Goal: Information Seeking & Learning: Learn about a topic

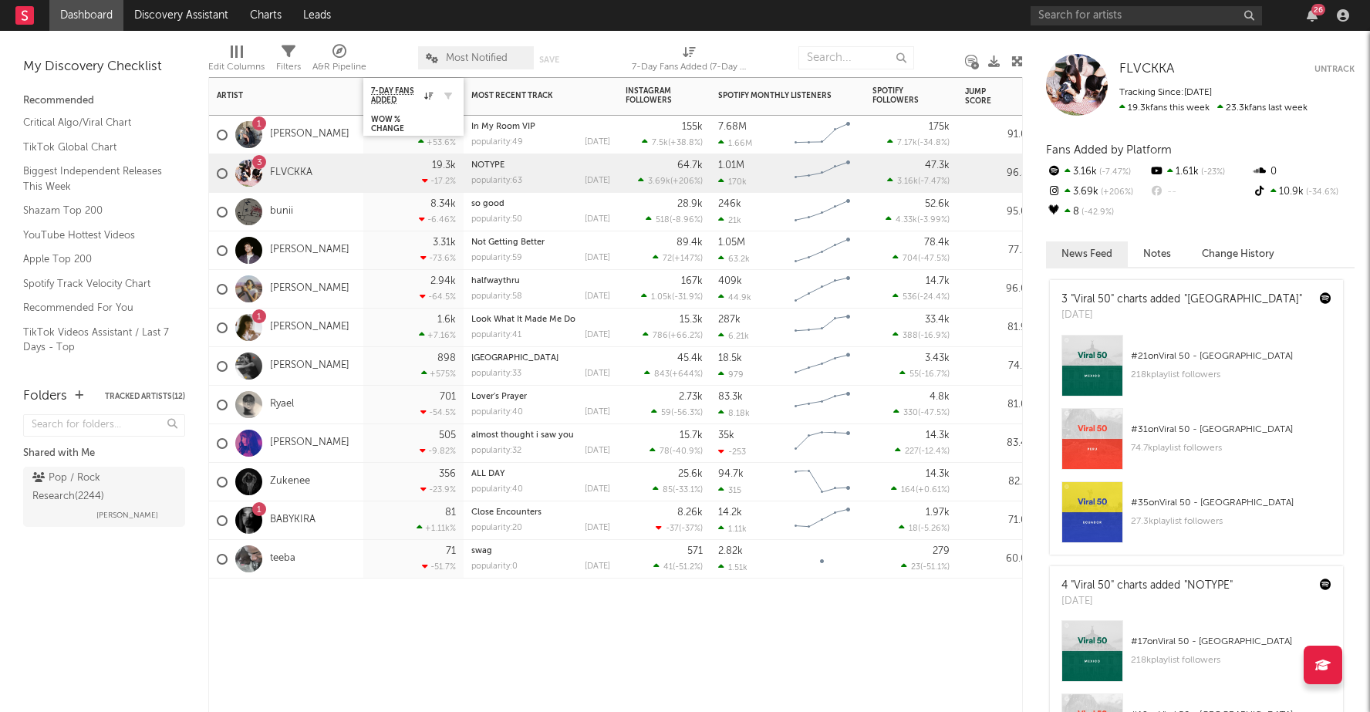
click at [434, 93] on div at bounding box center [444, 95] width 23 height 15
click at [430, 93] on icon at bounding box center [428, 96] width 8 height 8
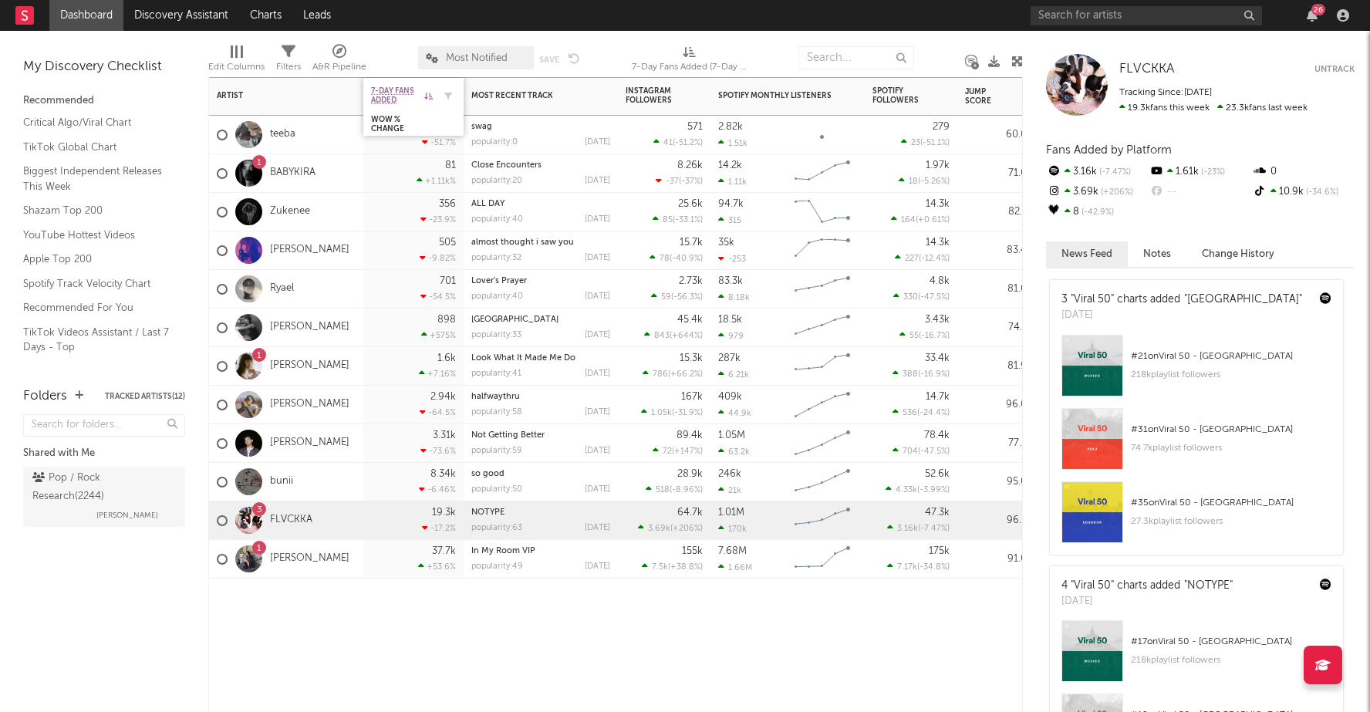
click at [430, 93] on icon at bounding box center [428, 96] width 8 height 8
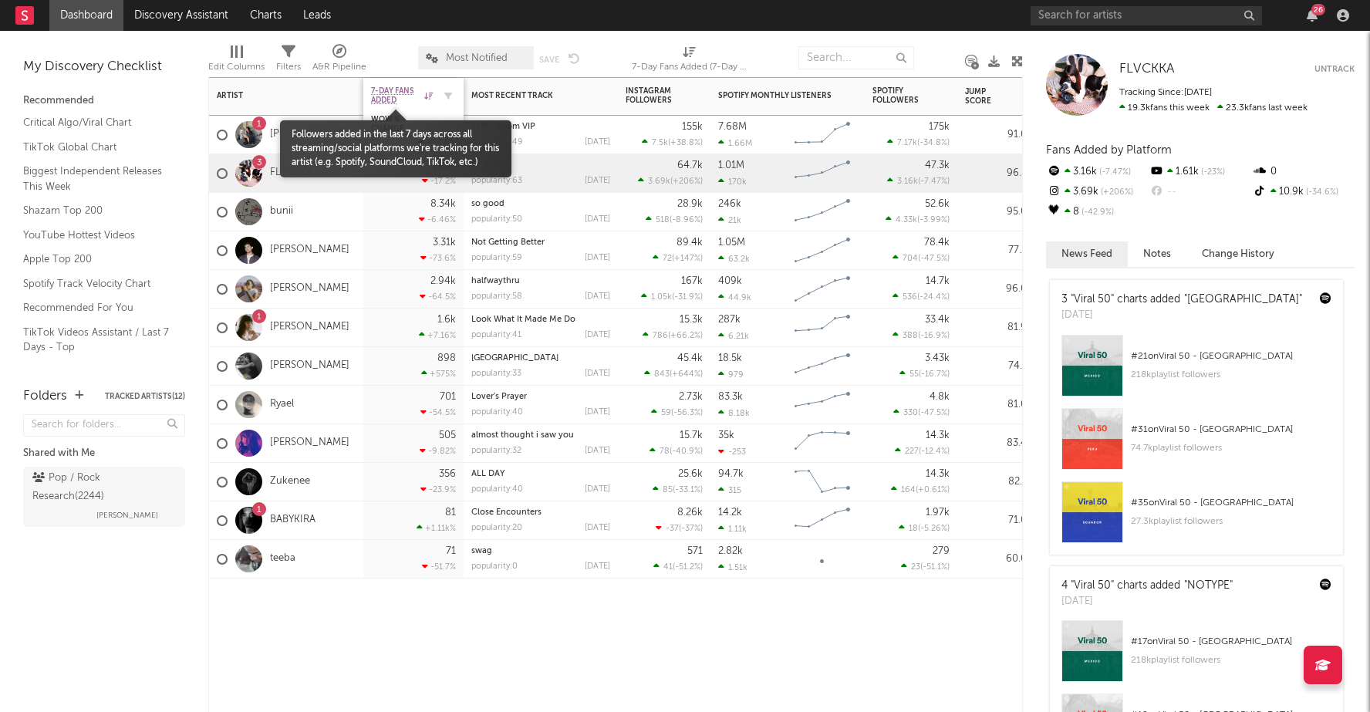
click at [384, 89] on span "7-Day Fans Added" at bounding box center [395, 95] width 49 height 19
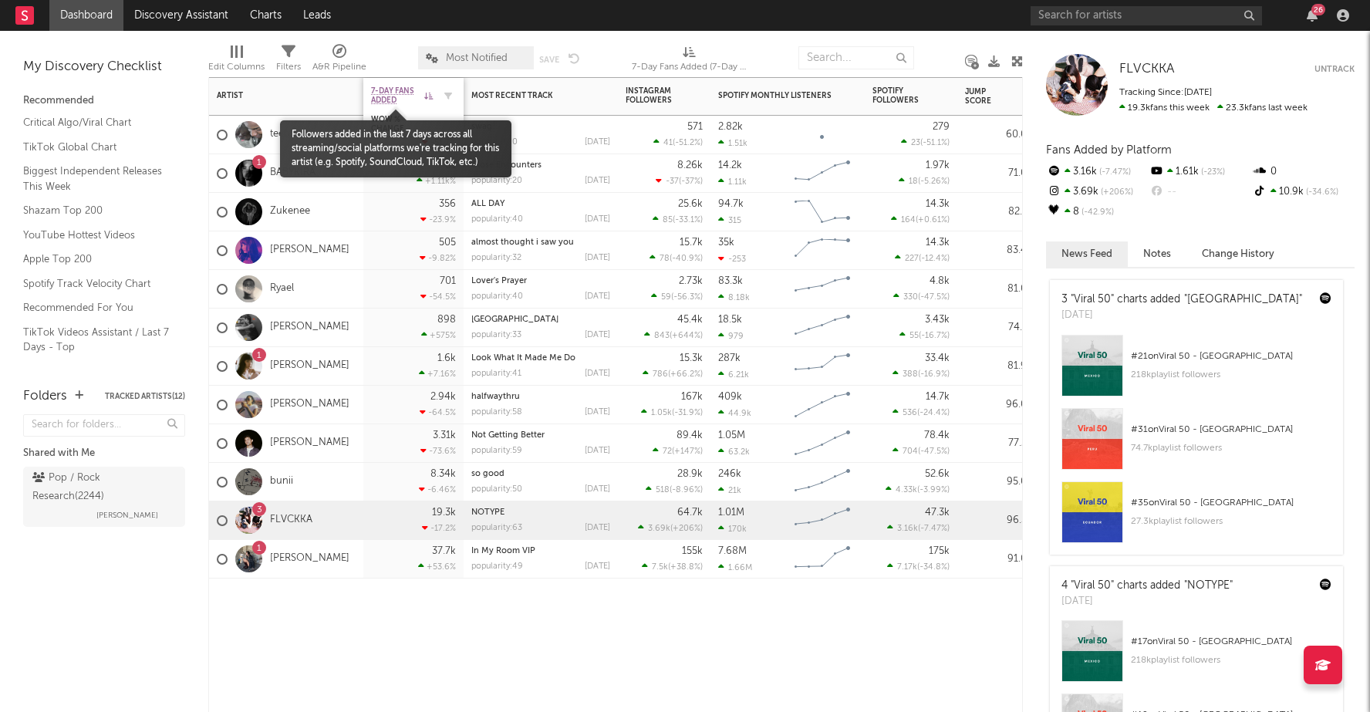
click at [390, 97] on span "7-Day Fans Added" at bounding box center [395, 95] width 49 height 19
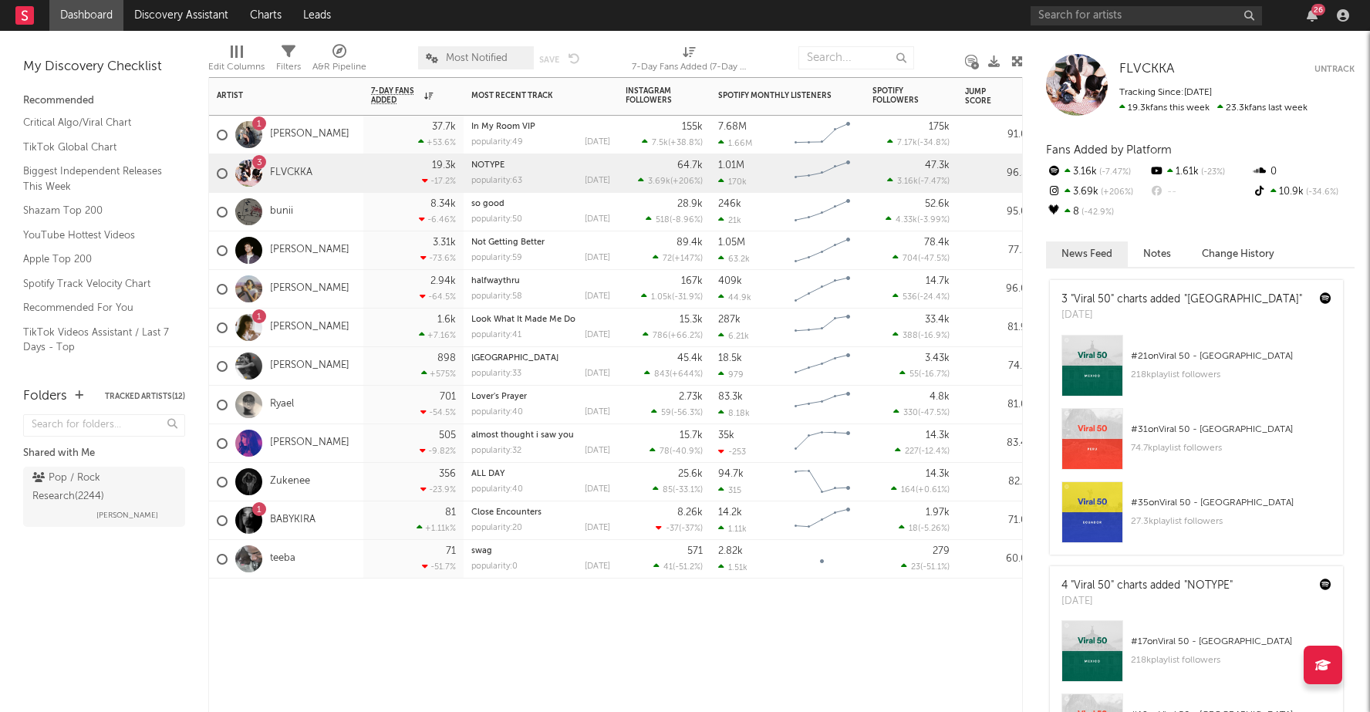
click at [684, 49] on icon at bounding box center [689, 52] width 13 height 12
select select "-1"
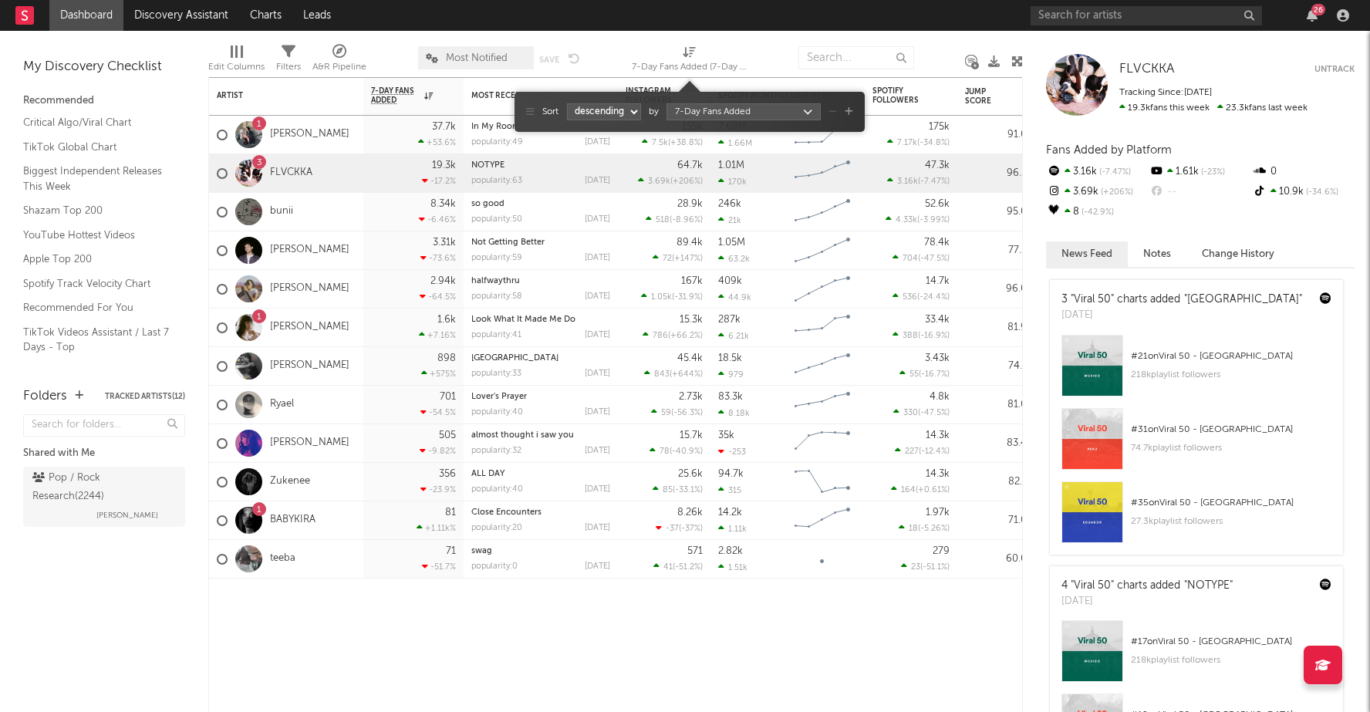
click at [696, 110] on body "Dashboard Discovery Assistant Charts Leads 26 Notifications Settings Mark all a…" at bounding box center [685, 356] width 1370 height 712
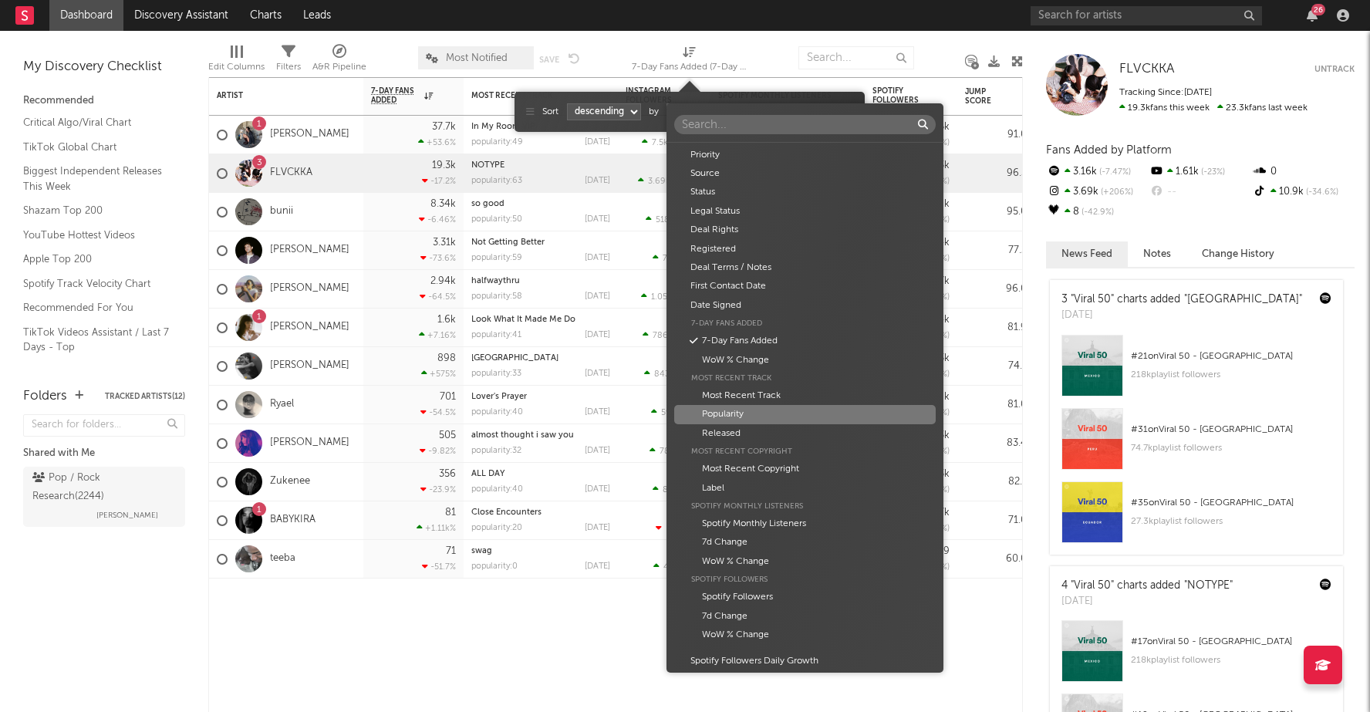
scroll to position [265, 0]
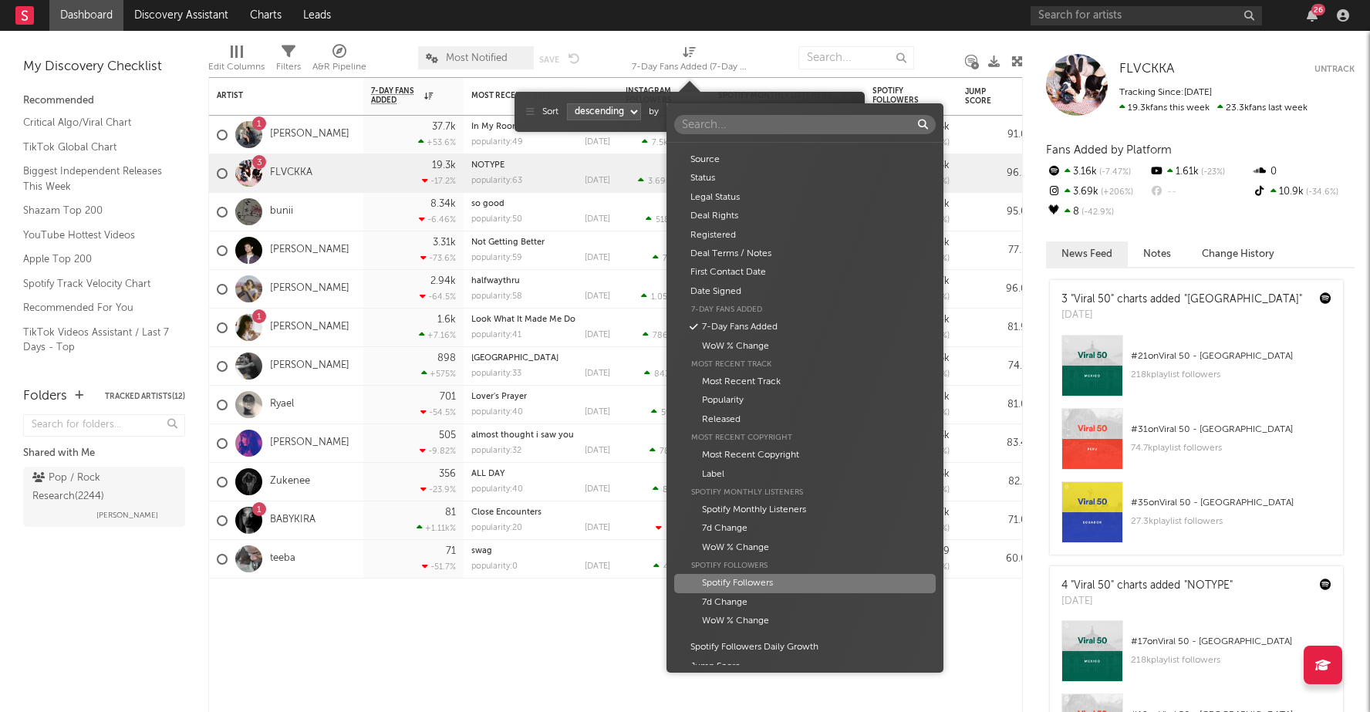
click at [475, 665] on div "Artist Artist Notifications Notes Potential Market Share Rights Holder Manageme…" at bounding box center [685, 356] width 1370 height 712
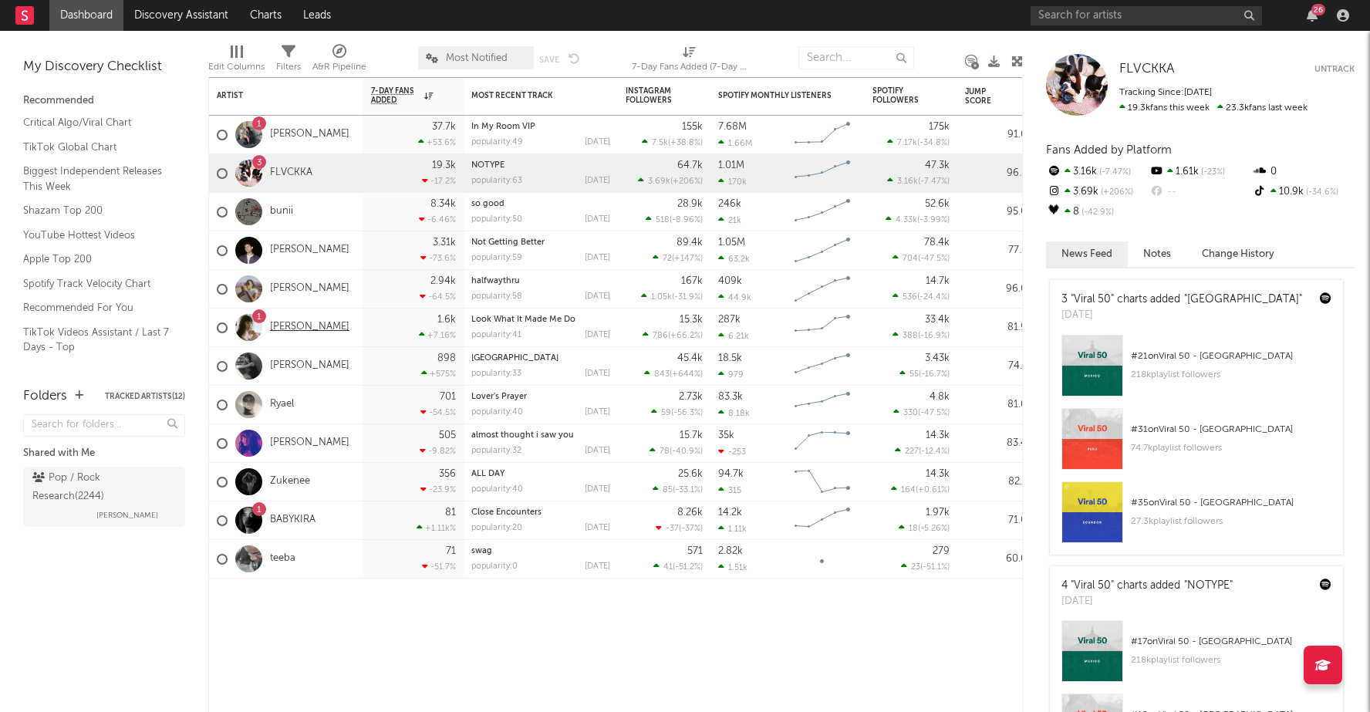
click at [288, 324] on link "[PERSON_NAME]" at bounding box center [309, 327] width 79 height 13
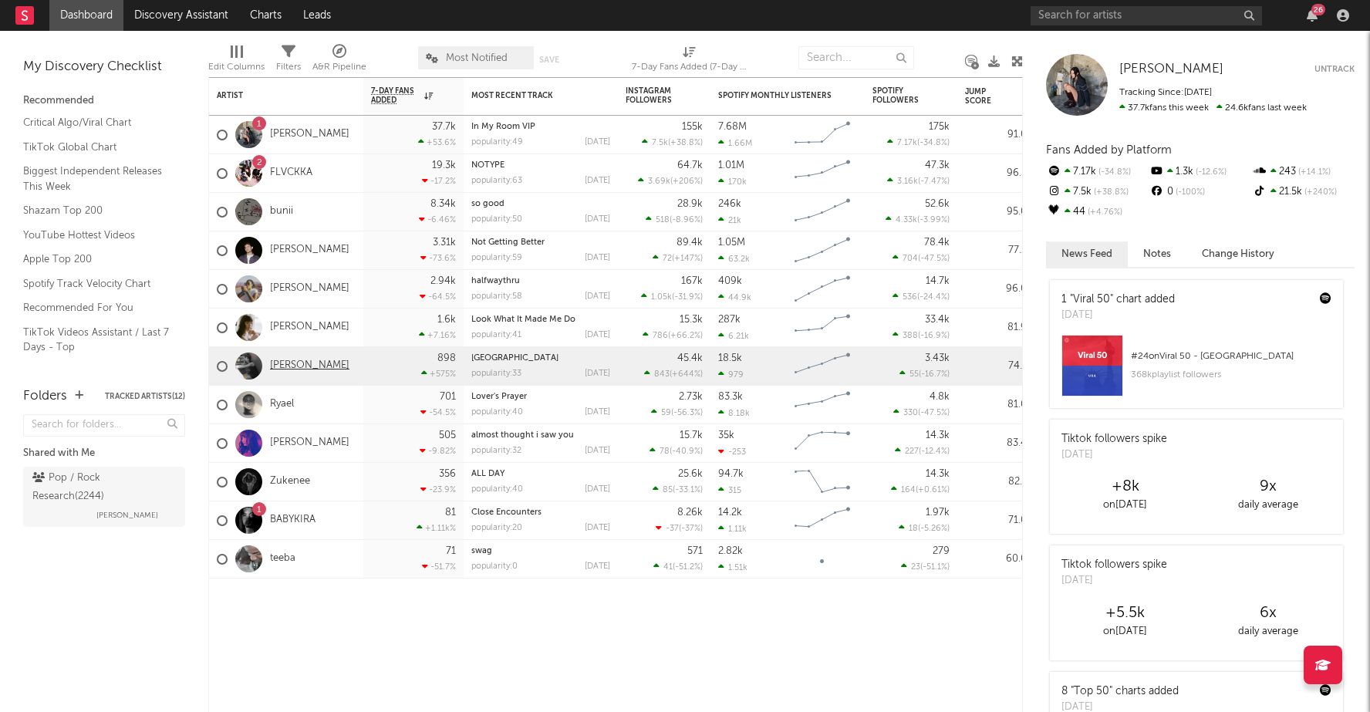
click at [298, 363] on link "[PERSON_NAME]" at bounding box center [309, 366] width 79 height 13
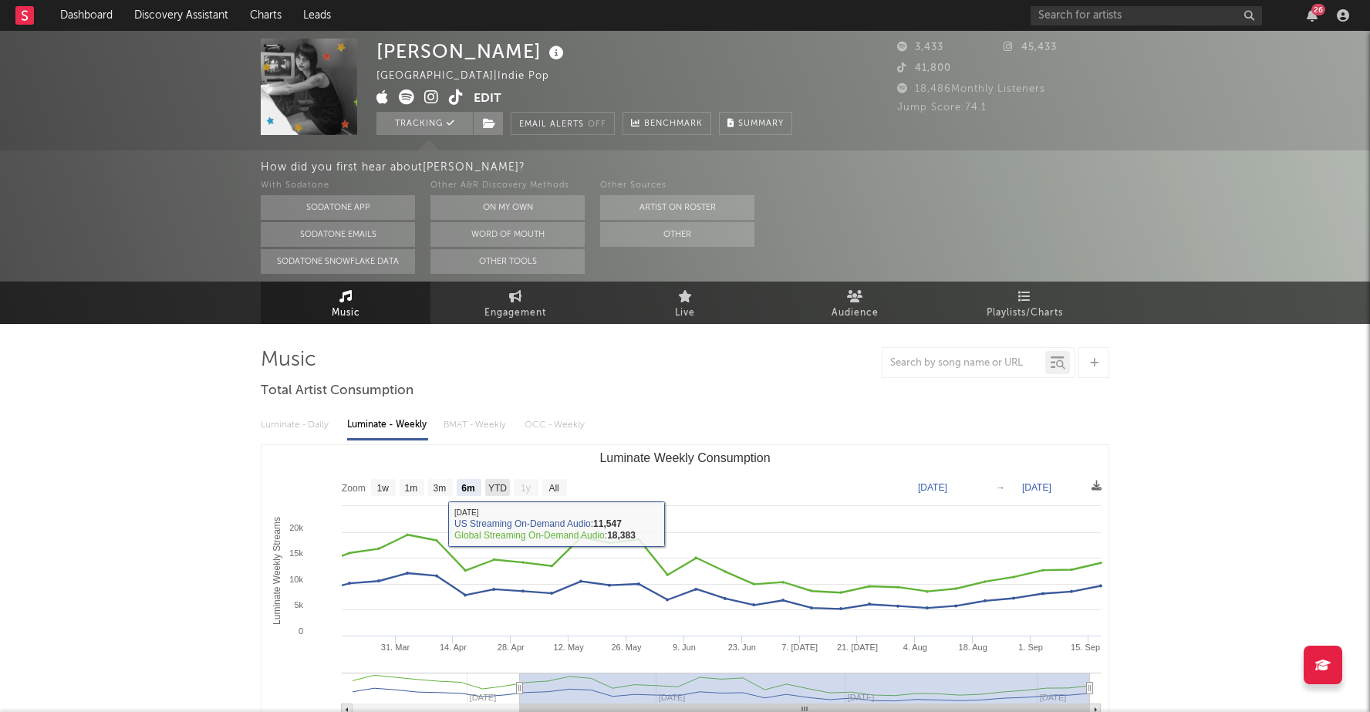
scroll to position [66, 0]
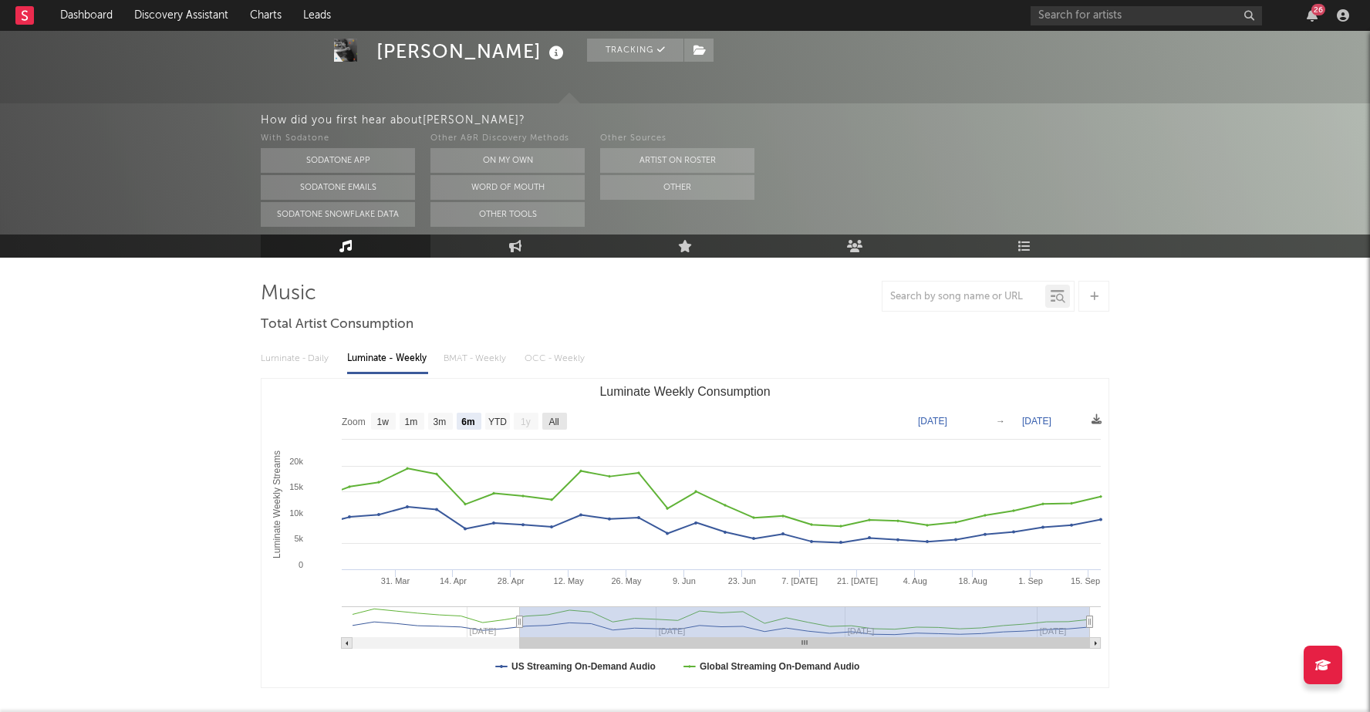
click at [552, 420] on text "All" at bounding box center [554, 422] width 10 height 11
select select "All"
type input "2025-01-23"
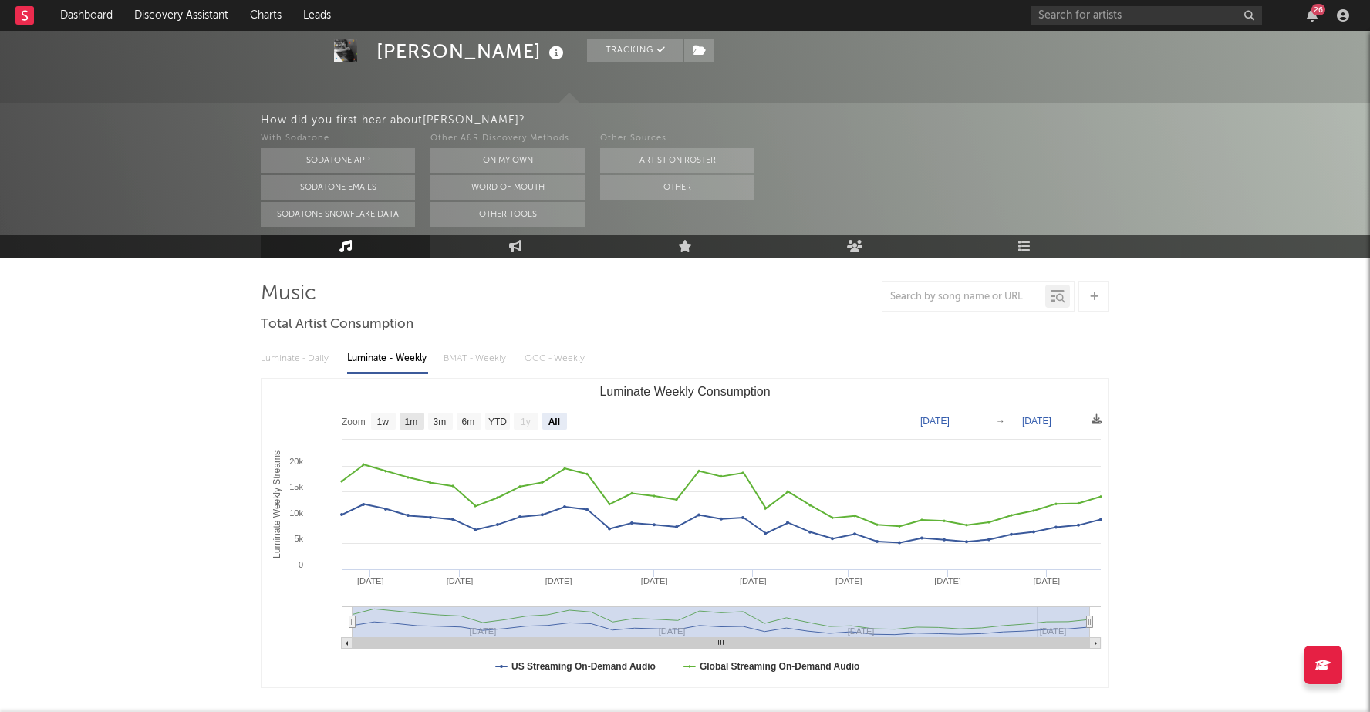
click at [415, 421] on text "1m" at bounding box center [411, 422] width 13 height 11
select select "1m"
type input "2025-08-18"
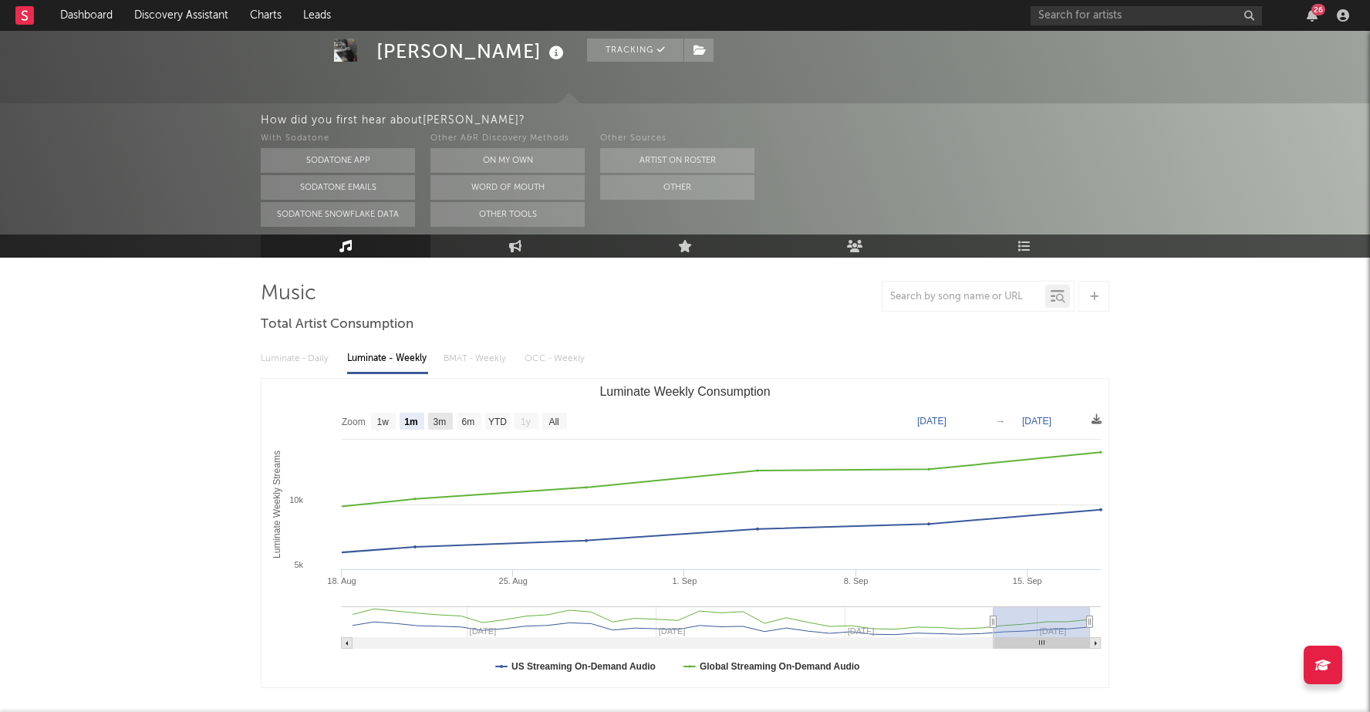
click at [438, 421] on text "3m" at bounding box center [440, 422] width 13 height 11
select select "3m"
type input "2025-06-18"
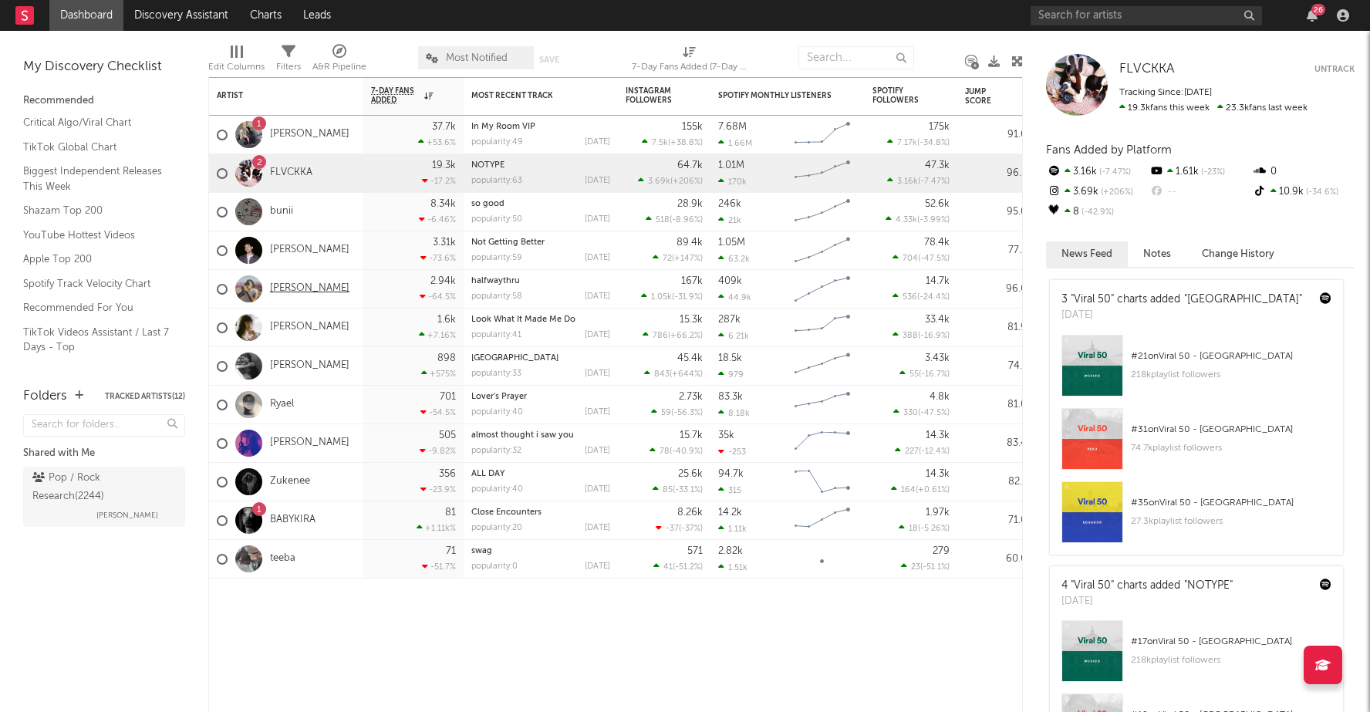
click at [315, 286] on link "[PERSON_NAME]" at bounding box center [309, 288] width 79 height 13
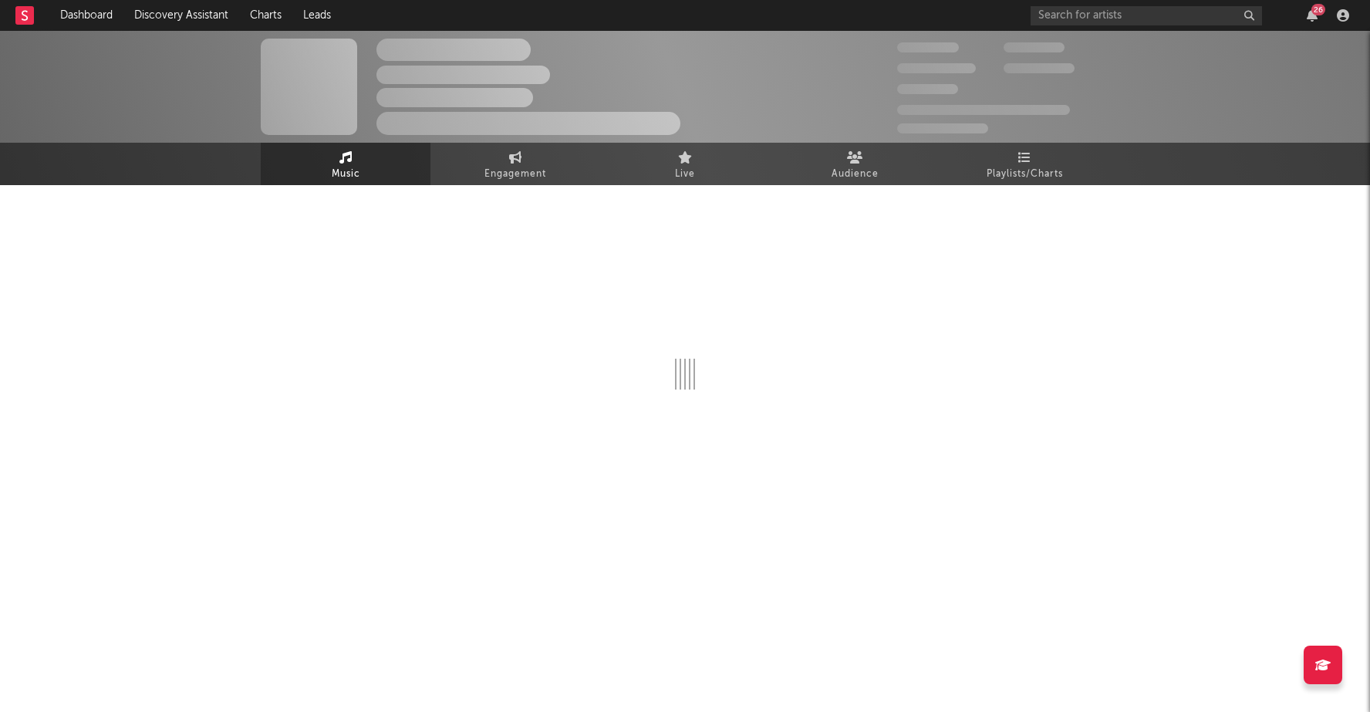
select select "6m"
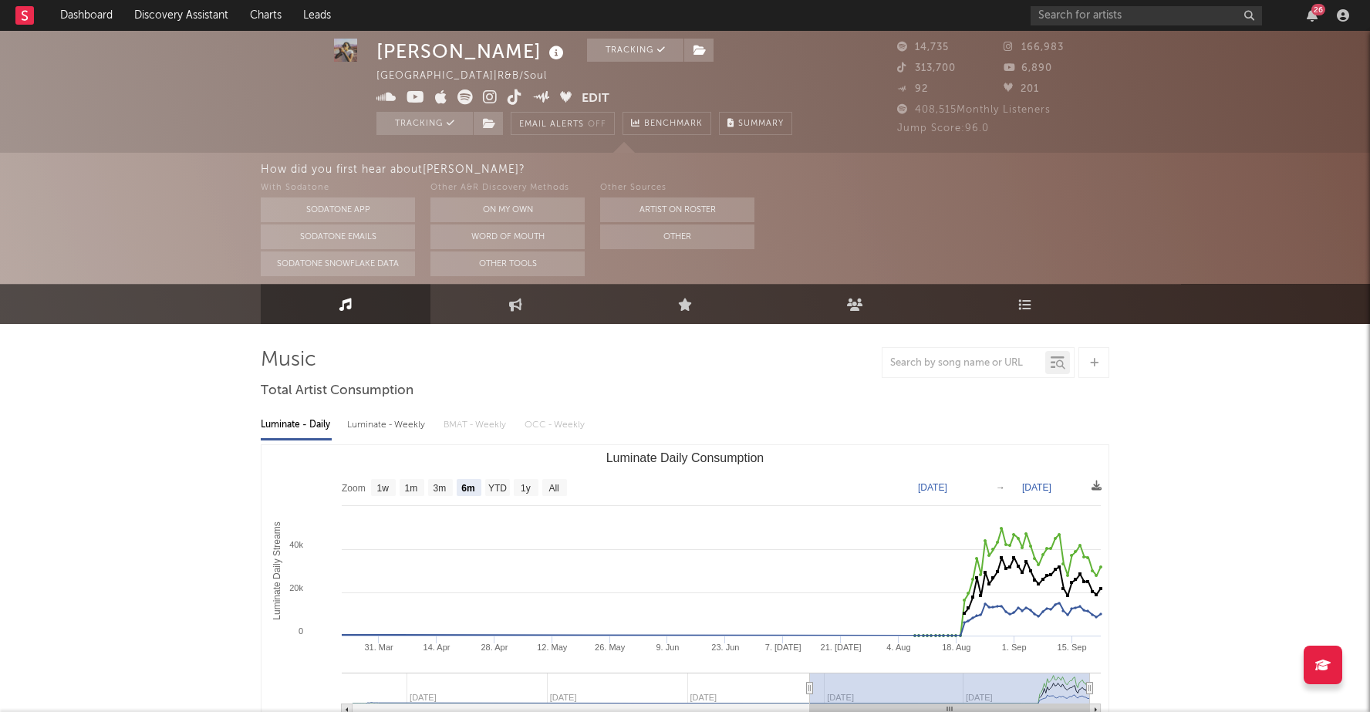
scroll to position [32, 0]
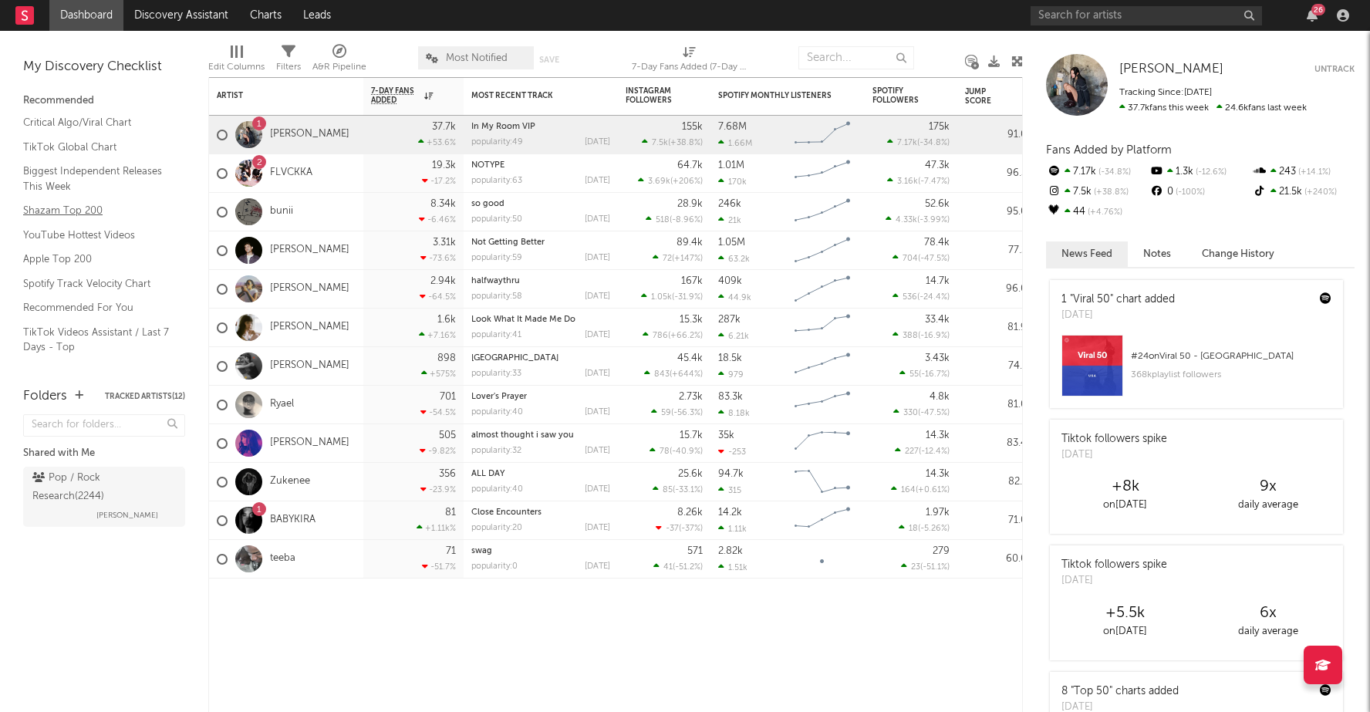
click at [67, 214] on link "Shazam Top 200" at bounding box center [96, 210] width 147 height 17
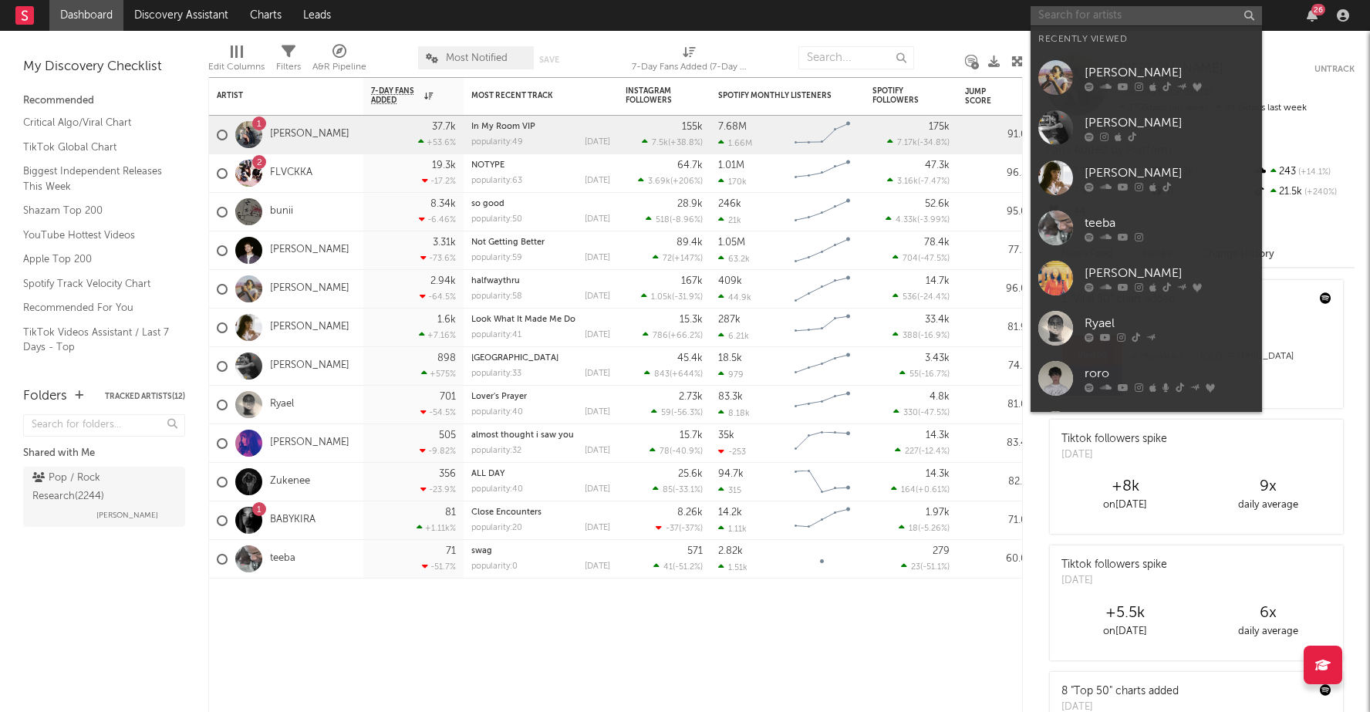
click at [1147, 10] on input "text" at bounding box center [1146, 15] width 231 height 19
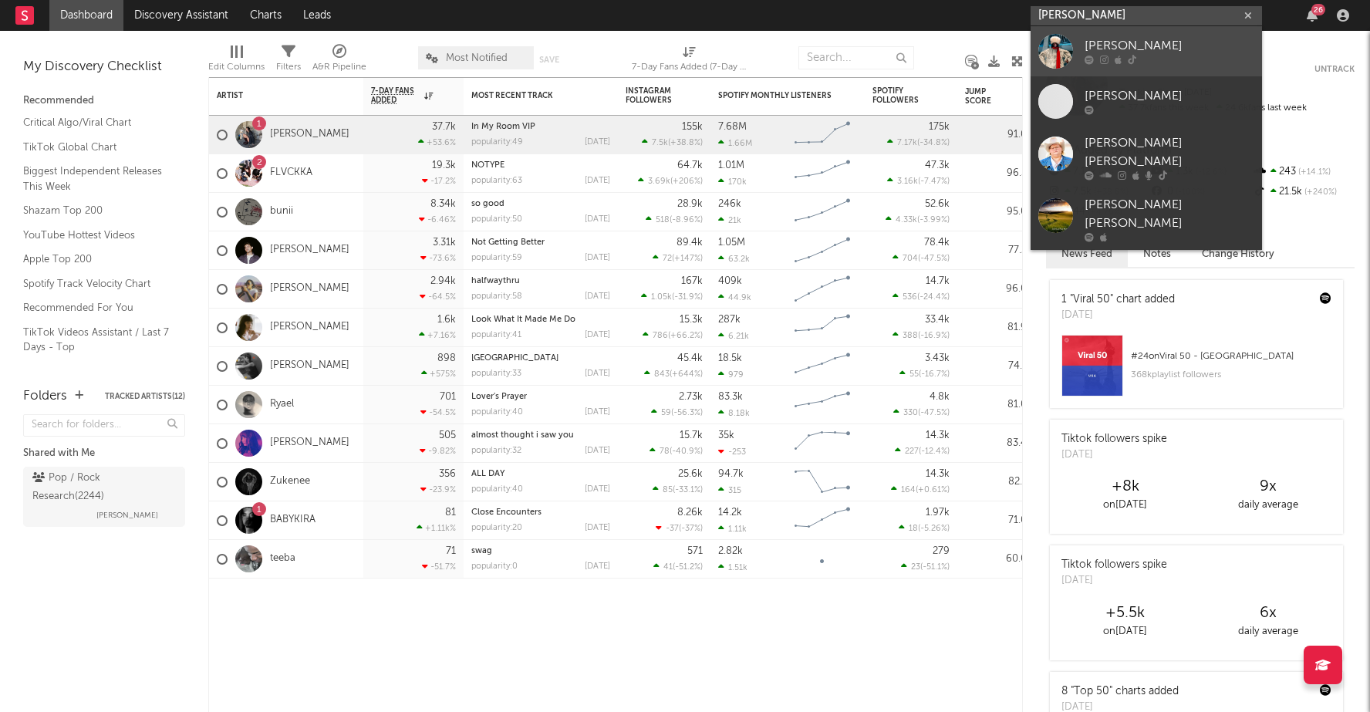
type input "joshua raw"
click at [1128, 53] on div "Joshua Raw" at bounding box center [1170, 46] width 170 height 19
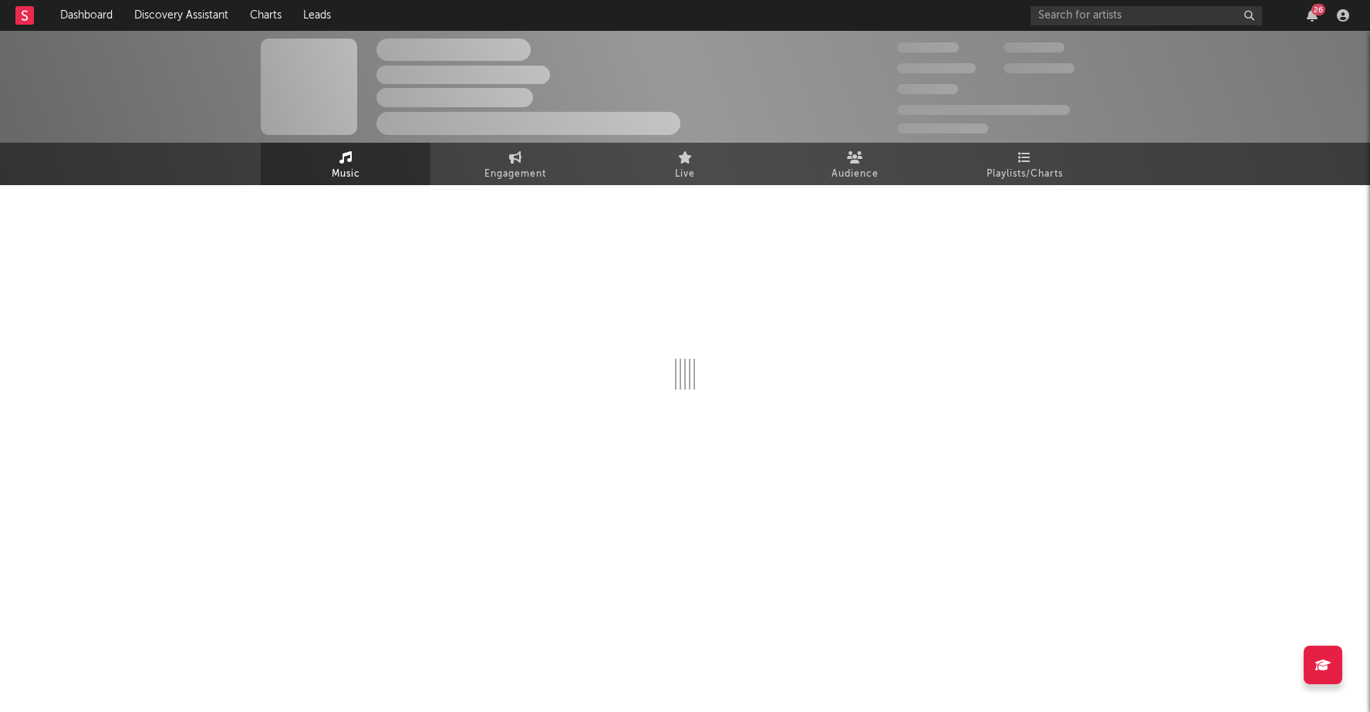
select select "6m"
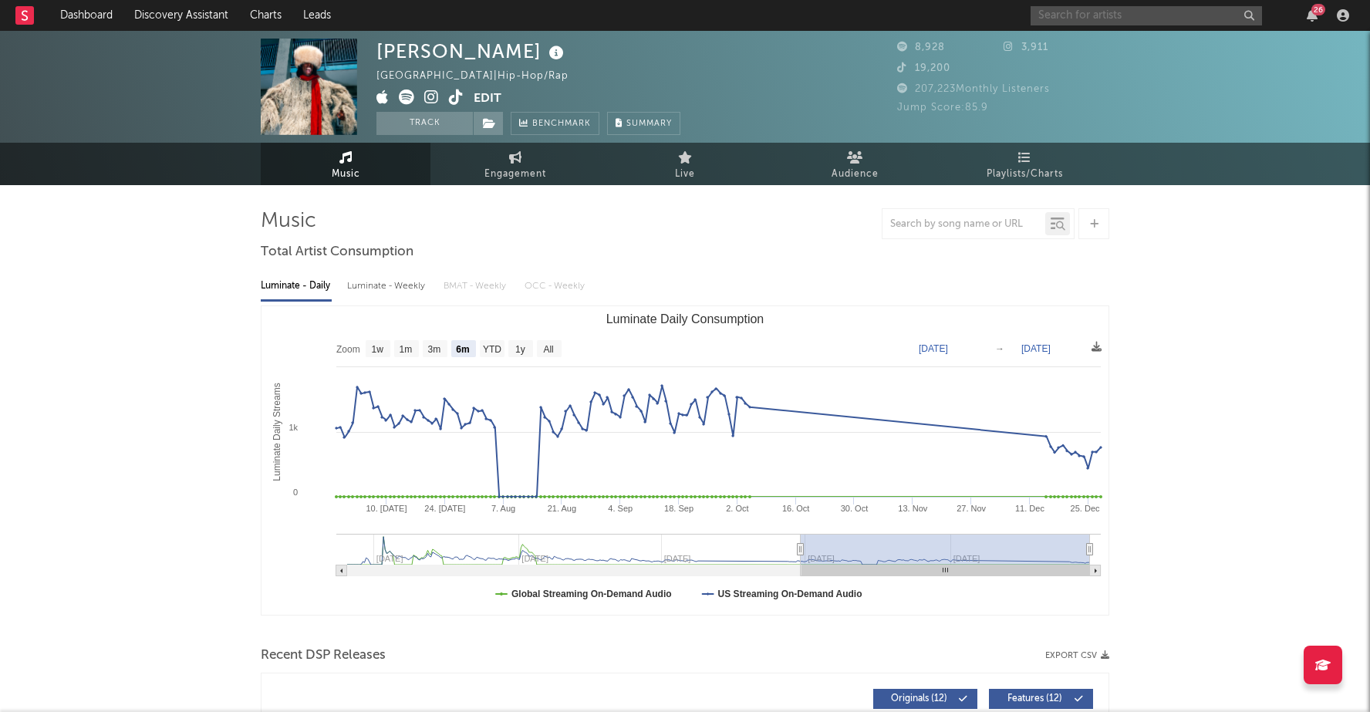
click at [1112, 14] on input "text" at bounding box center [1146, 15] width 231 height 19
click at [1137, 11] on input "maximillian" at bounding box center [1146, 15] width 231 height 19
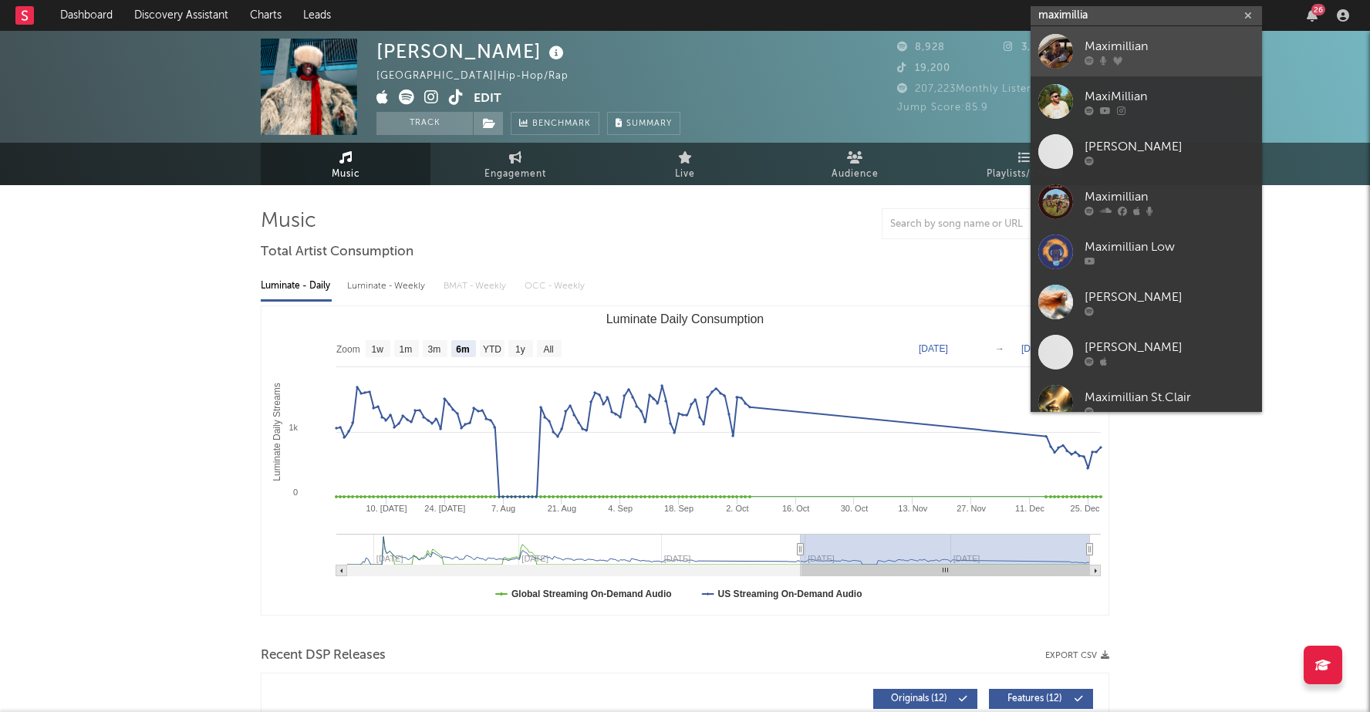
type input "maximillia"
click at [1112, 46] on div "Maximillian" at bounding box center [1170, 46] width 170 height 19
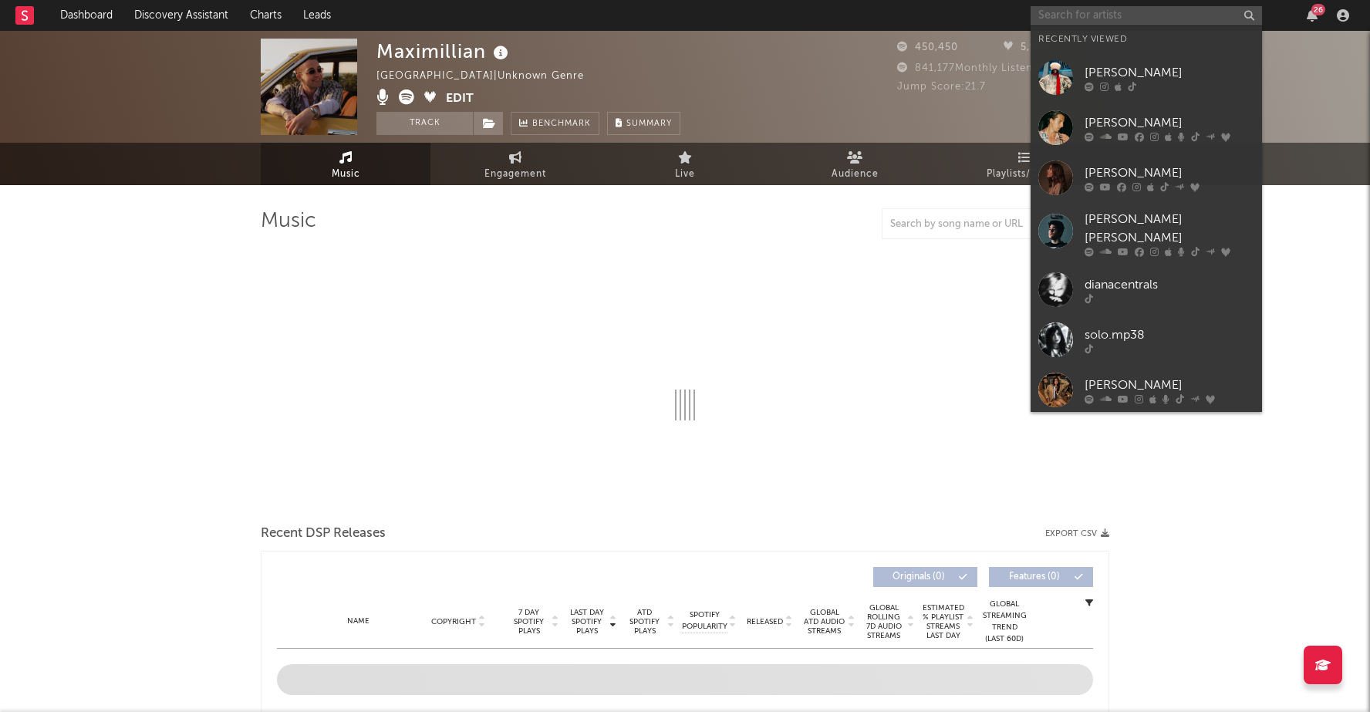
click at [1096, 19] on input "text" at bounding box center [1146, 15] width 231 height 19
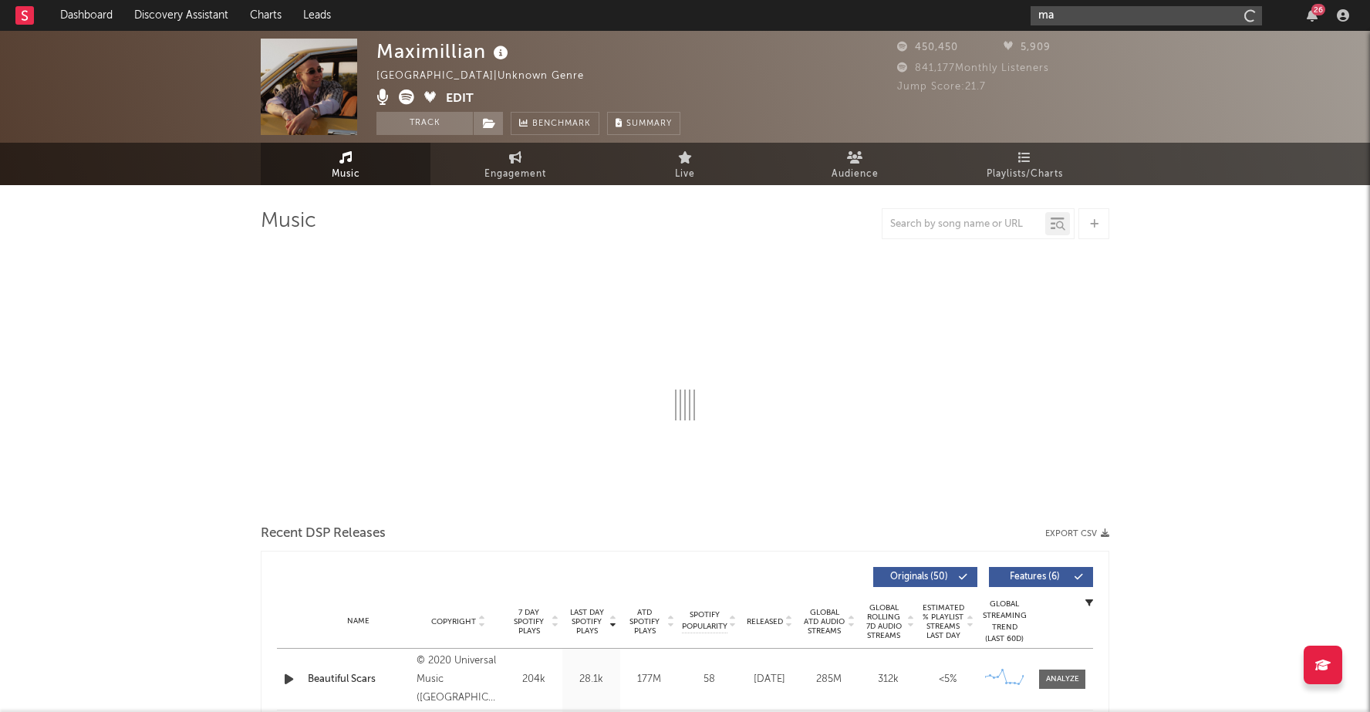
type input "max"
select select "6m"
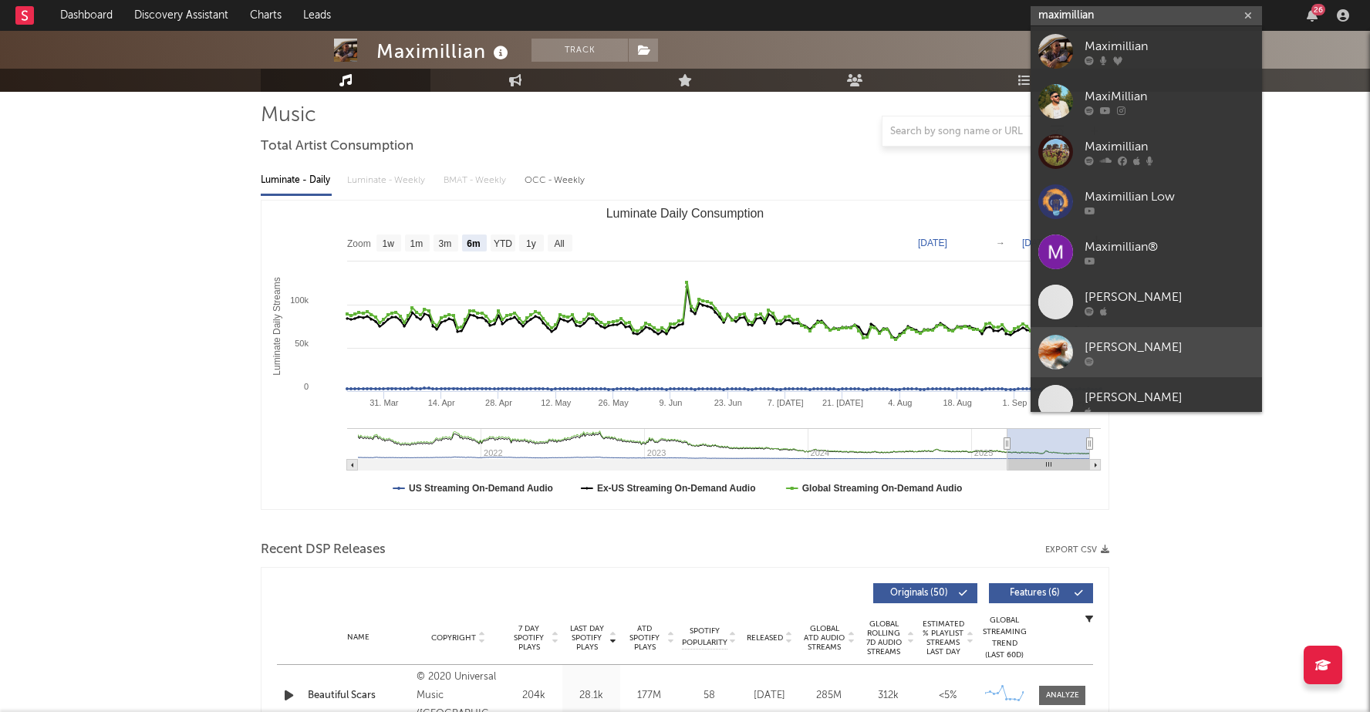
scroll to position [91, 0]
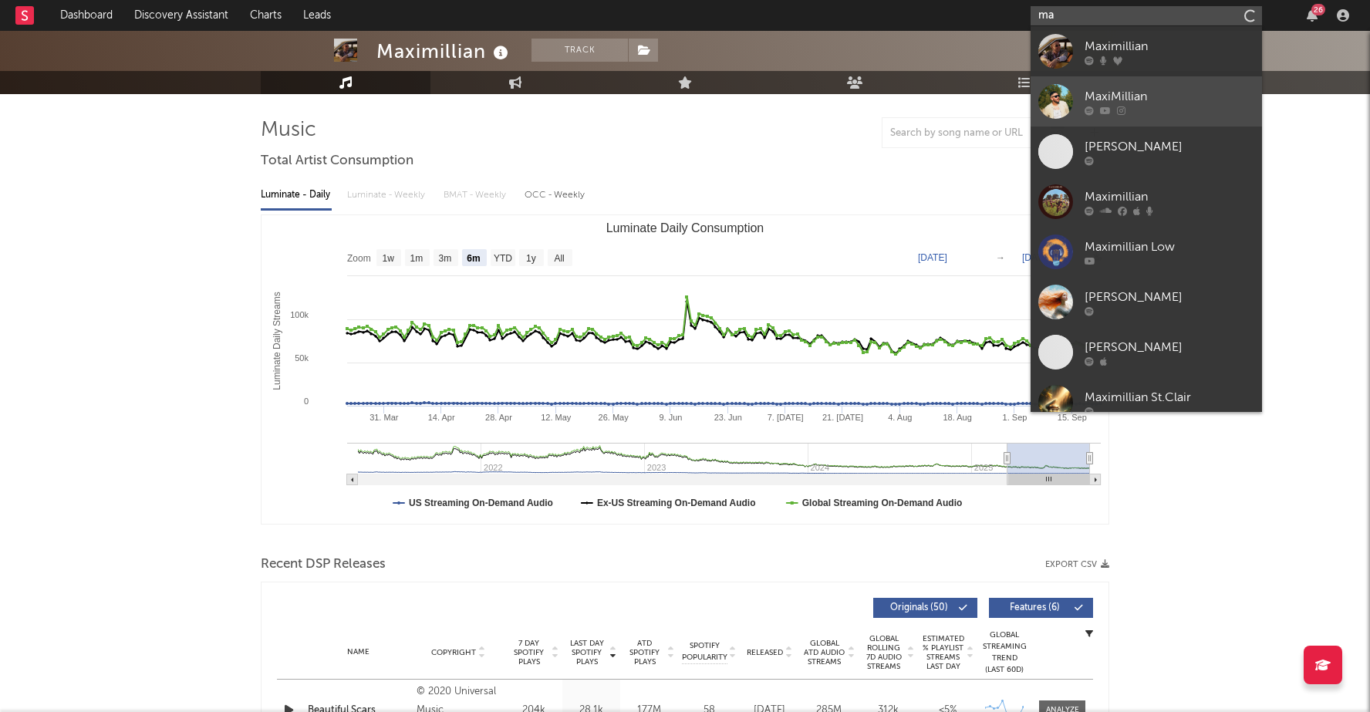
type input "m"
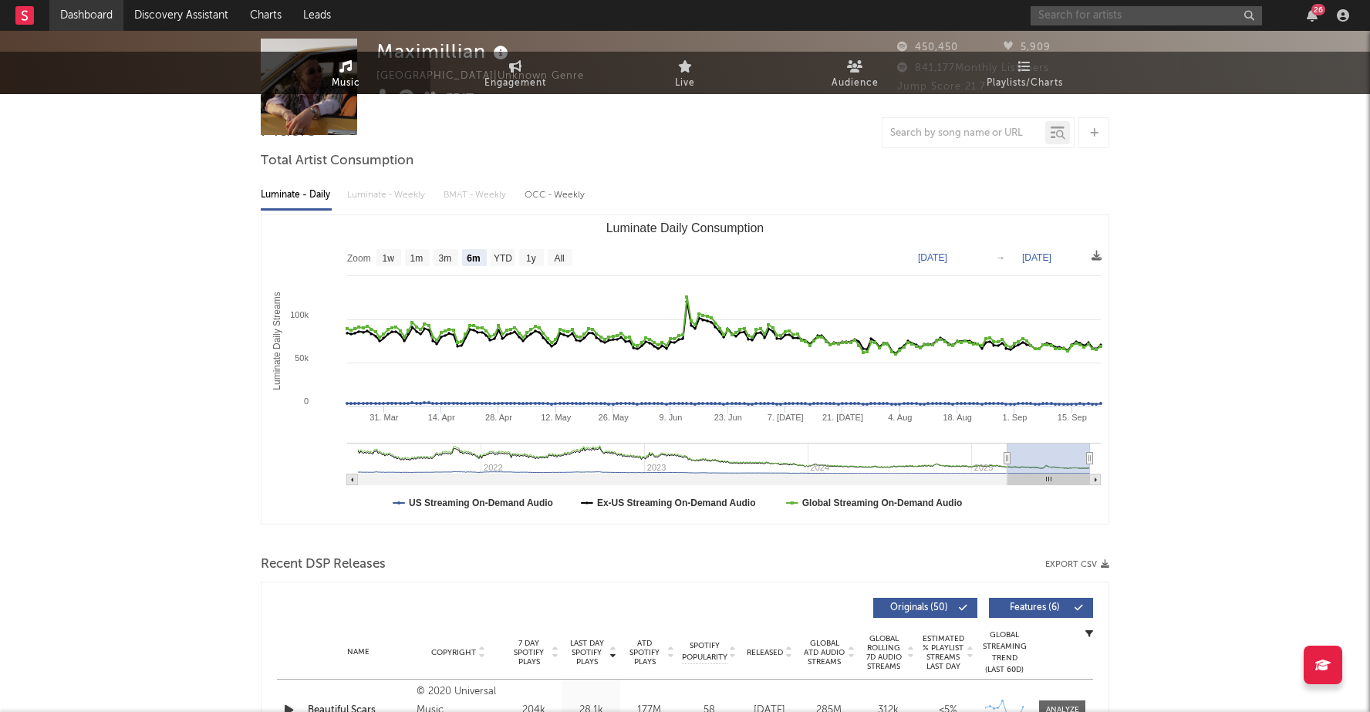
scroll to position [0, 0]
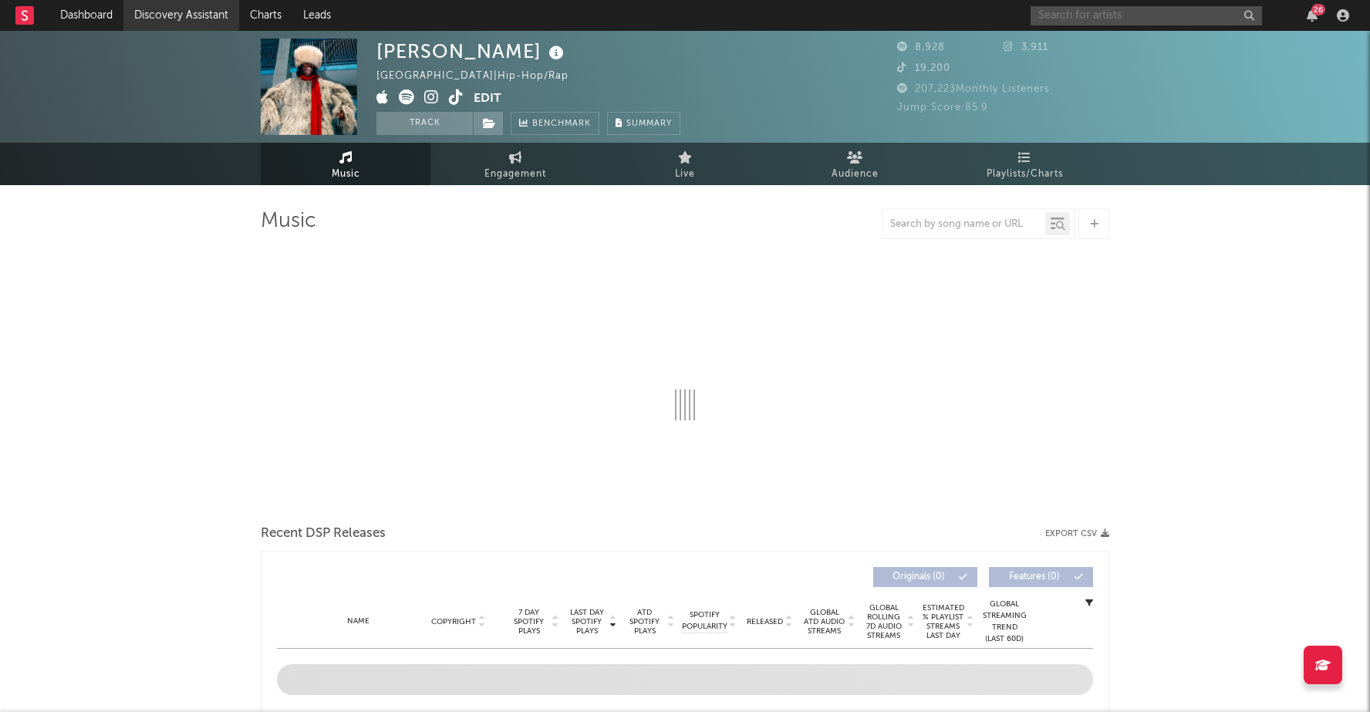
select select "6m"
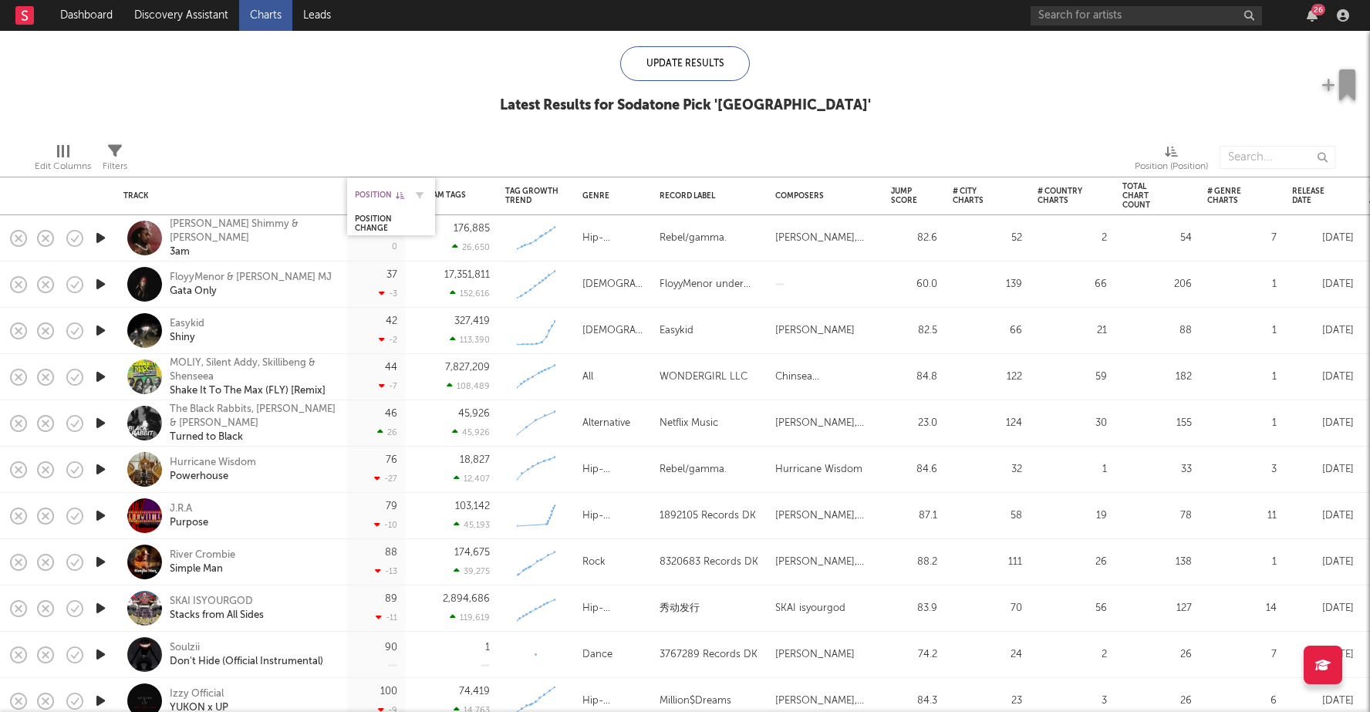
click at [382, 195] on div "Position" at bounding box center [379, 195] width 49 height 9
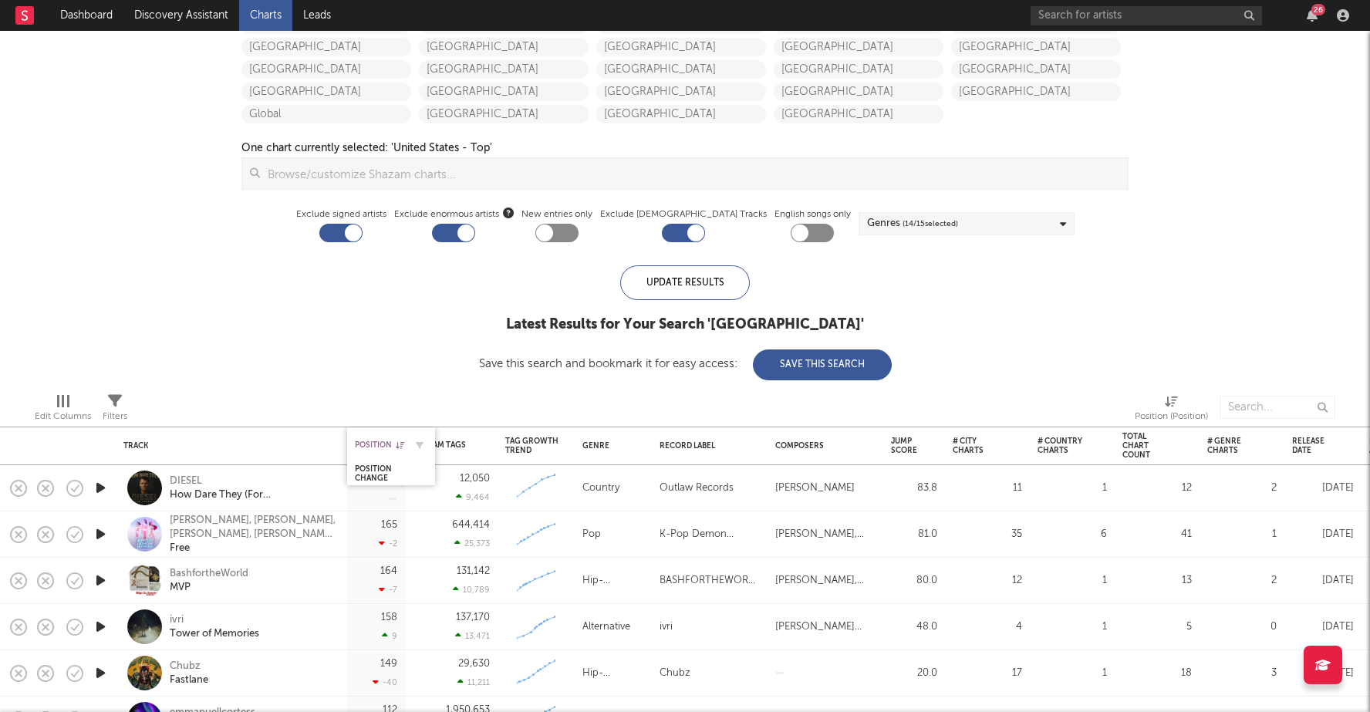
click at [385, 447] on div "Position" at bounding box center [379, 445] width 49 height 9
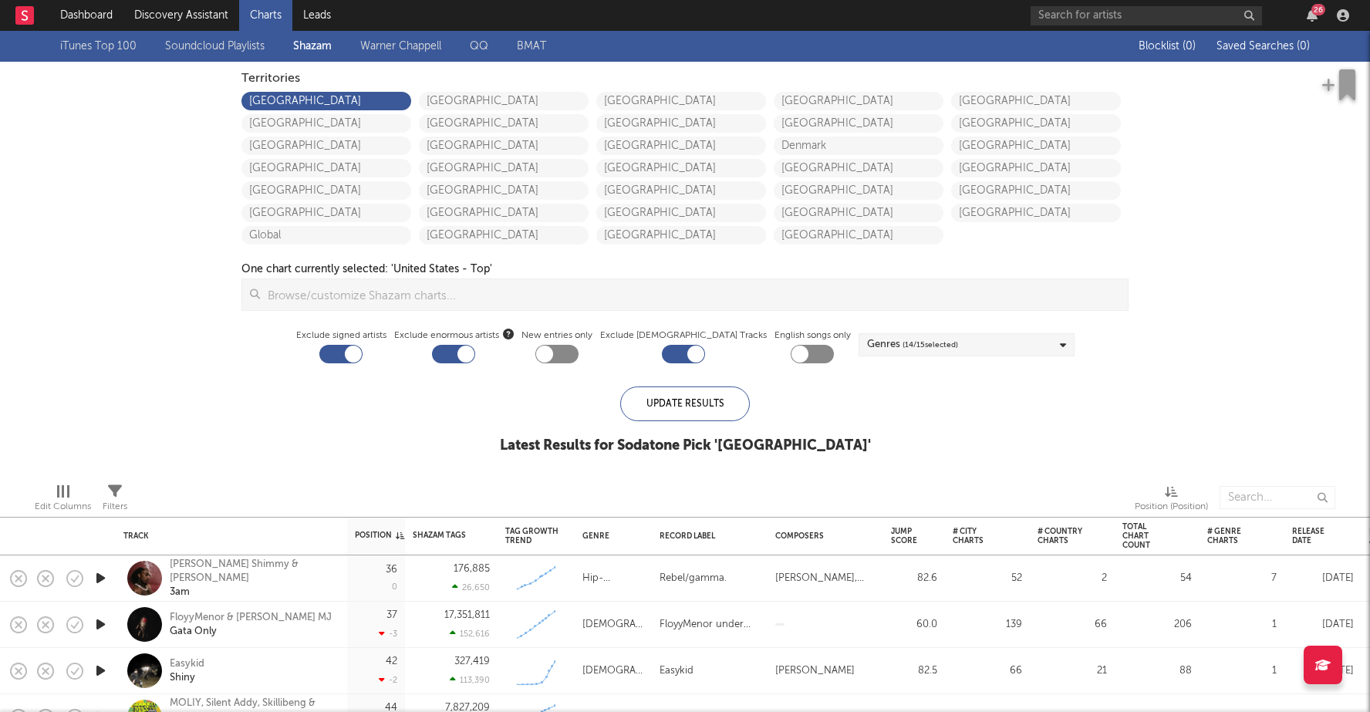
click at [222, 43] on link "Soundcloud Playlists" at bounding box center [215, 46] width 100 height 19
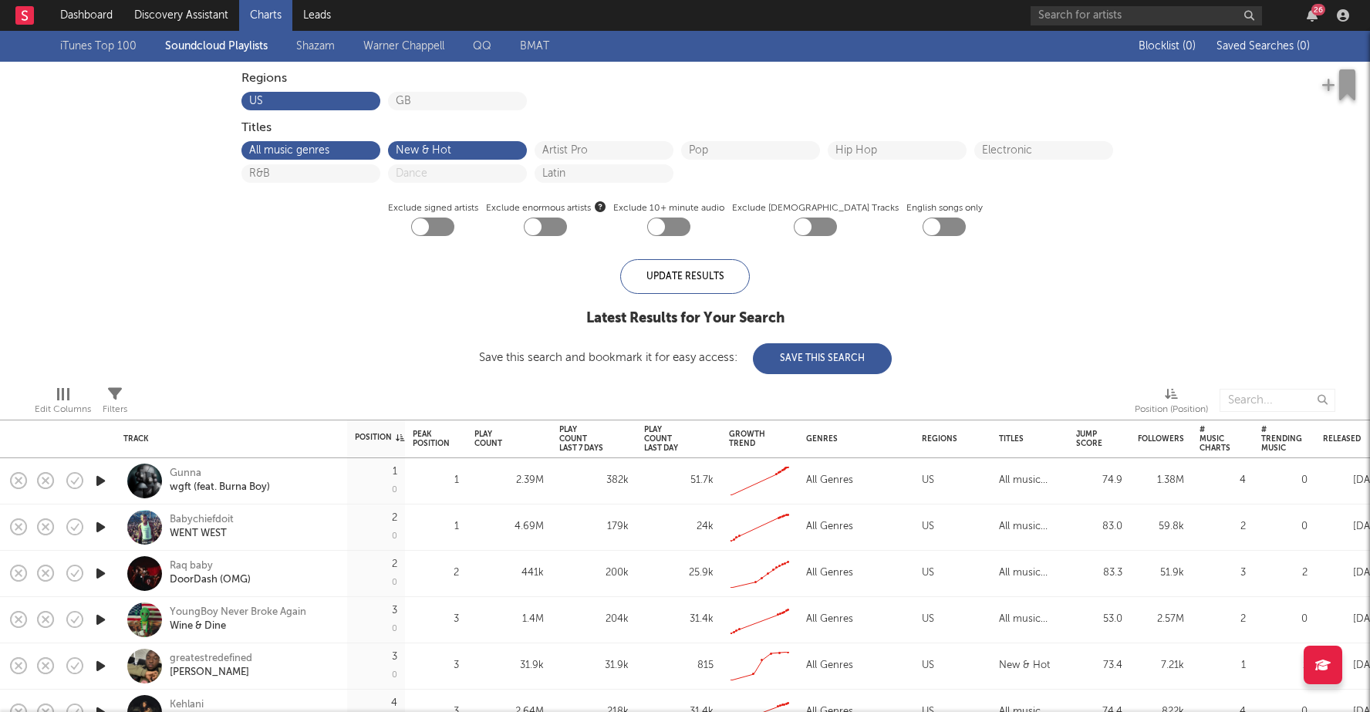
click at [429, 224] on div at bounding box center [420, 226] width 17 height 17
checkbox input "true"
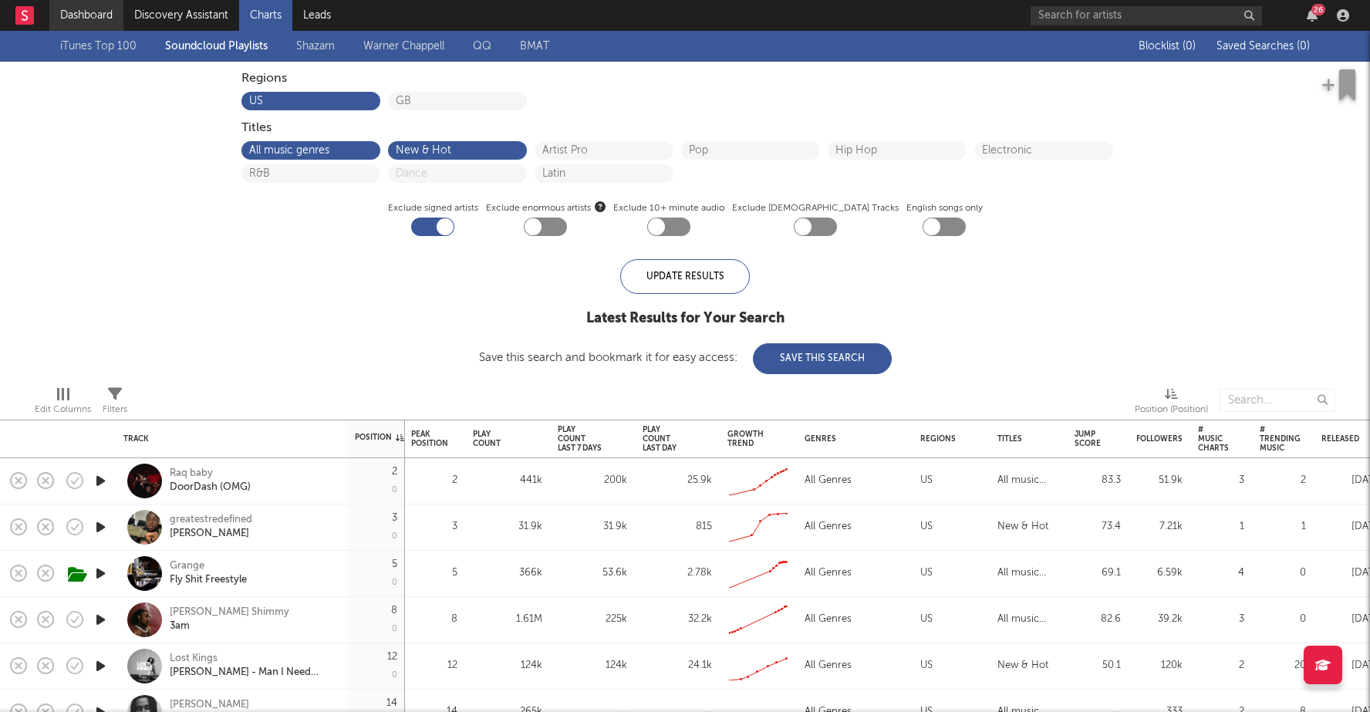
click at [110, 16] on link "Dashboard" at bounding box center [86, 15] width 74 height 31
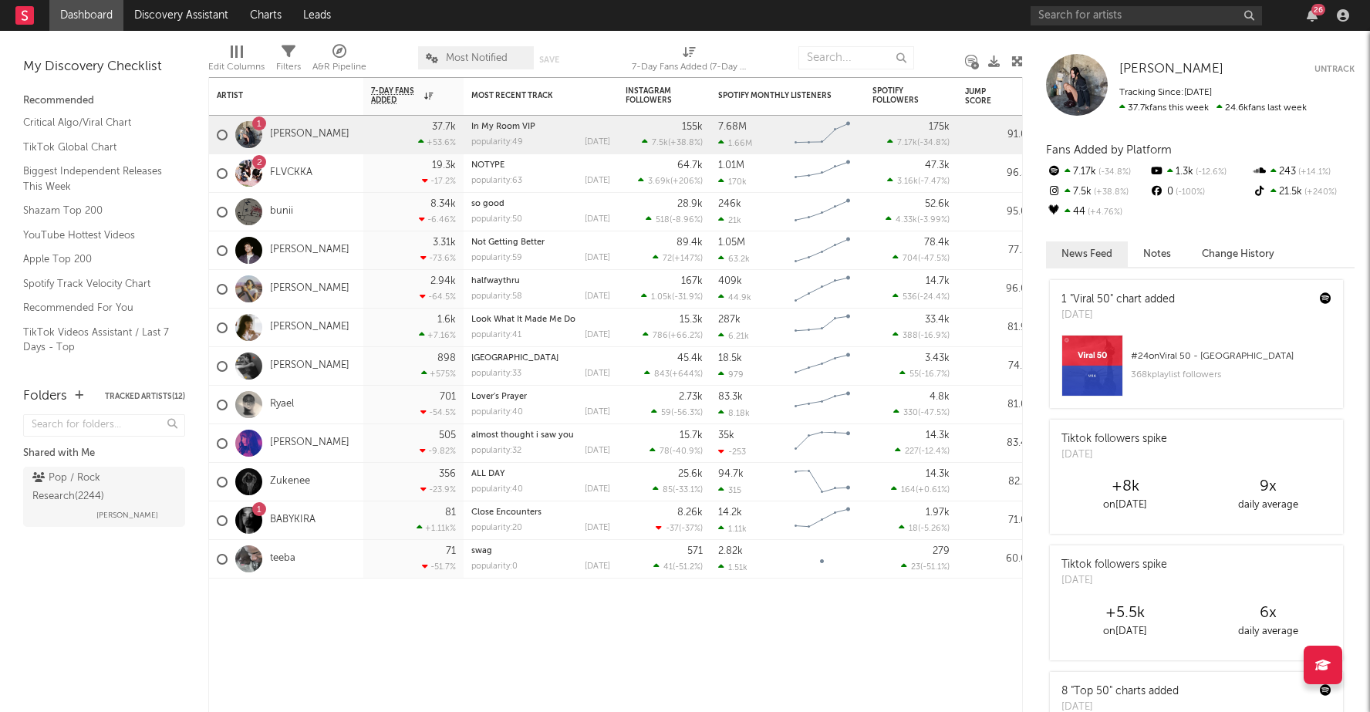
click at [110, 474] on div "Pop / Rock Research ( 2244 )" at bounding box center [102, 487] width 140 height 37
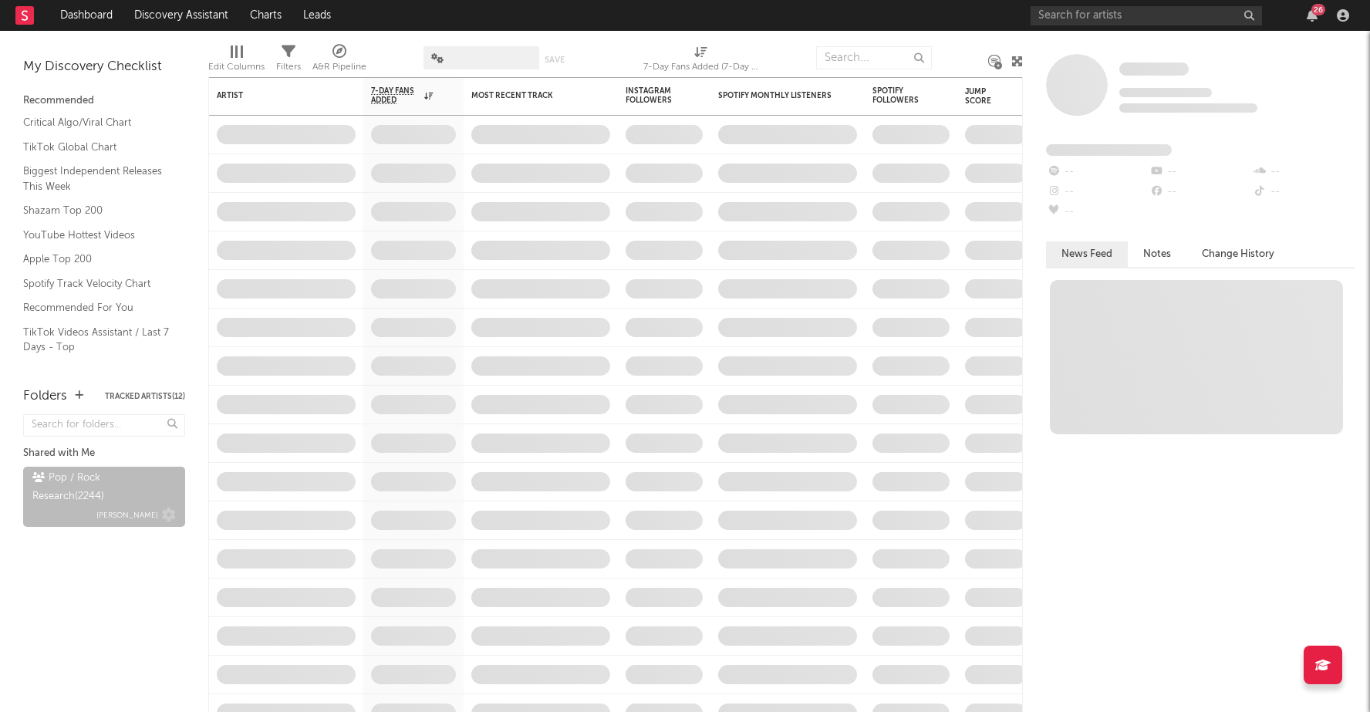
click at [52, 477] on div "Pop / Rock Research ( 2244 )" at bounding box center [102, 487] width 140 height 37
click at [107, 332] on link "TikTok Videos Assistant / Last 7 Days - Top" at bounding box center [96, 340] width 147 height 32
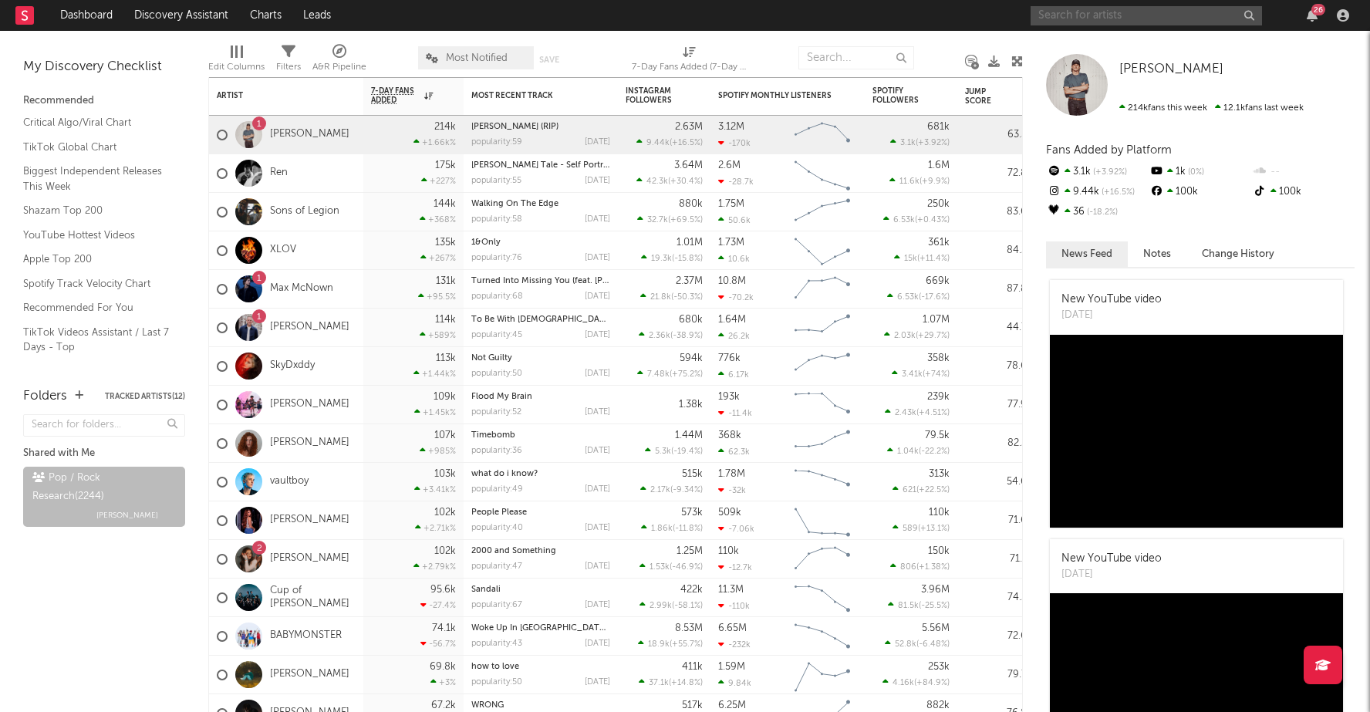
click at [1102, 15] on input "text" at bounding box center [1146, 15] width 231 height 19
type input "j"
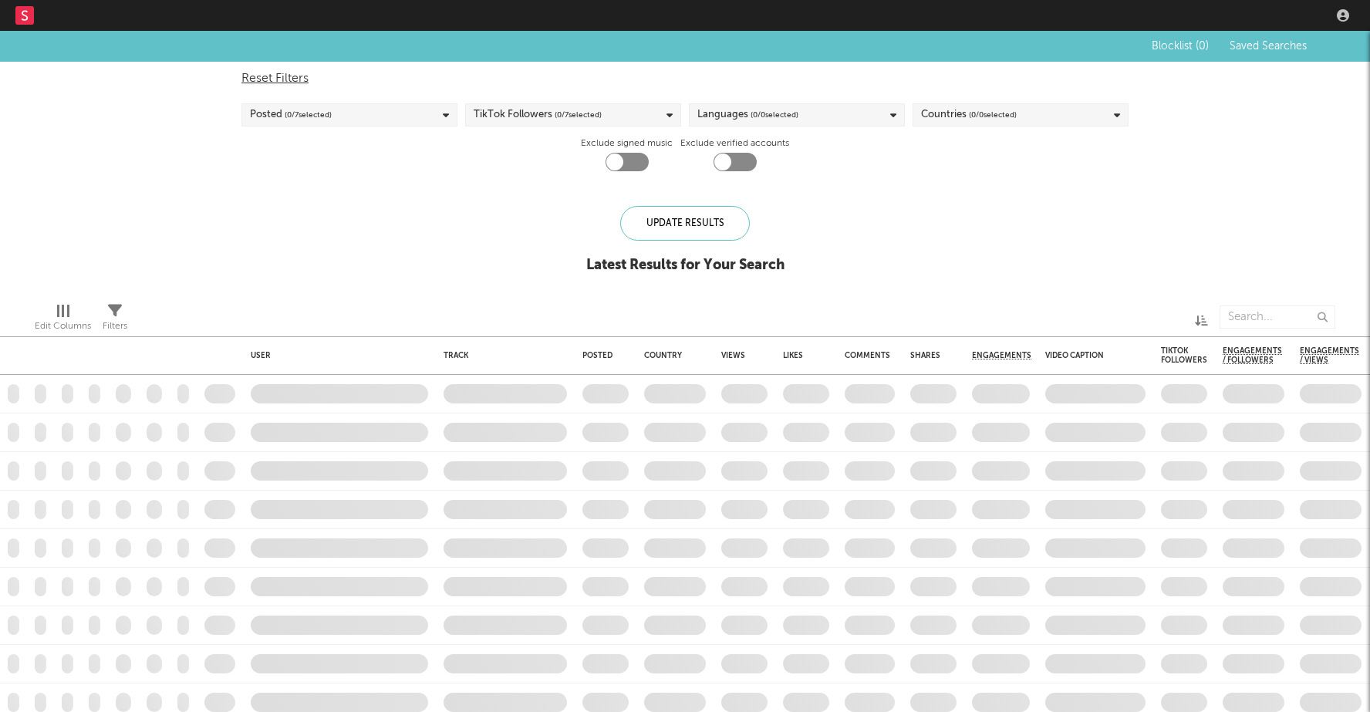
checkbox input "true"
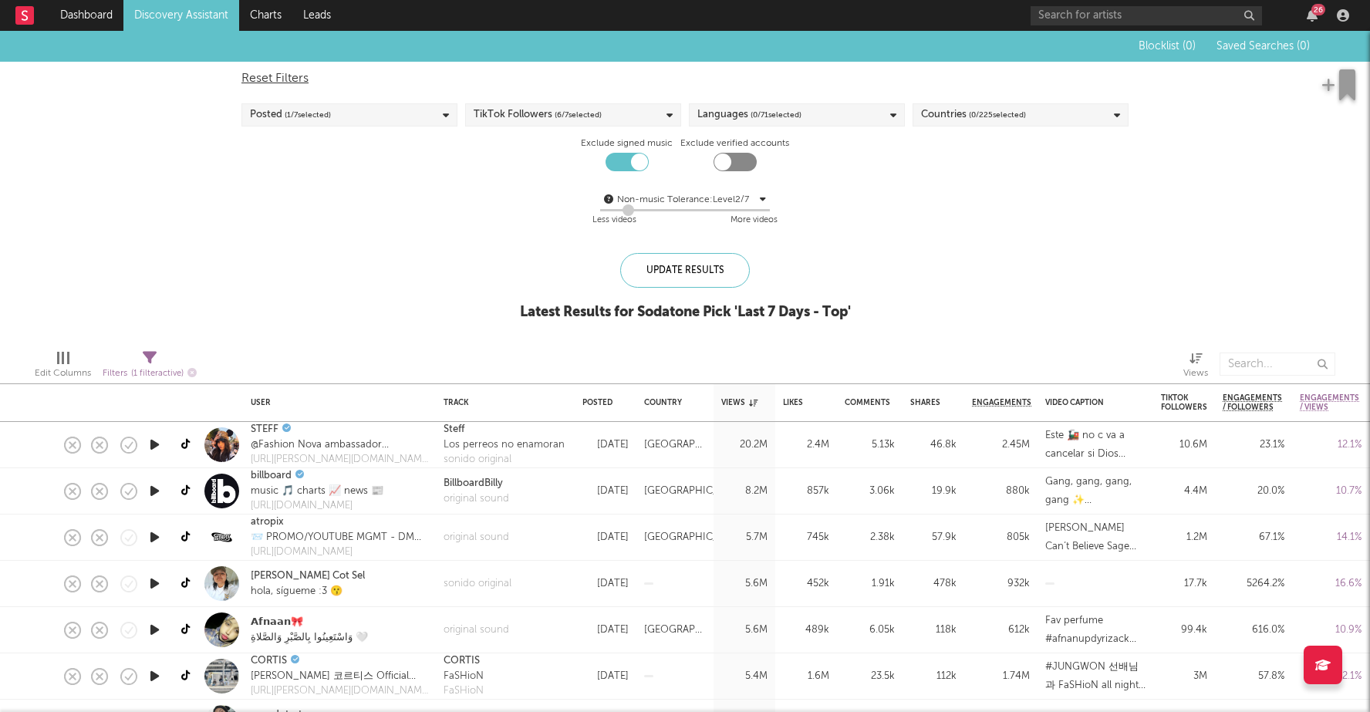
click at [1003, 114] on span "( 0 / 225 selected)" at bounding box center [997, 115] width 57 height 19
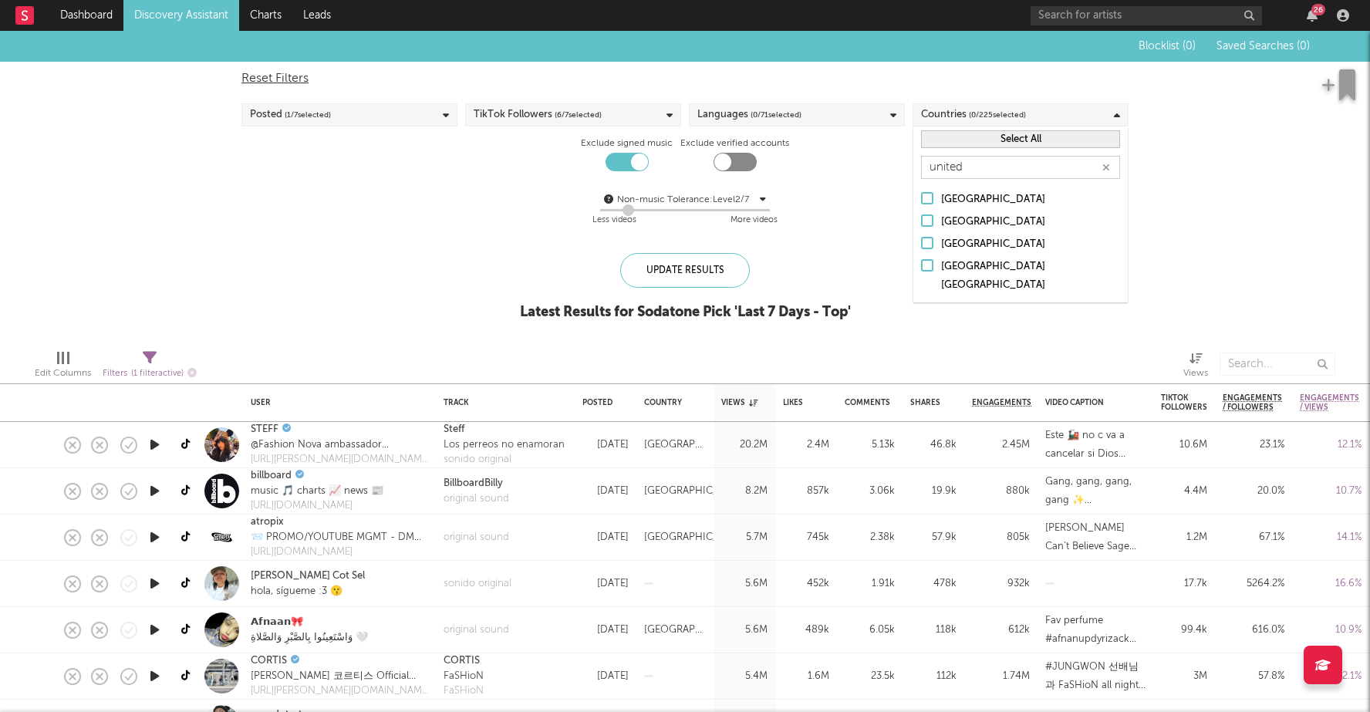
type input "united"
click at [929, 242] on div at bounding box center [927, 243] width 12 height 12
click at [921, 242] on input "[GEOGRAPHIC_DATA]" at bounding box center [921, 244] width 0 height 19
click at [928, 216] on div at bounding box center [927, 221] width 12 height 12
click at [921, 216] on input "[GEOGRAPHIC_DATA]" at bounding box center [921, 222] width 0 height 19
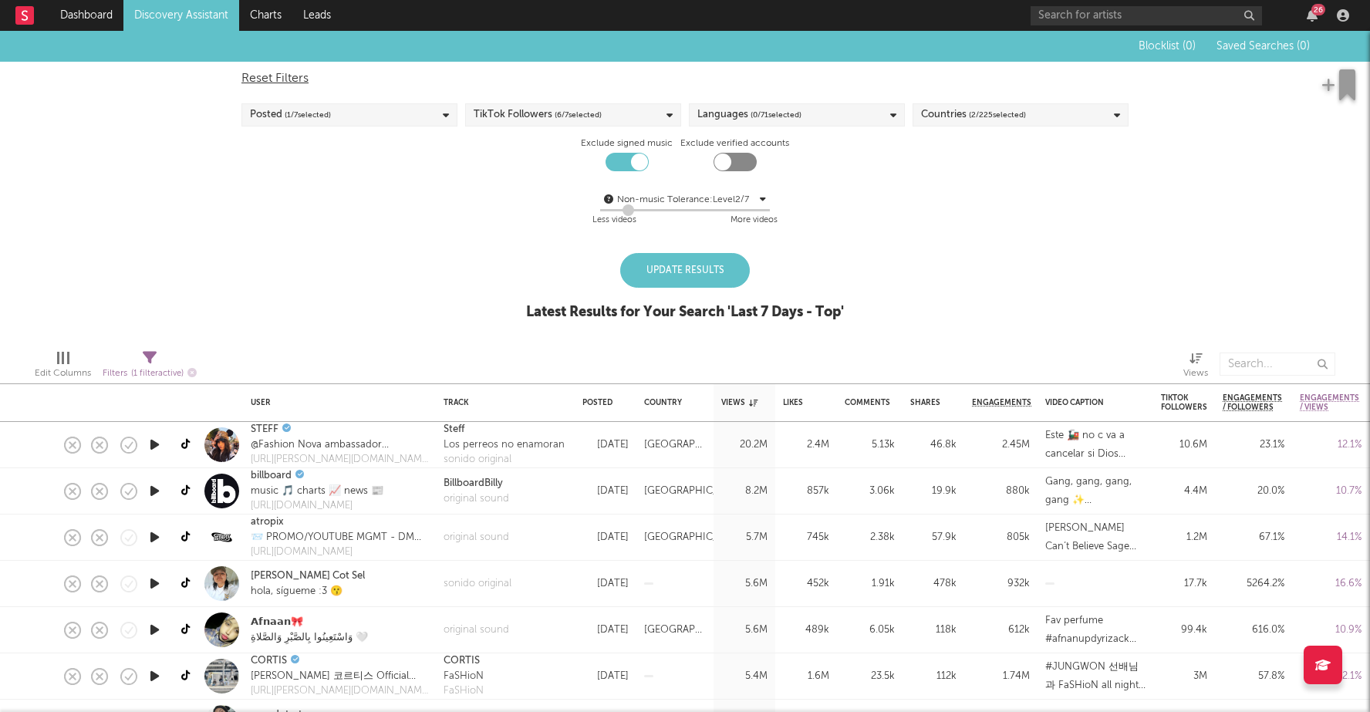
click at [1260, 238] on div "Blocklist ( 0 ) Saved Searches ( 0 ) Reset Filters Posted ( 1 / 7 selected) Tik…" at bounding box center [685, 184] width 1370 height 306
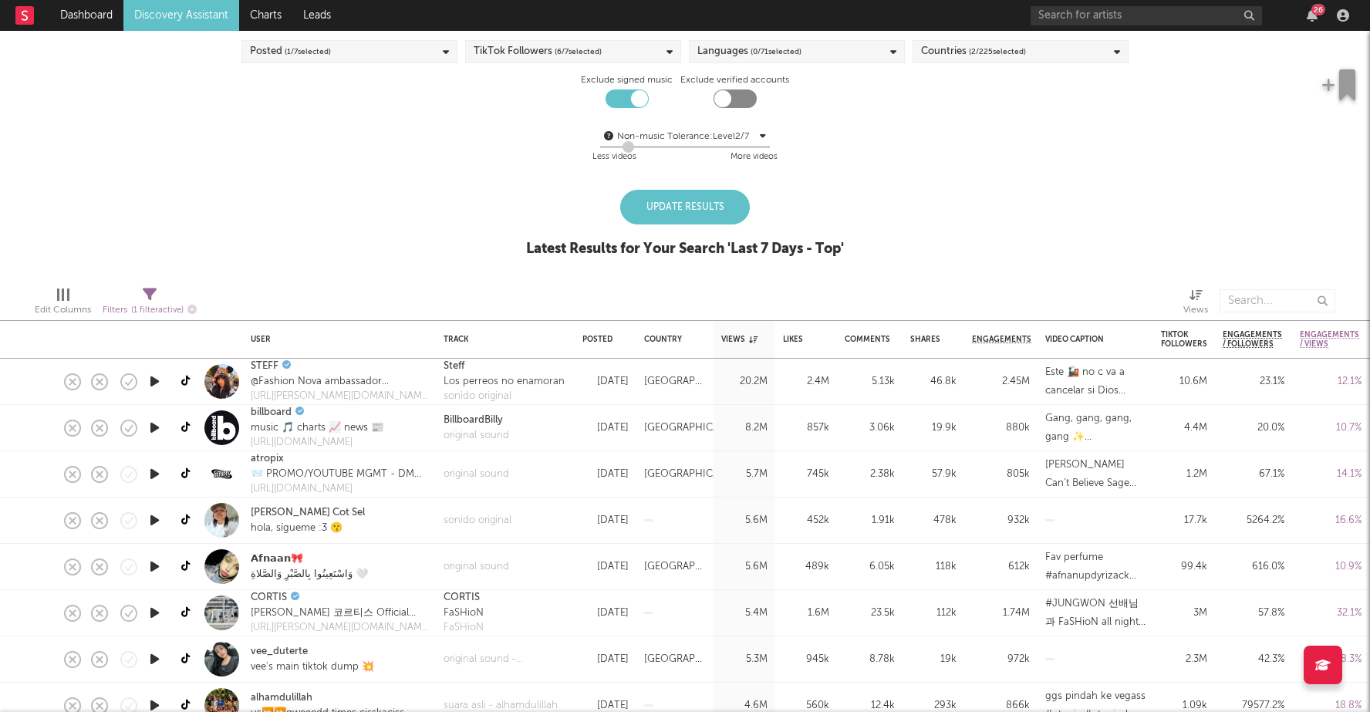
click at [686, 204] on div "Update Results" at bounding box center [685, 207] width 130 height 35
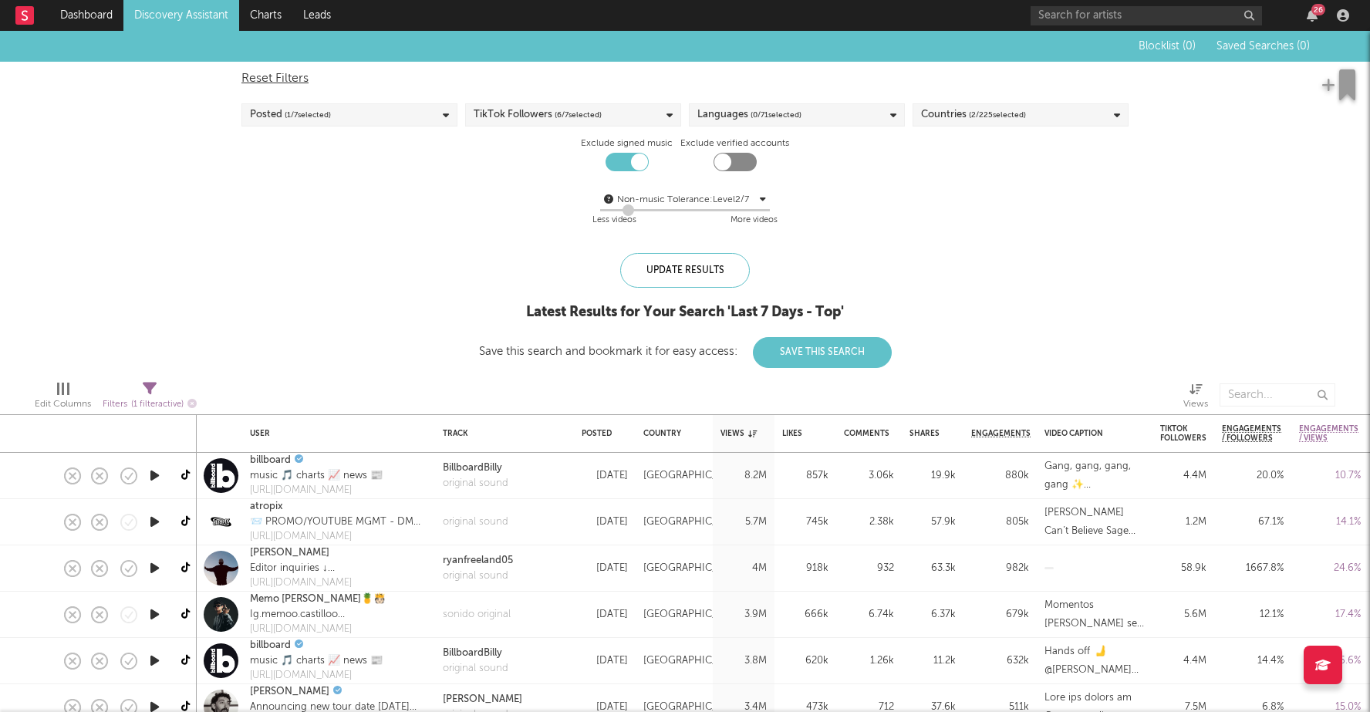
click at [366, 113] on div "Posted ( 1 / 7 selected)" at bounding box center [350, 114] width 216 height 23
click at [257, 208] on div at bounding box center [256, 209] width 12 height 12
click at [250, 208] on input "Last 14 Days" at bounding box center [250, 210] width 0 height 19
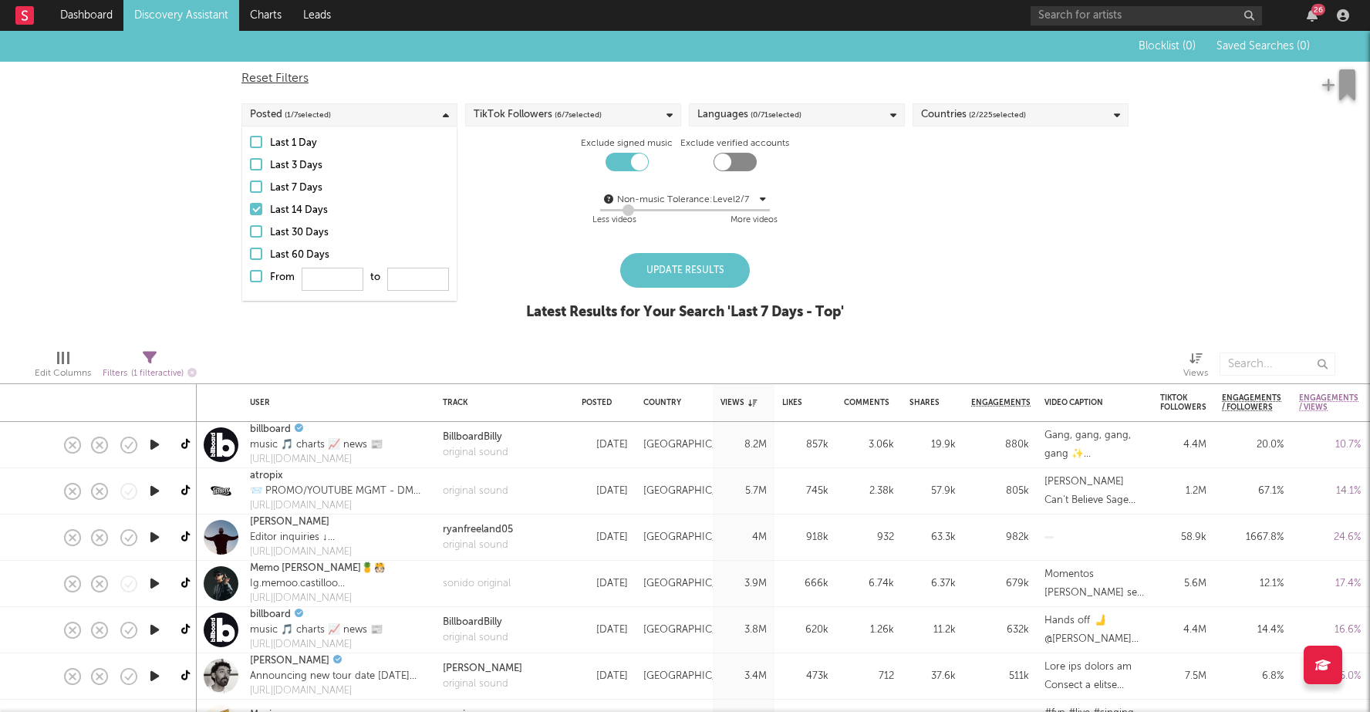
click at [576, 113] on span "( 6 / 7 selected)" at bounding box center [578, 115] width 47 height 19
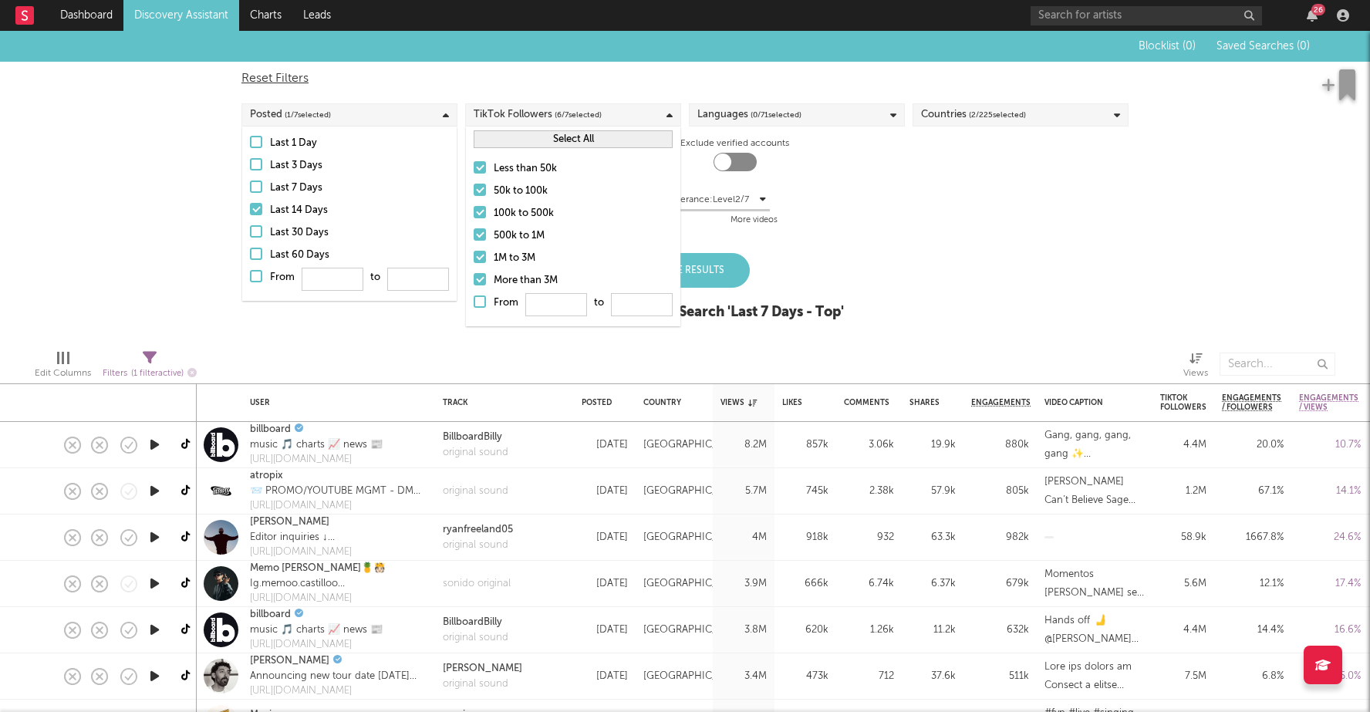
click at [576, 113] on span "( 6 / 7 selected)" at bounding box center [578, 115] width 47 height 19
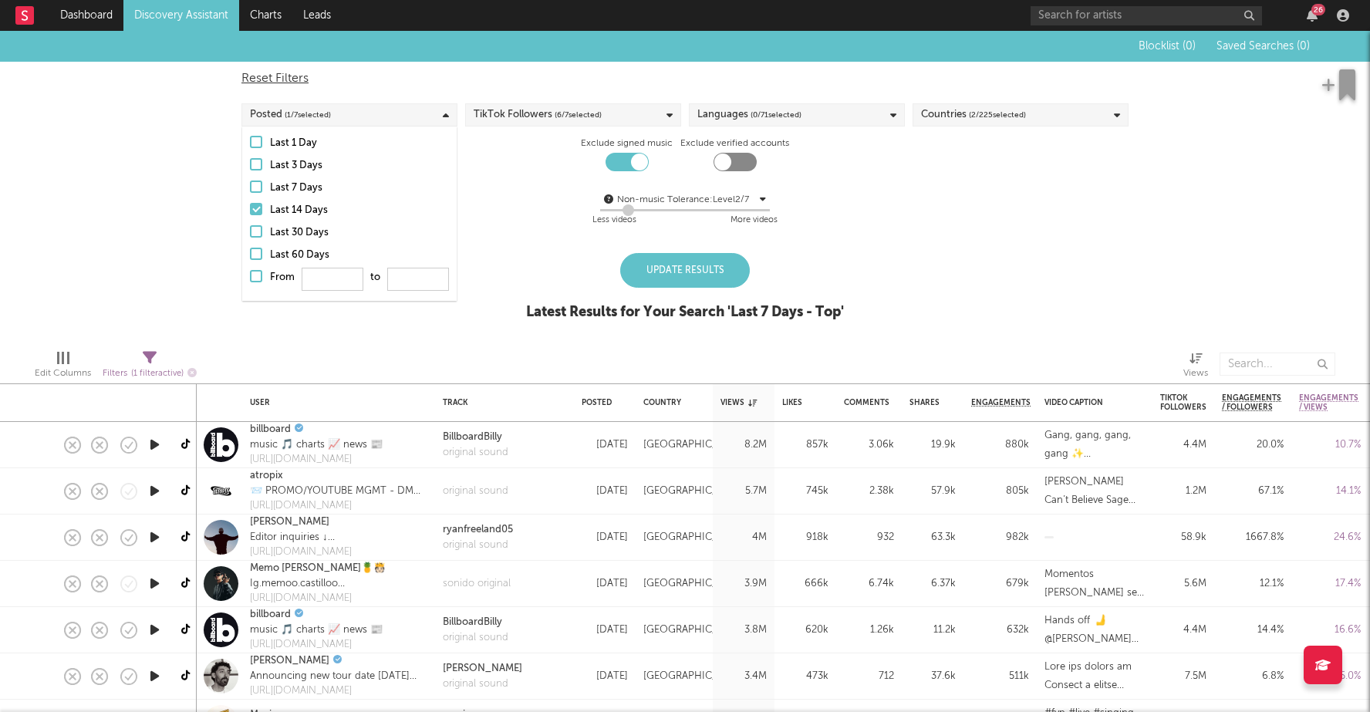
click at [576, 113] on span "( 6 / 7 selected)" at bounding box center [578, 115] width 47 height 19
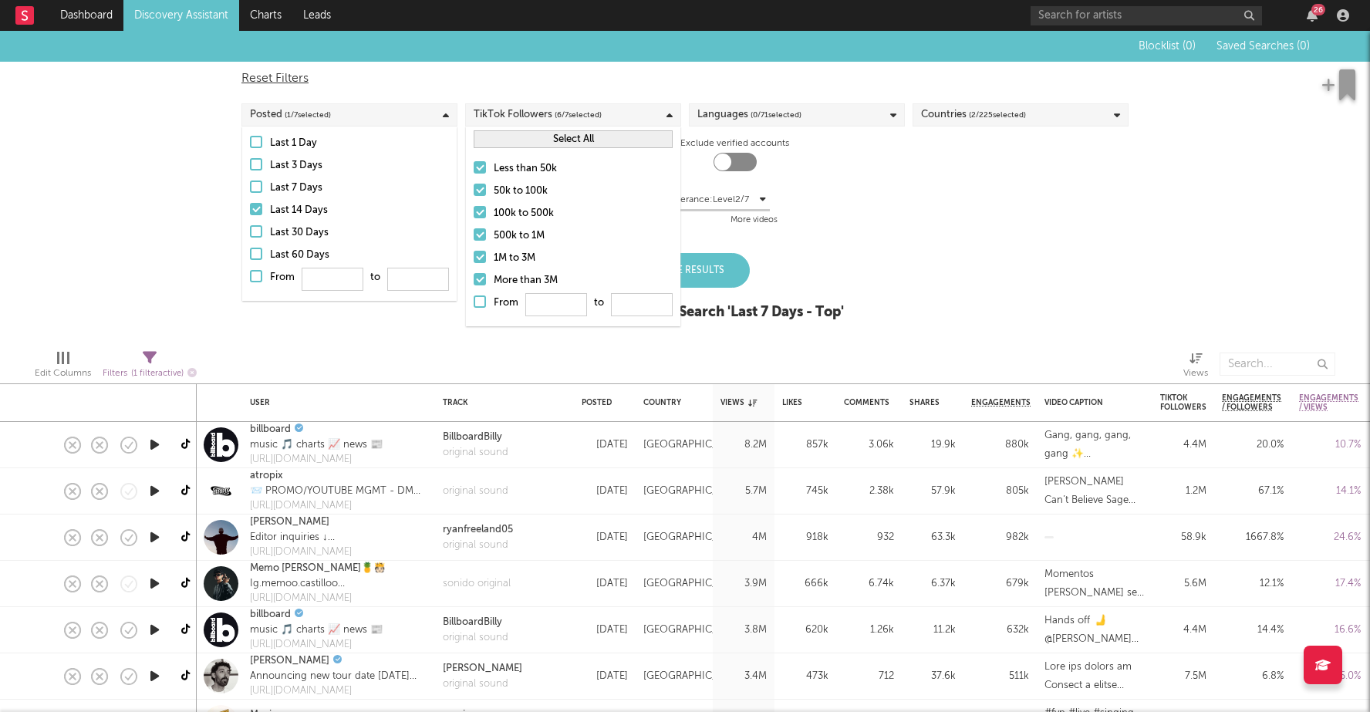
click at [479, 278] on div at bounding box center [480, 279] width 12 height 12
click at [474, 278] on input "More than 3M" at bounding box center [474, 281] width 0 height 19
click at [741, 111] on div "Languages ( 0 / 71 selected)" at bounding box center [750, 115] width 104 height 19
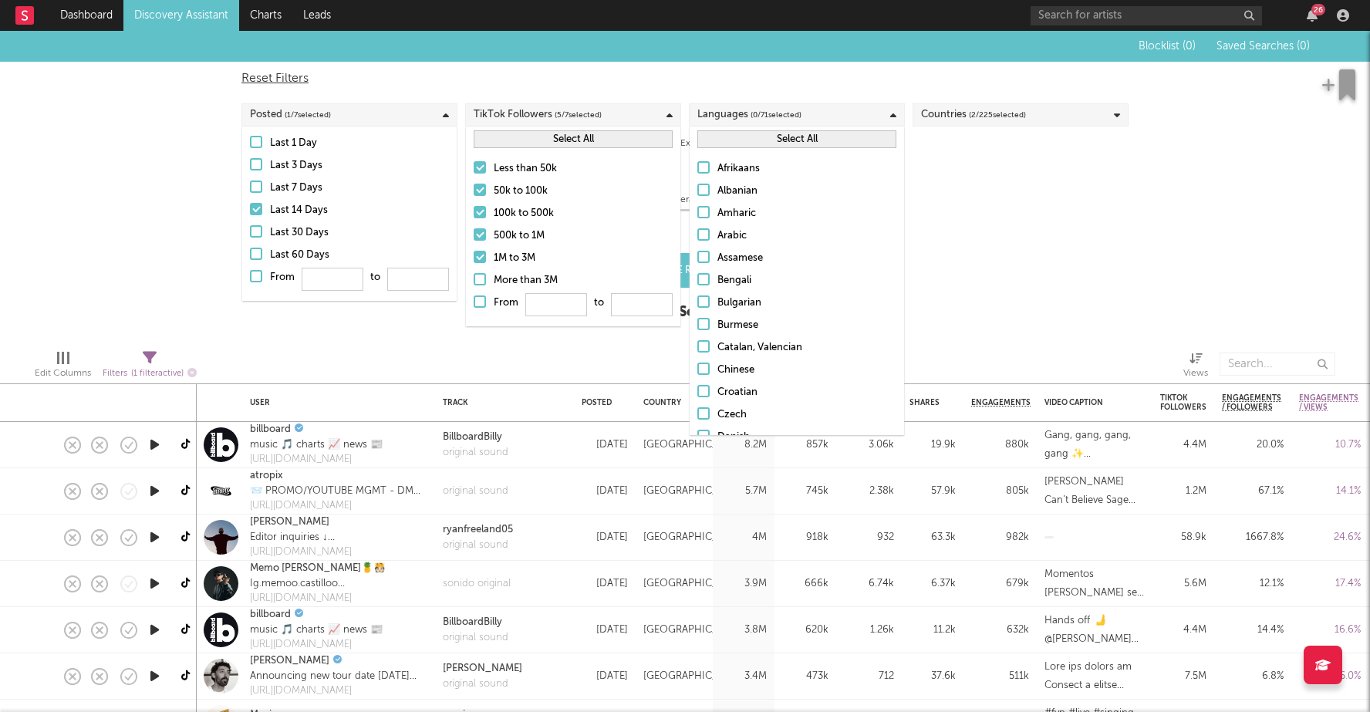
click at [986, 238] on div "Blocklist ( 0 ) Saved Searches ( 0 ) Reset Filters Posted ( 1 / 7 selected) Tik…" at bounding box center [685, 184] width 1370 height 306
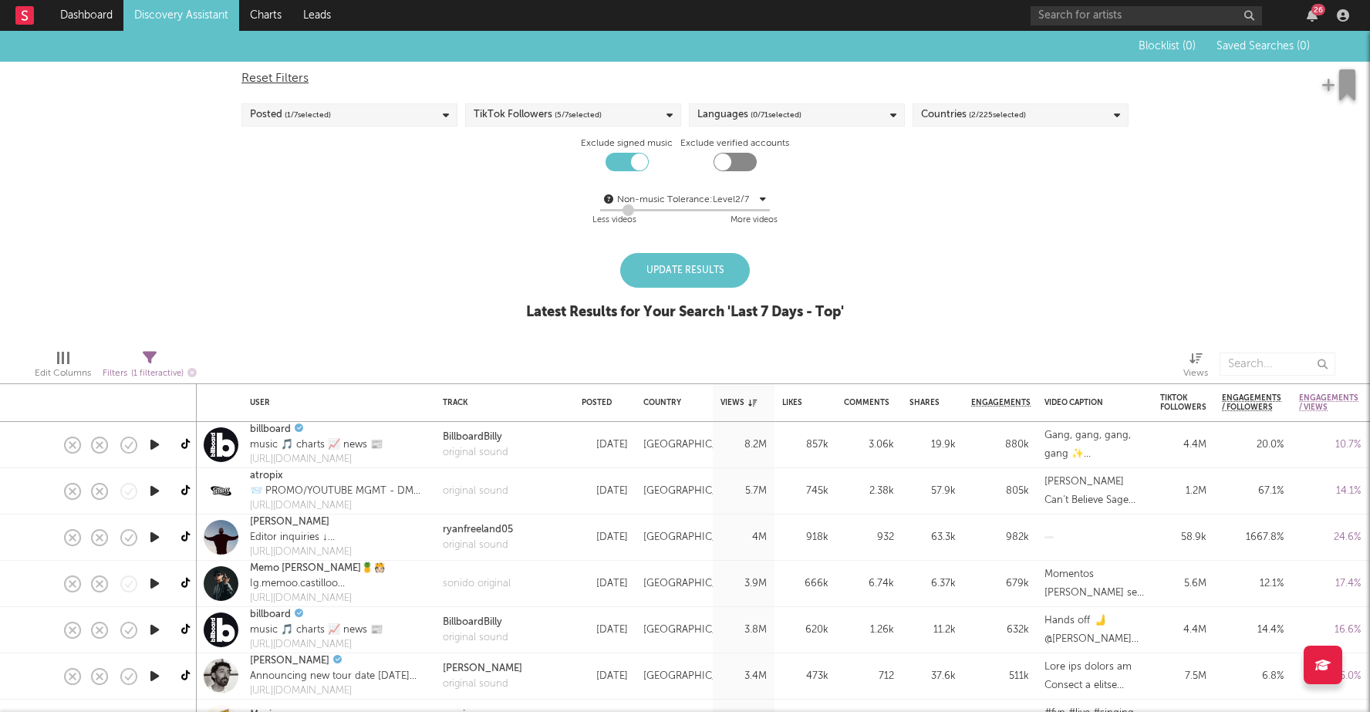
click at [677, 269] on div "Update Results" at bounding box center [685, 270] width 130 height 35
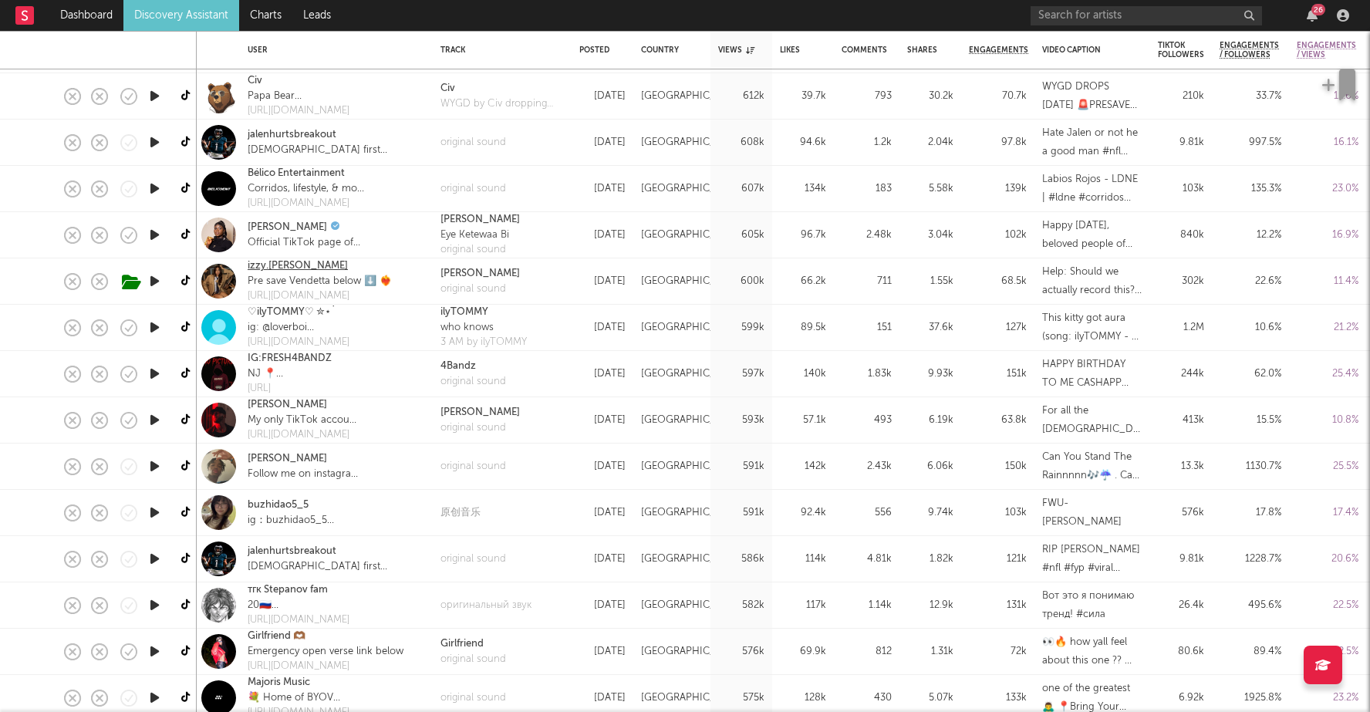
click at [289, 267] on link "izzy.escobar" at bounding box center [298, 265] width 100 height 15
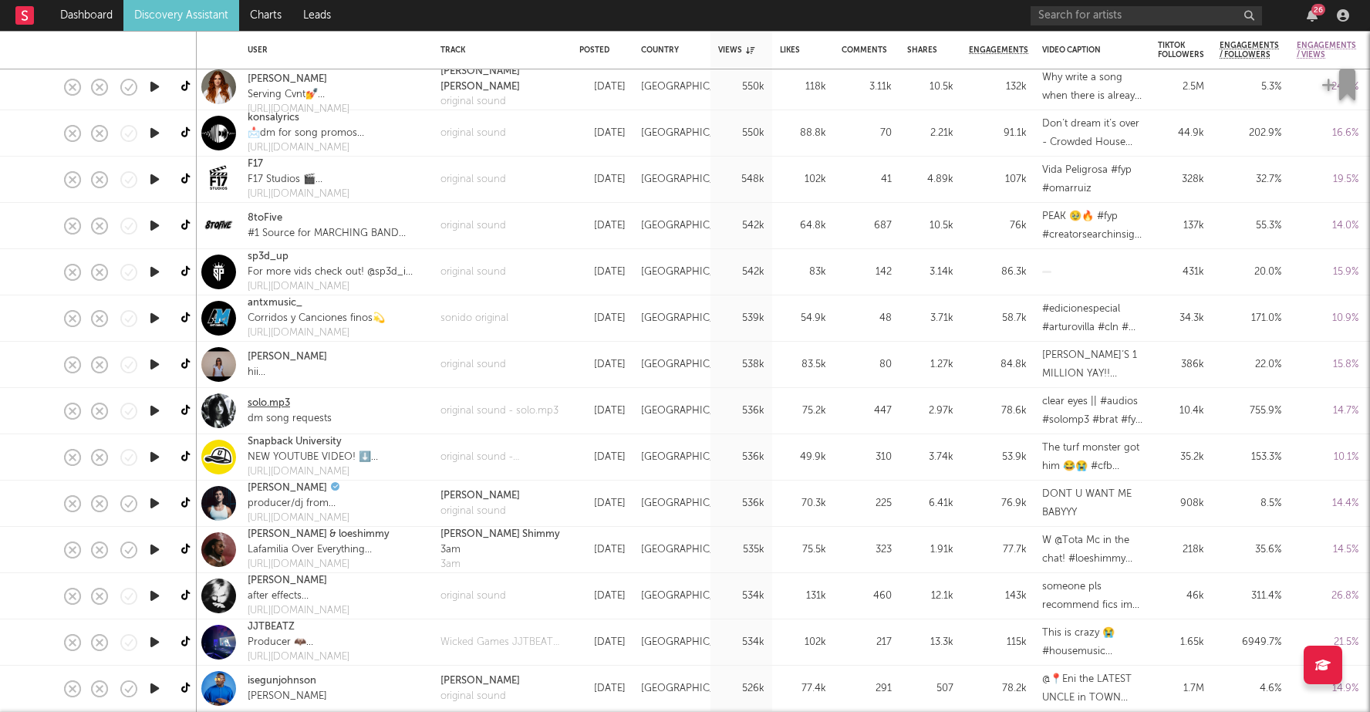
click at [285, 406] on link "solo.mp3" at bounding box center [269, 403] width 42 height 15
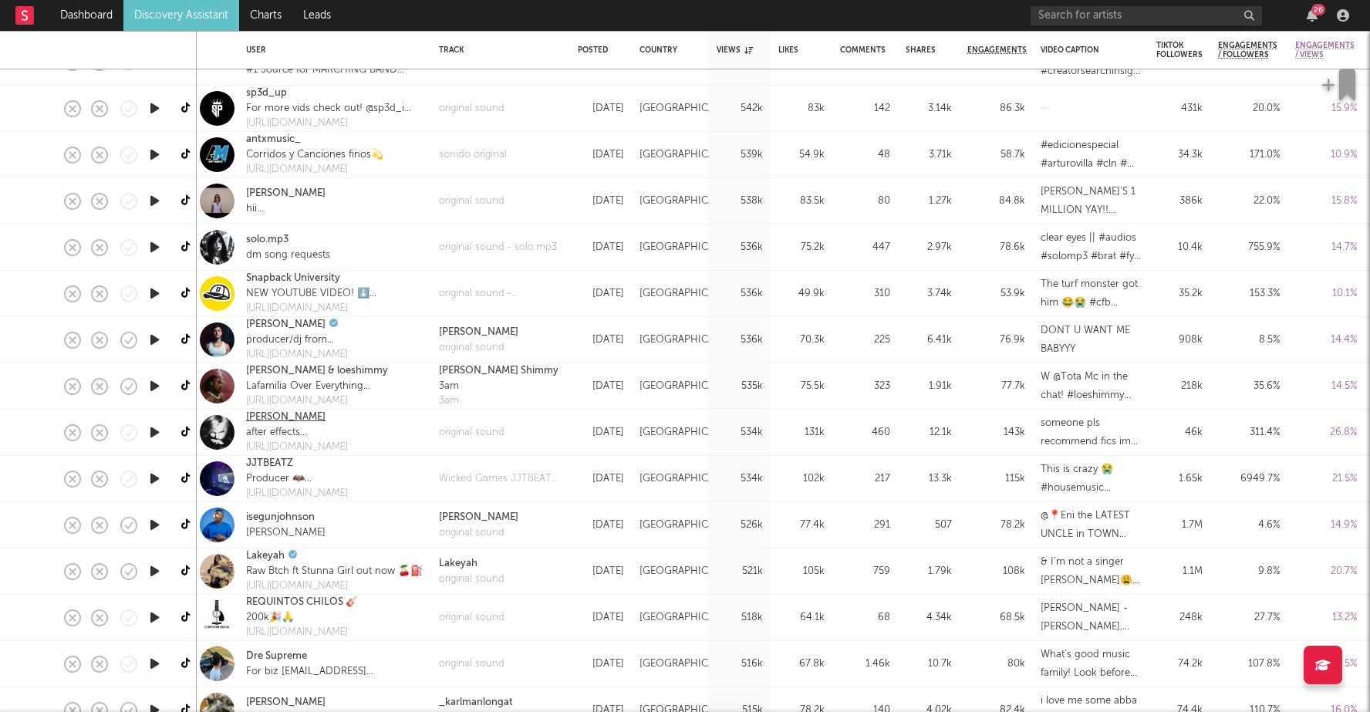
click at [262, 417] on link "diana" at bounding box center [285, 417] width 79 height 15
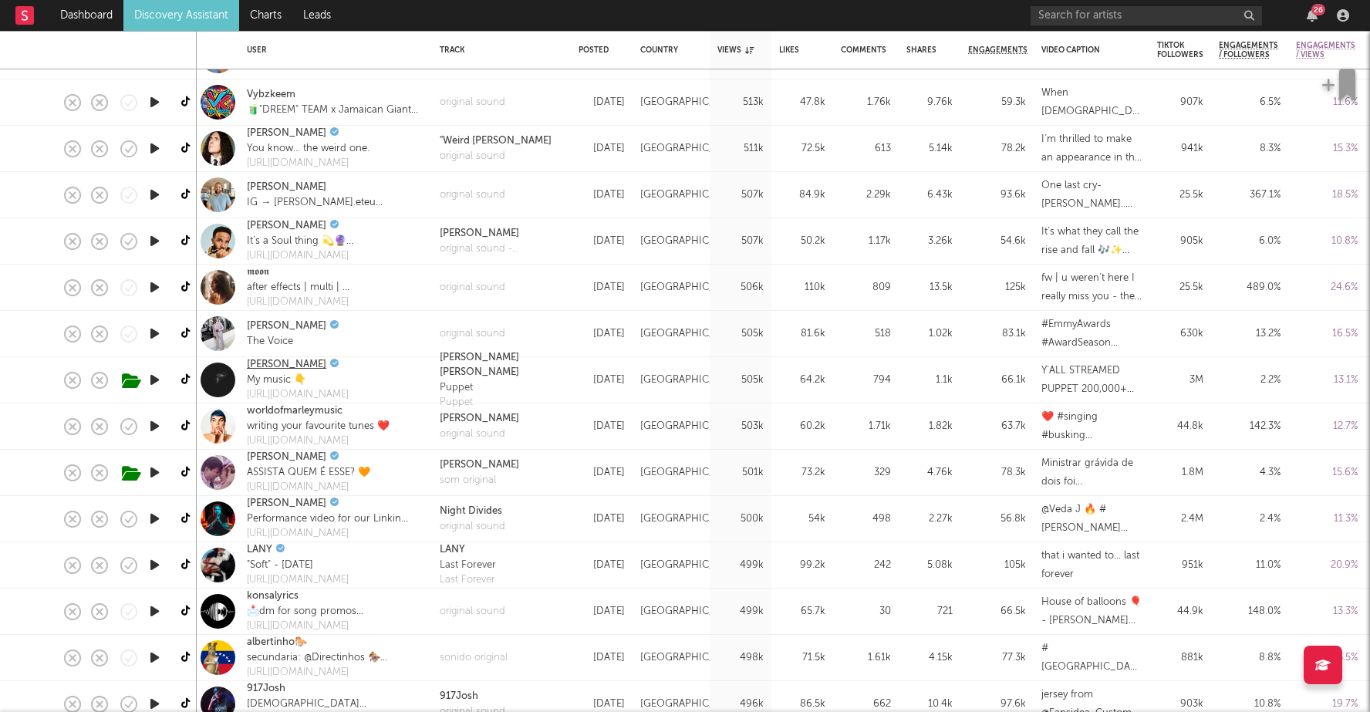
click at [308, 362] on link "JohnMichael howell" at bounding box center [286, 364] width 79 height 15
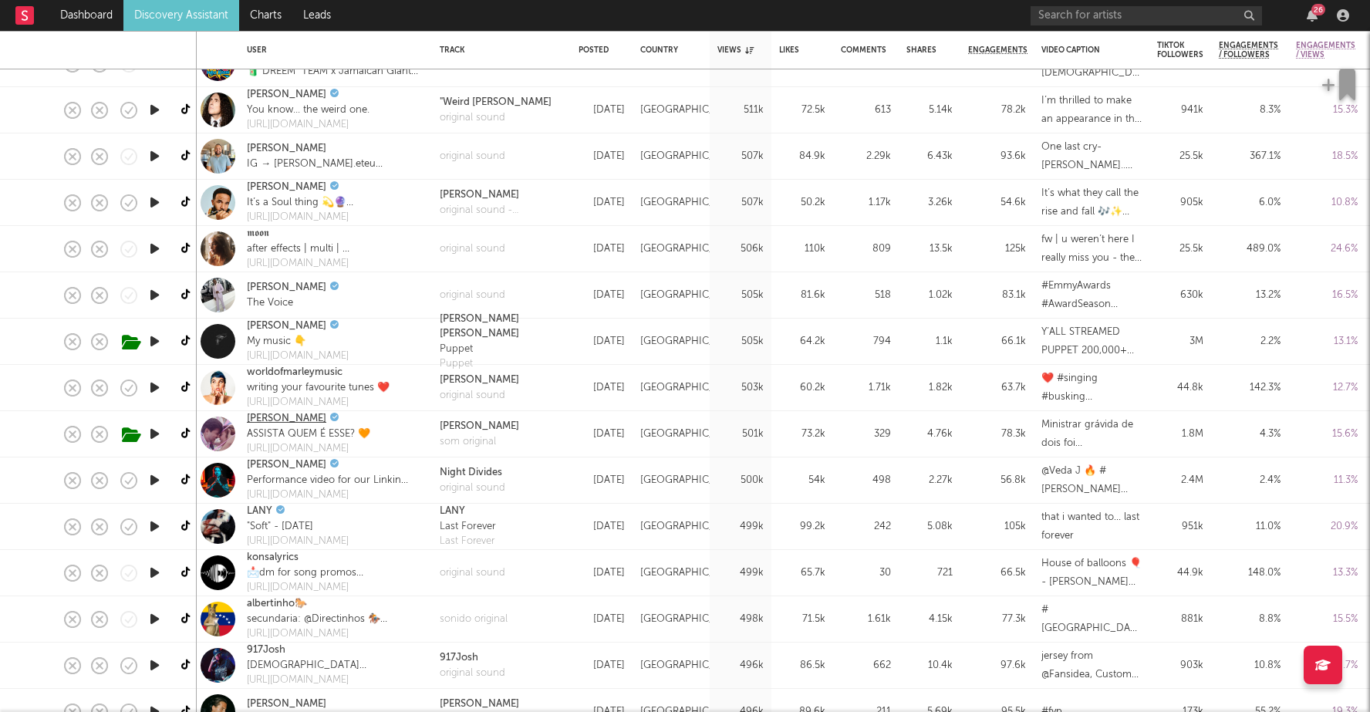
click at [296, 420] on link "Julliany Souza" at bounding box center [286, 418] width 79 height 15
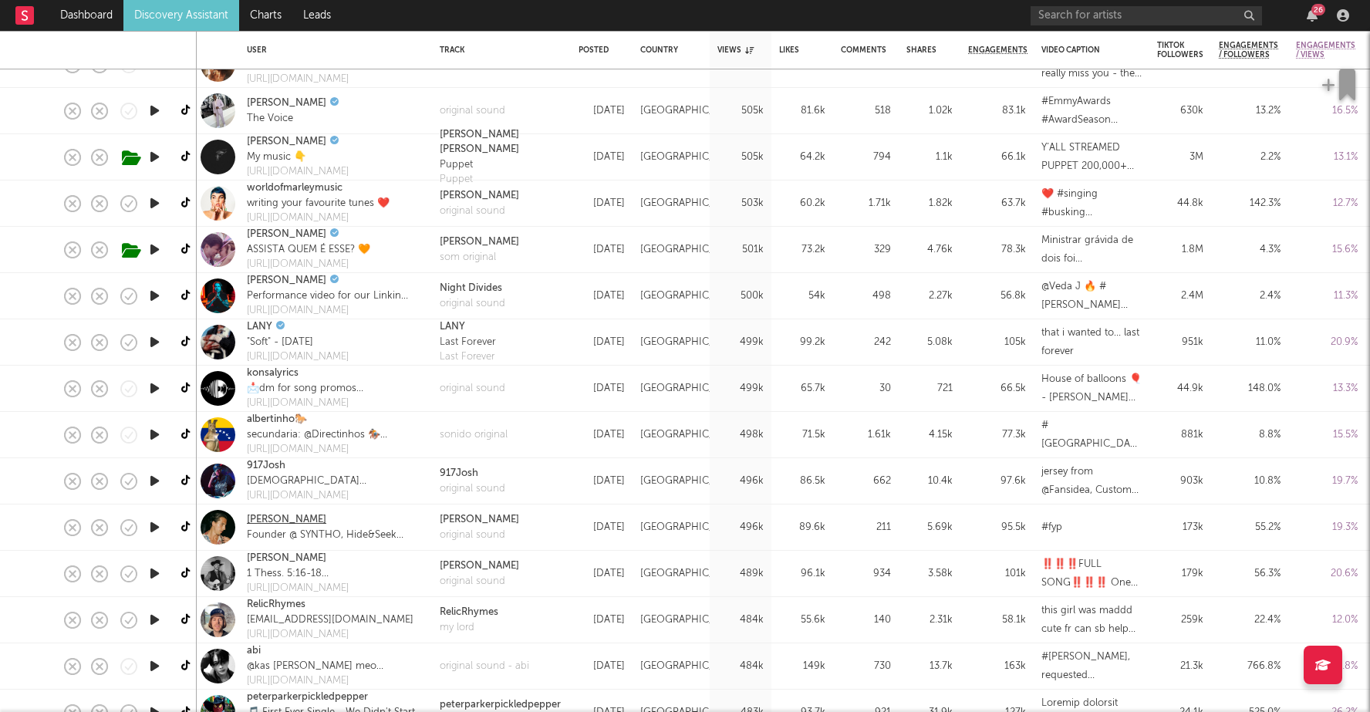
click at [276, 517] on link "[PERSON_NAME]" at bounding box center [286, 519] width 79 height 15
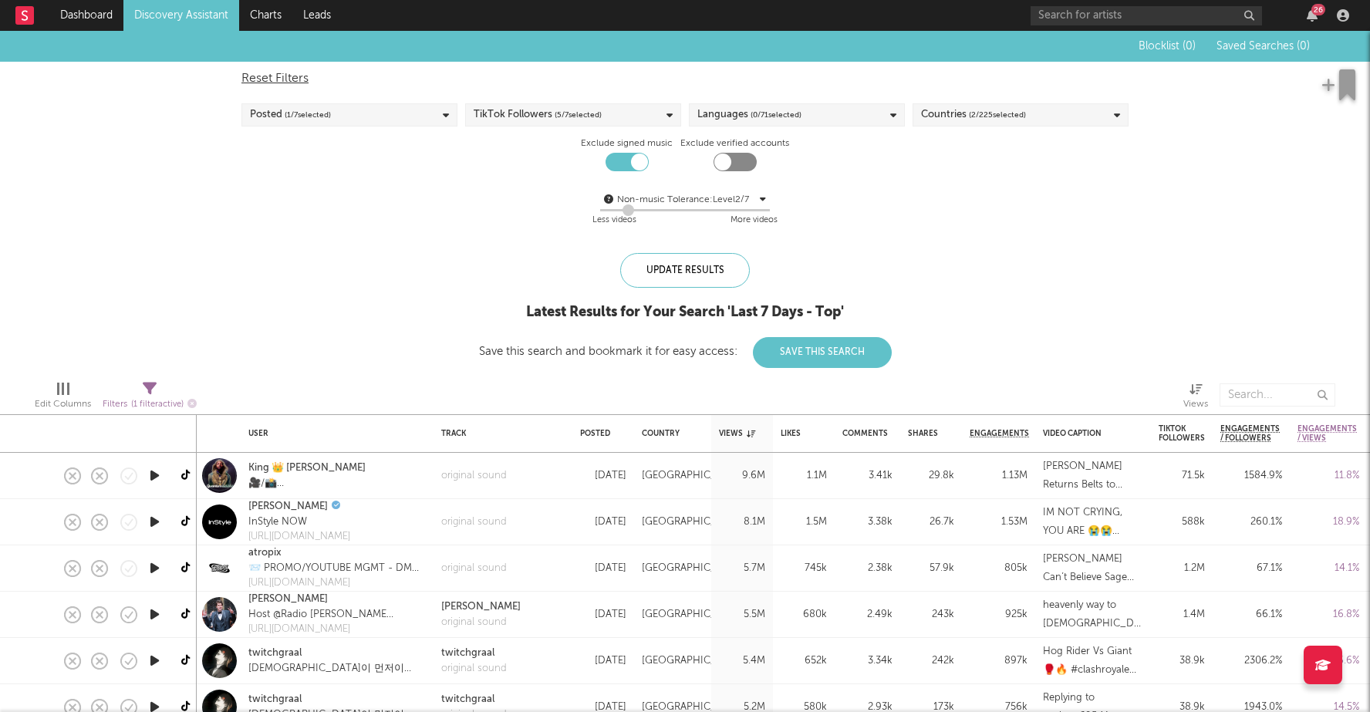
click at [804, 356] on button "Save This Search" at bounding box center [822, 352] width 139 height 31
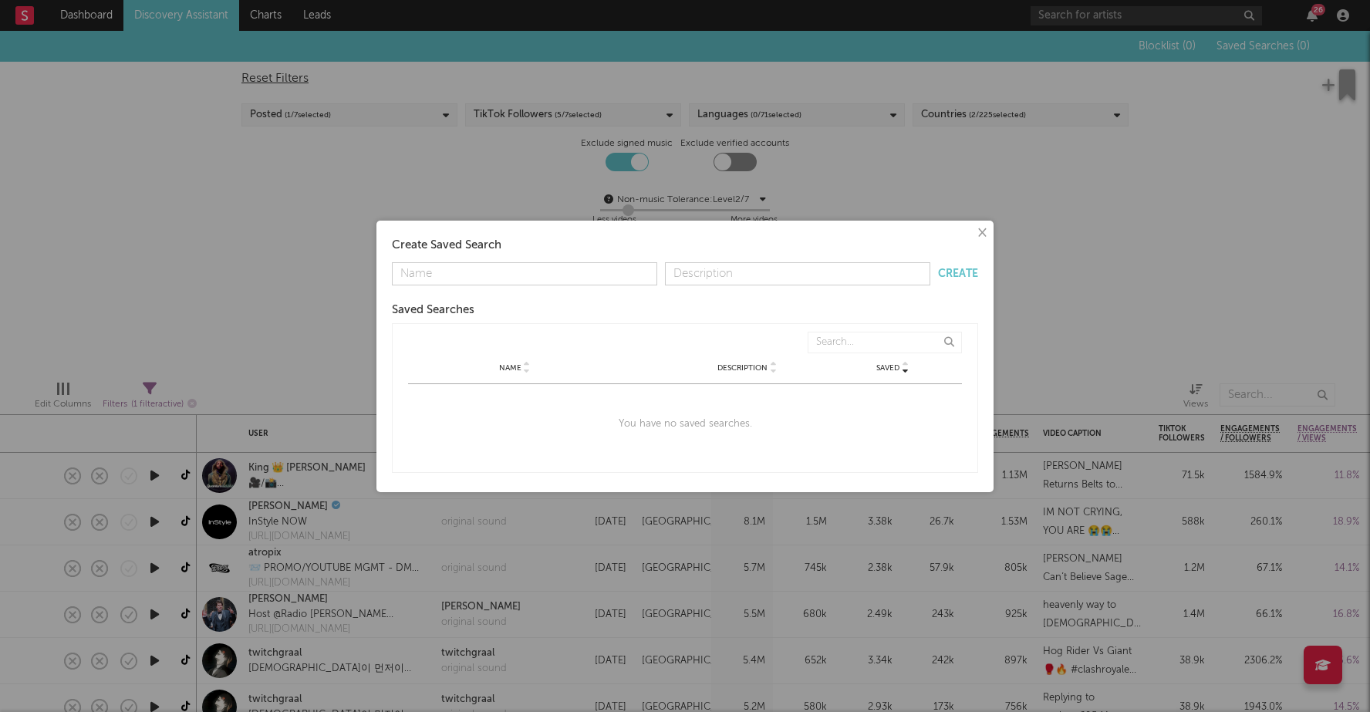
click at [982, 230] on button "×" at bounding box center [981, 233] width 17 height 17
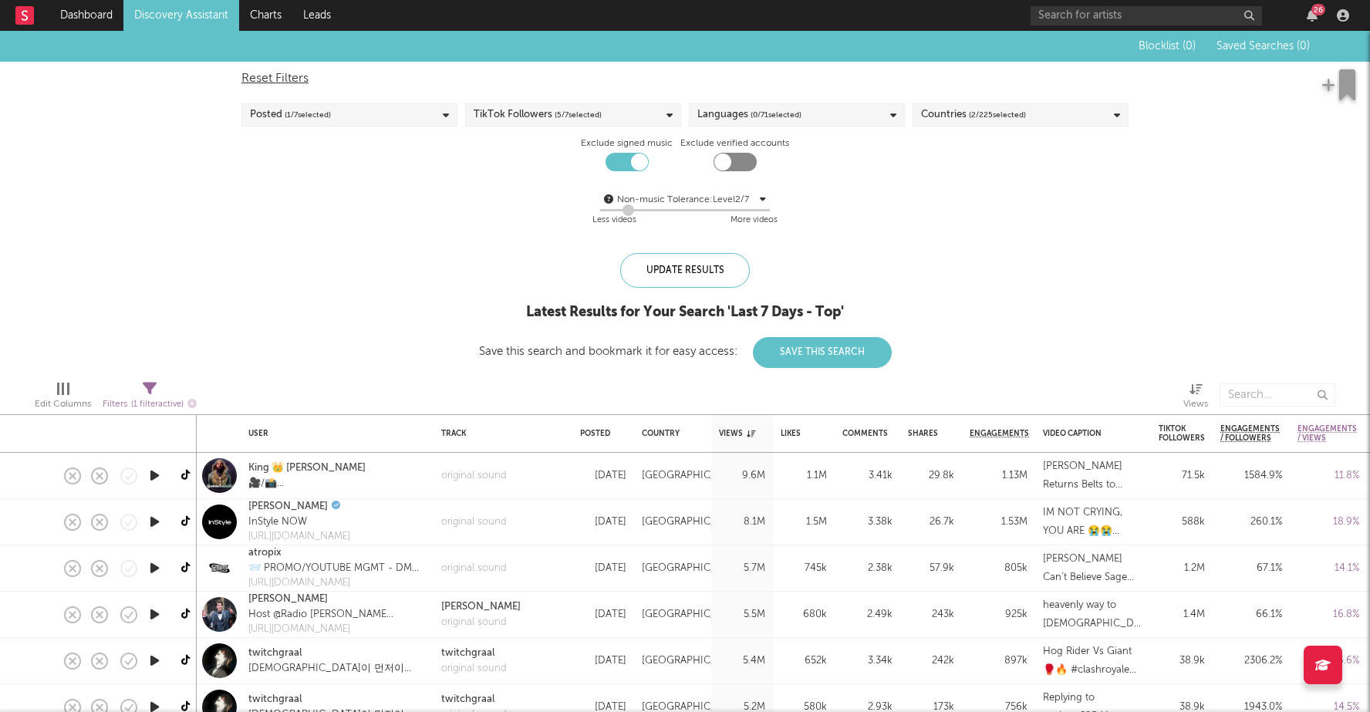
click at [318, 117] on span "( 1 / 7 selected)" at bounding box center [308, 115] width 46 height 19
click at [534, 117] on div "TikTok Followers ( 5 / 7 selected)" at bounding box center [538, 115] width 128 height 19
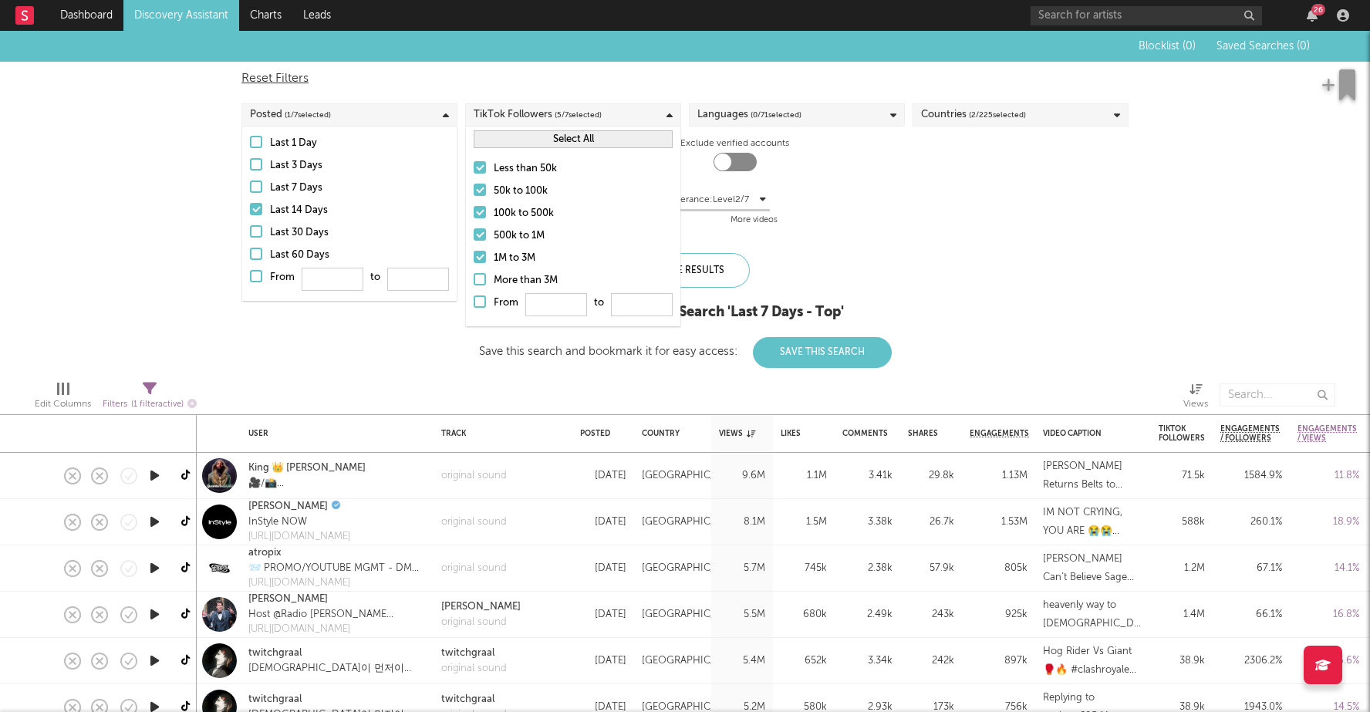
click at [534, 117] on div "TikTok Followers ( 5 / 7 selected)" at bounding box center [538, 115] width 128 height 19
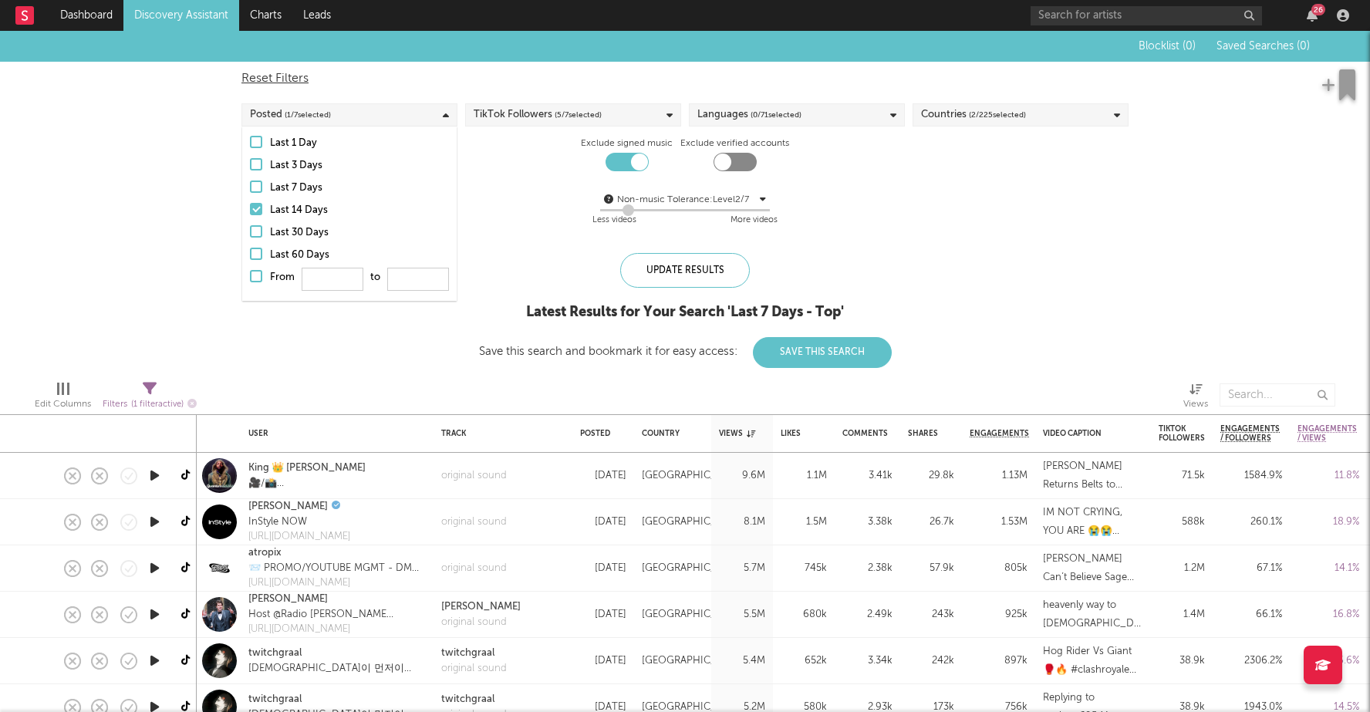
click at [724, 119] on div "Languages ( 0 / 71 selected)" at bounding box center [750, 115] width 104 height 19
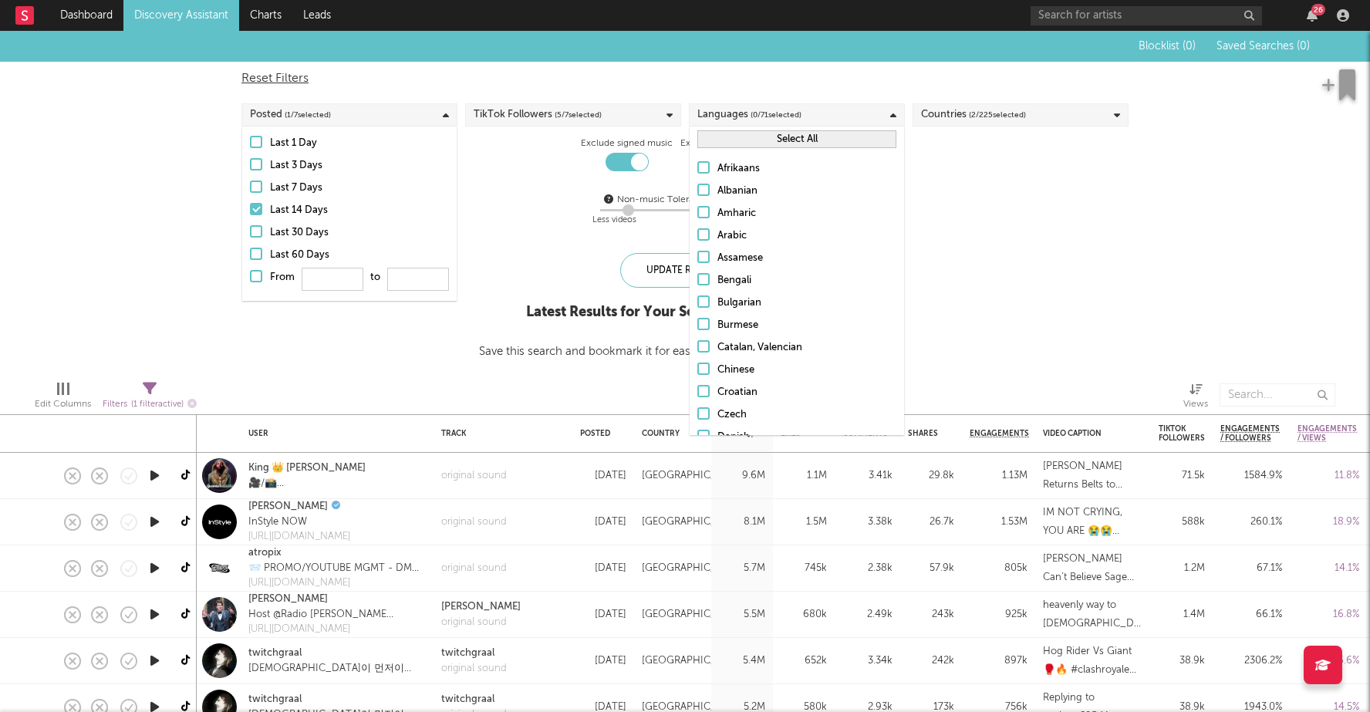
click at [724, 119] on div "Languages ( 0 / 71 selected)" at bounding box center [750, 115] width 104 height 19
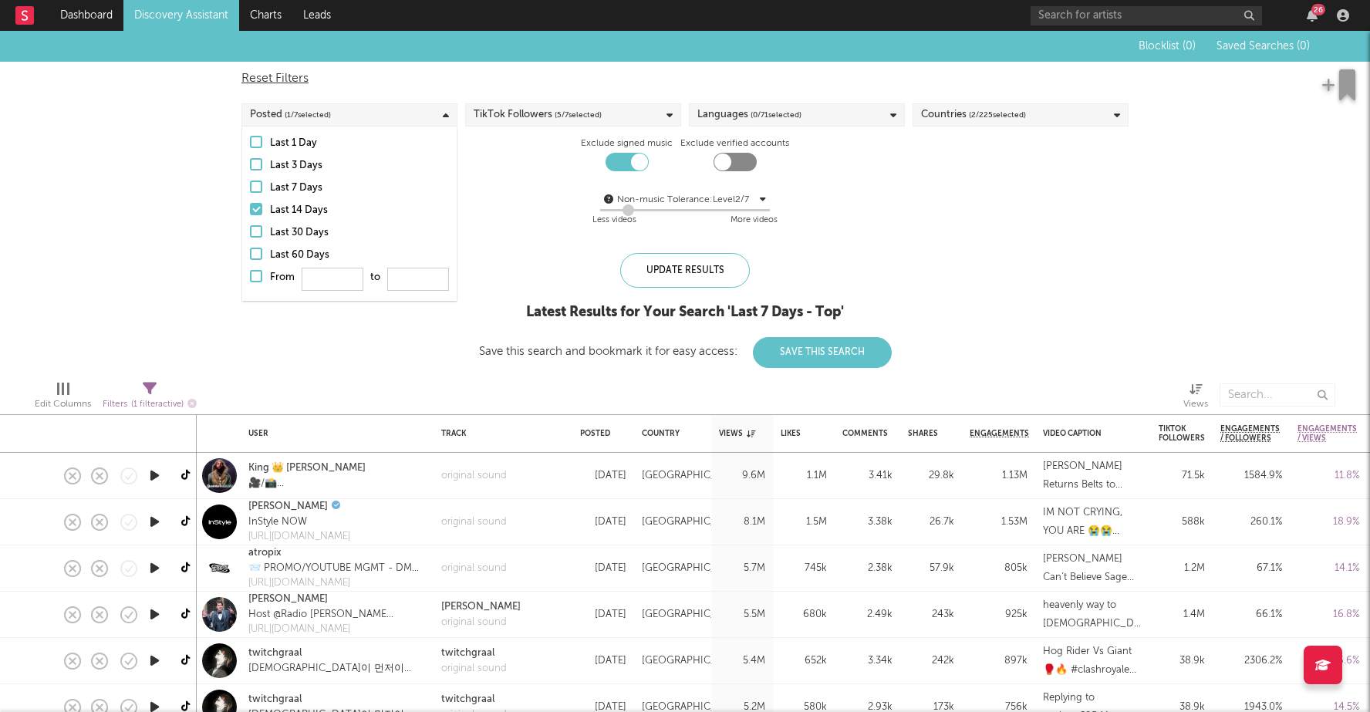
click at [941, 306] on div "Blocklist ( 0 ) Saved Searches ( 0 ) Reset Filters Posted ( 1 / 7 selected) Tik…" at bounding box center [685, 199] width 1370 height 337
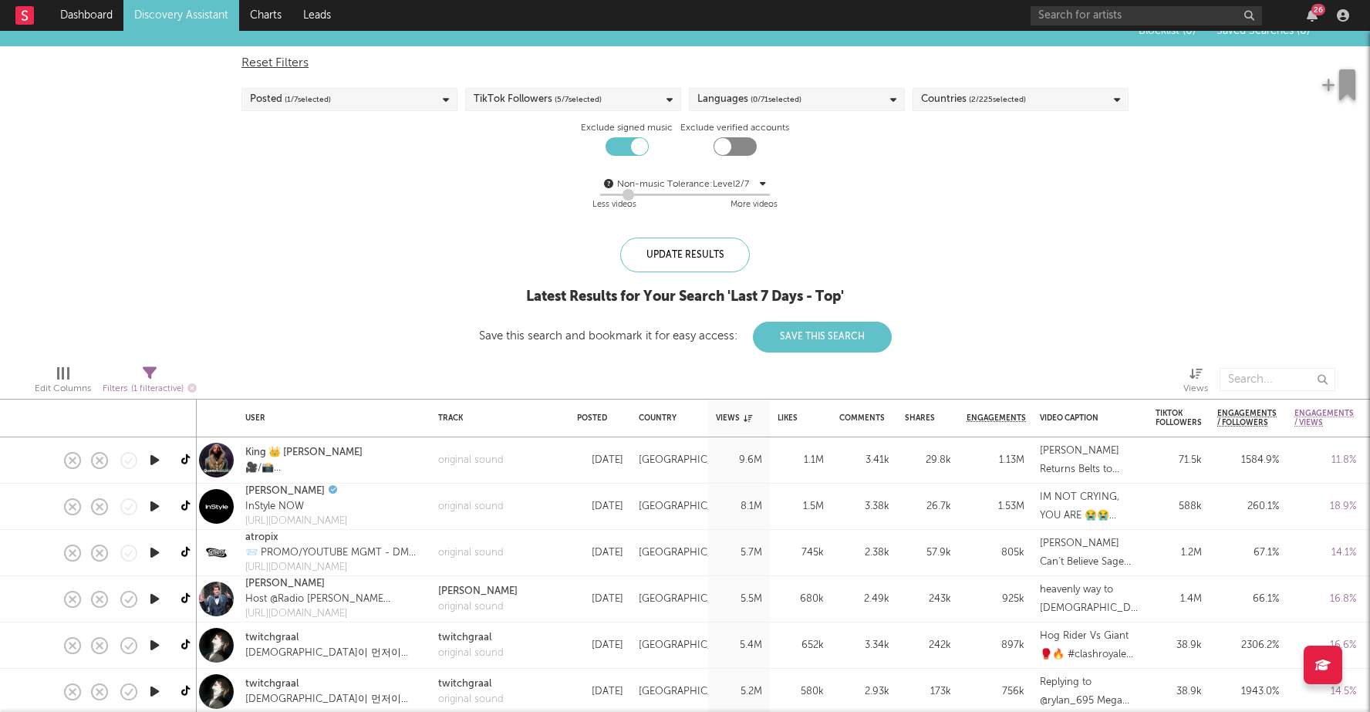
click at [171, 9] on link "Discovery Assistant" at bounding box center [181, 15] width 116 height 31
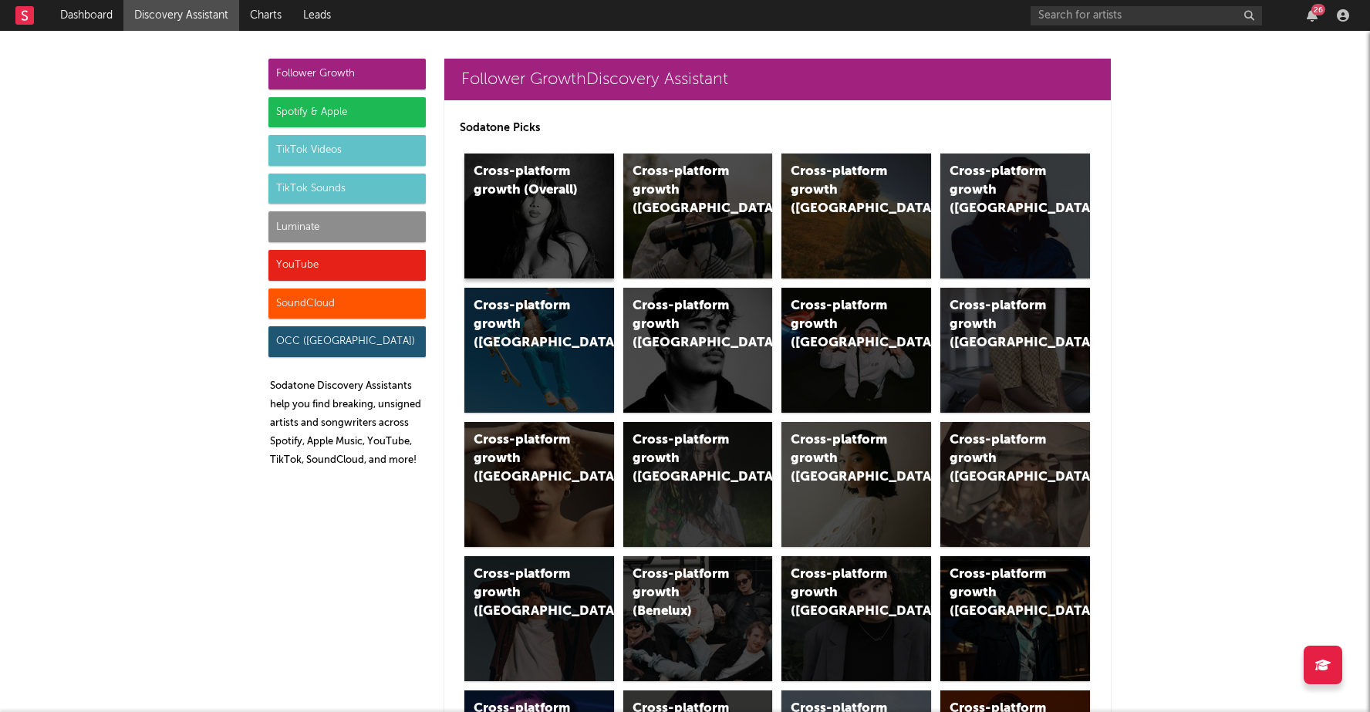
click at [541, 233] on div "Cross-platform growth (Overall)" at bounding box center [540, 216] width 150 height 125
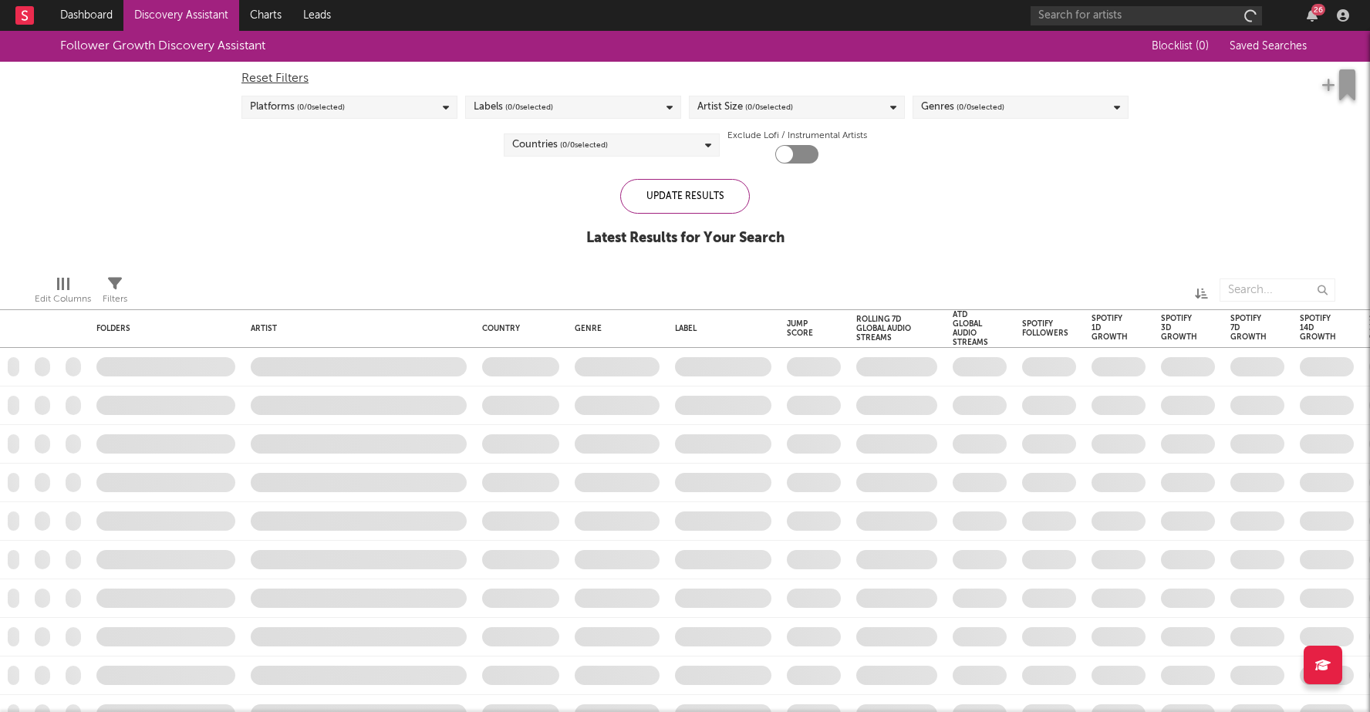
checkbox input "true"
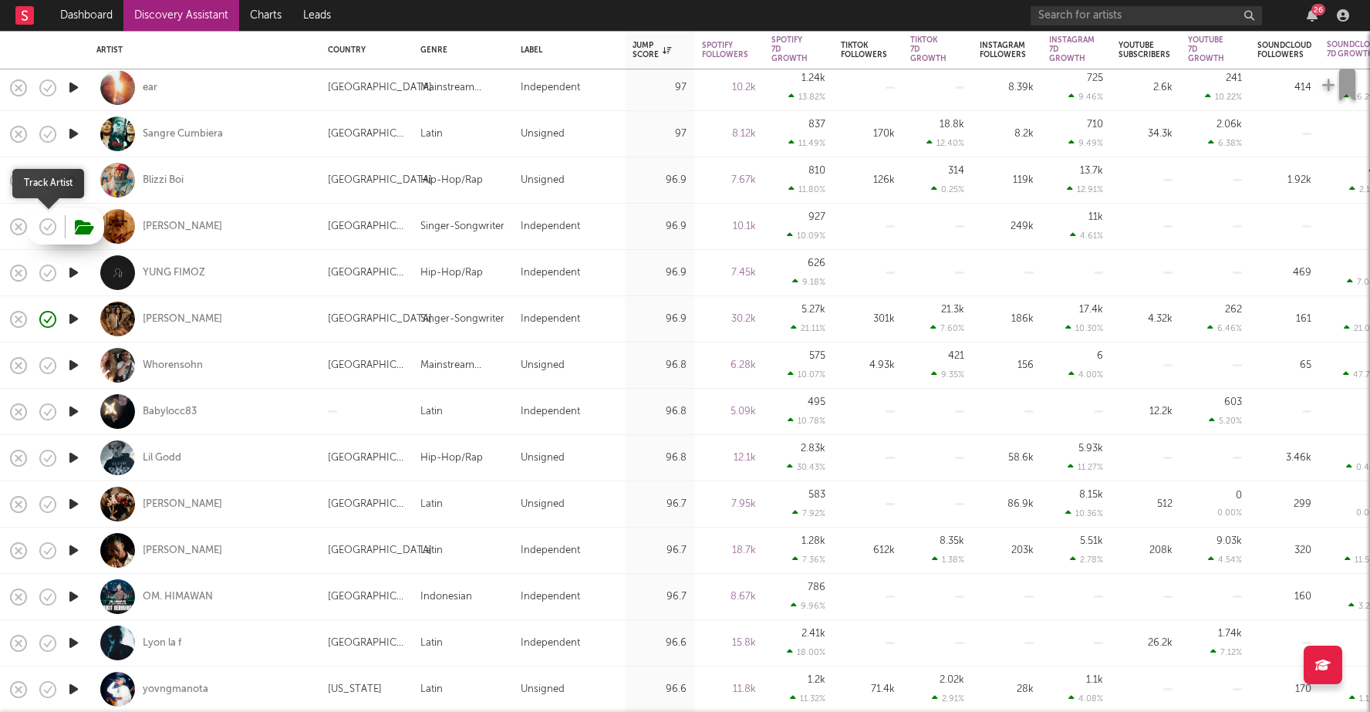
click at [45, 228] on icon "button" at bounding box center [45, 228] width 3 height 3
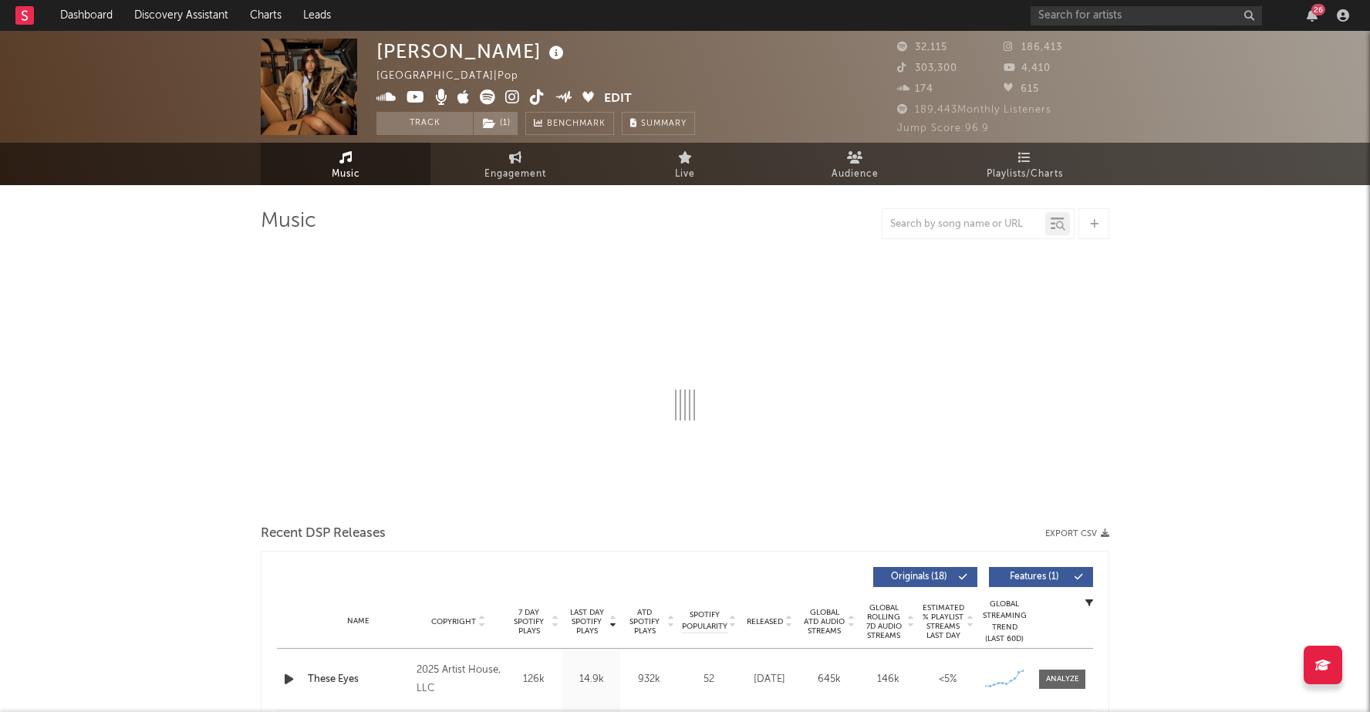
select select "6m"
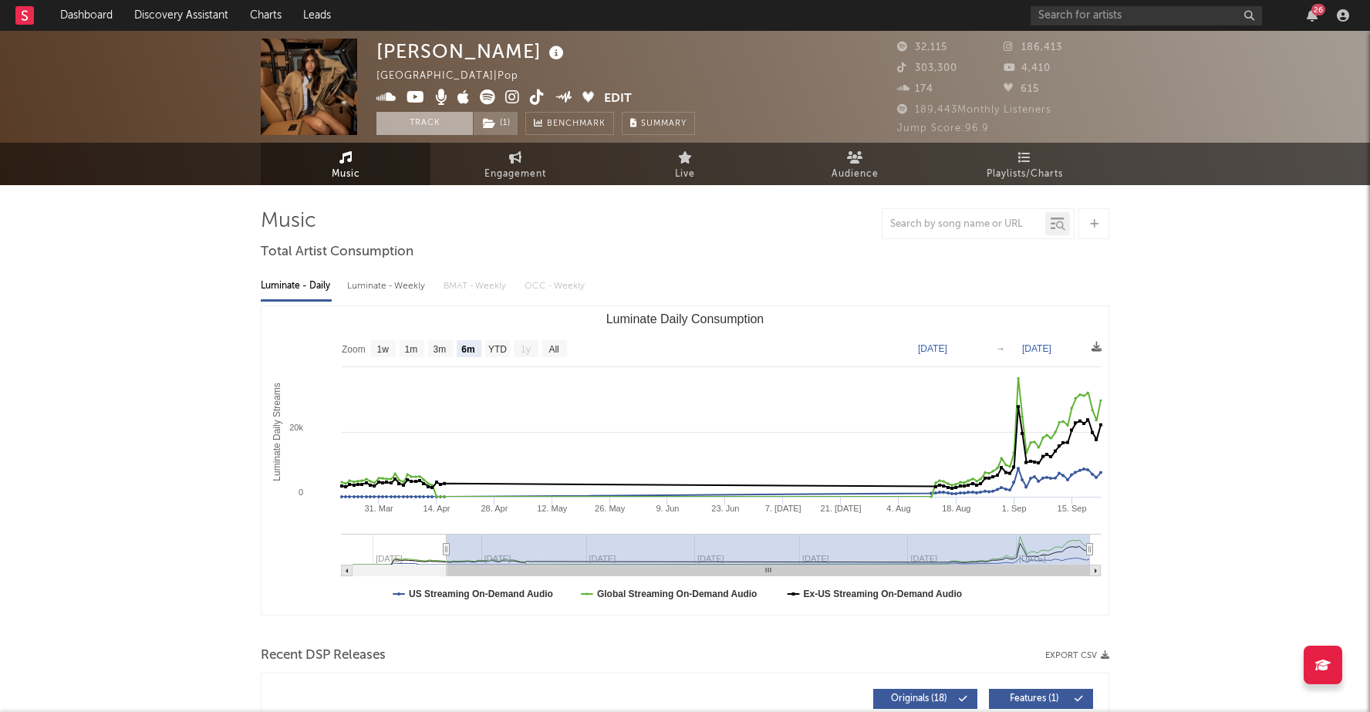
click at [442, 124] on button "Track" at bounding box center [425, 123] width 96 height 23
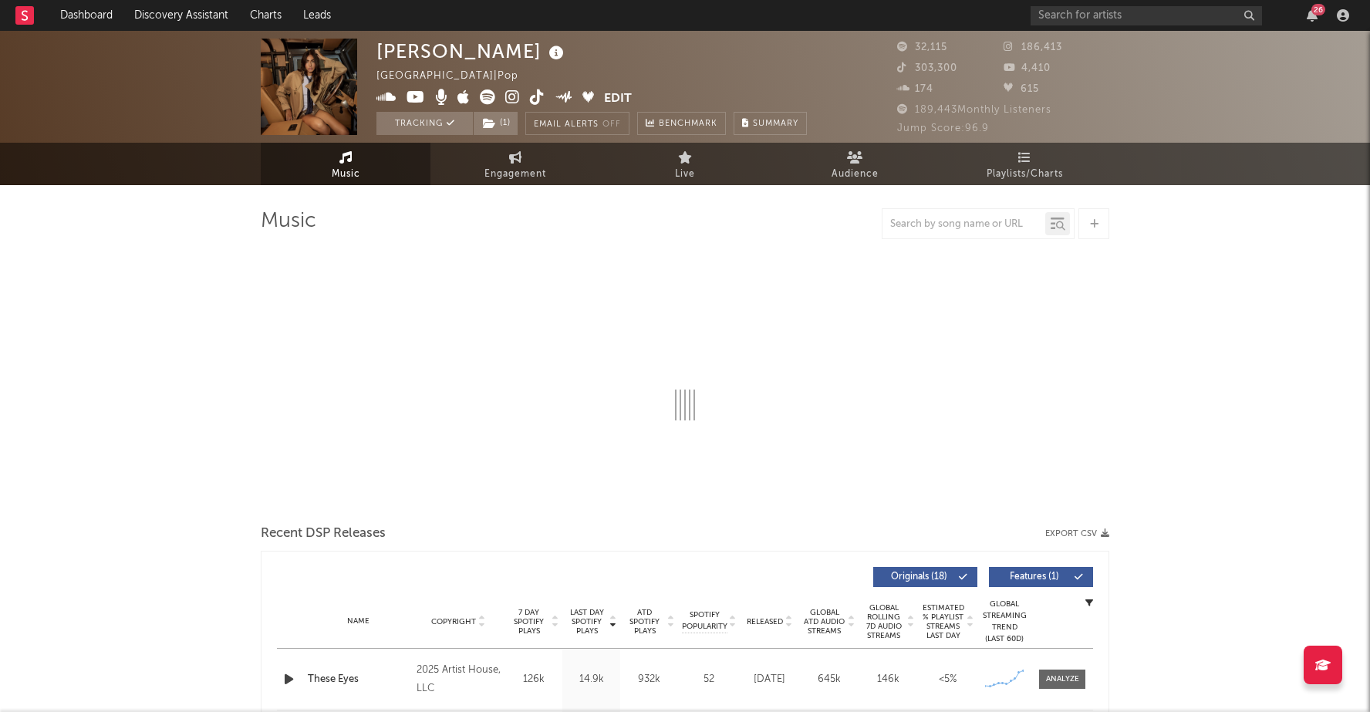
select select "6m"
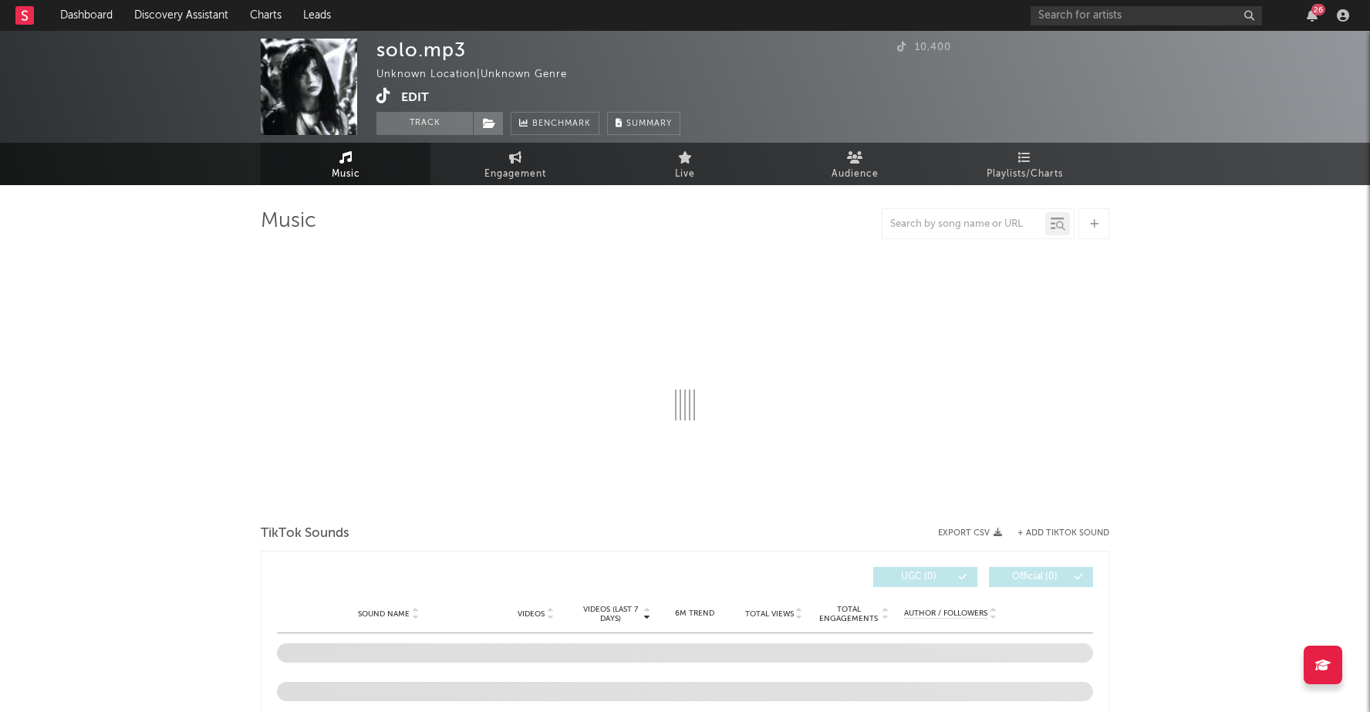
select select "1w"
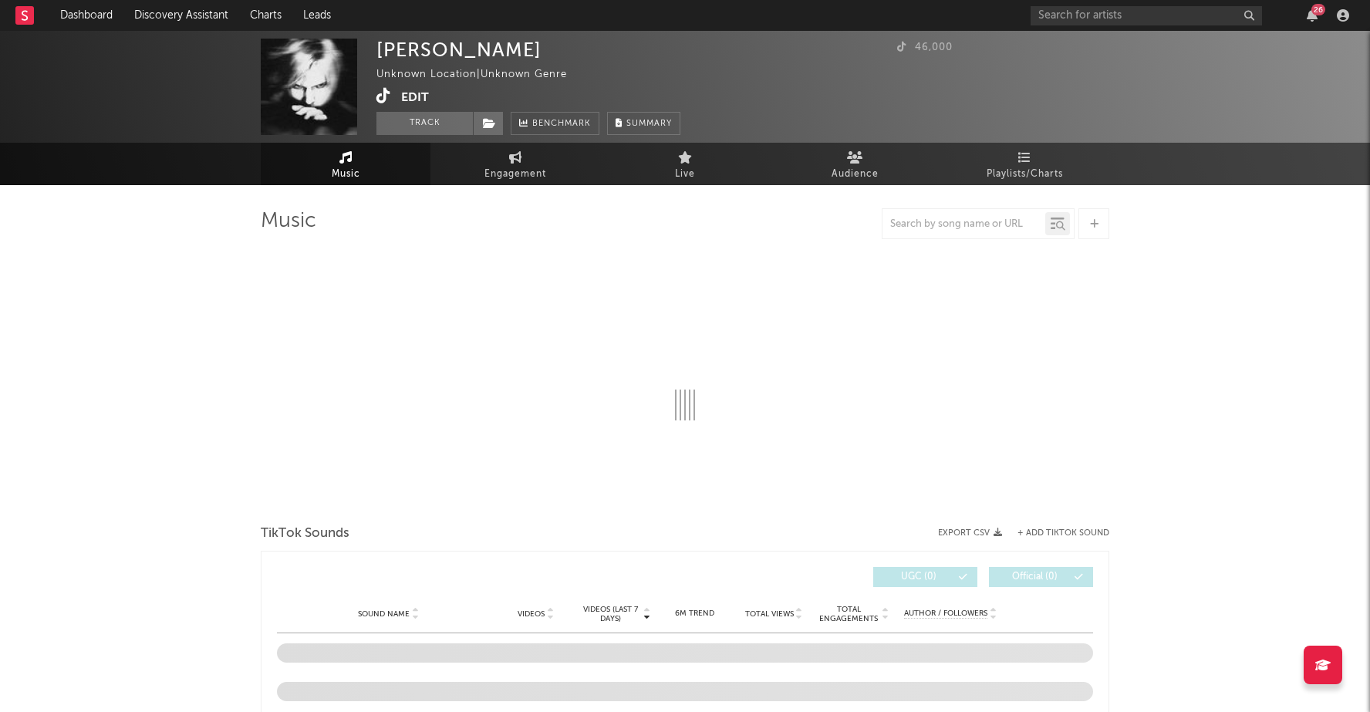
select select "1w"
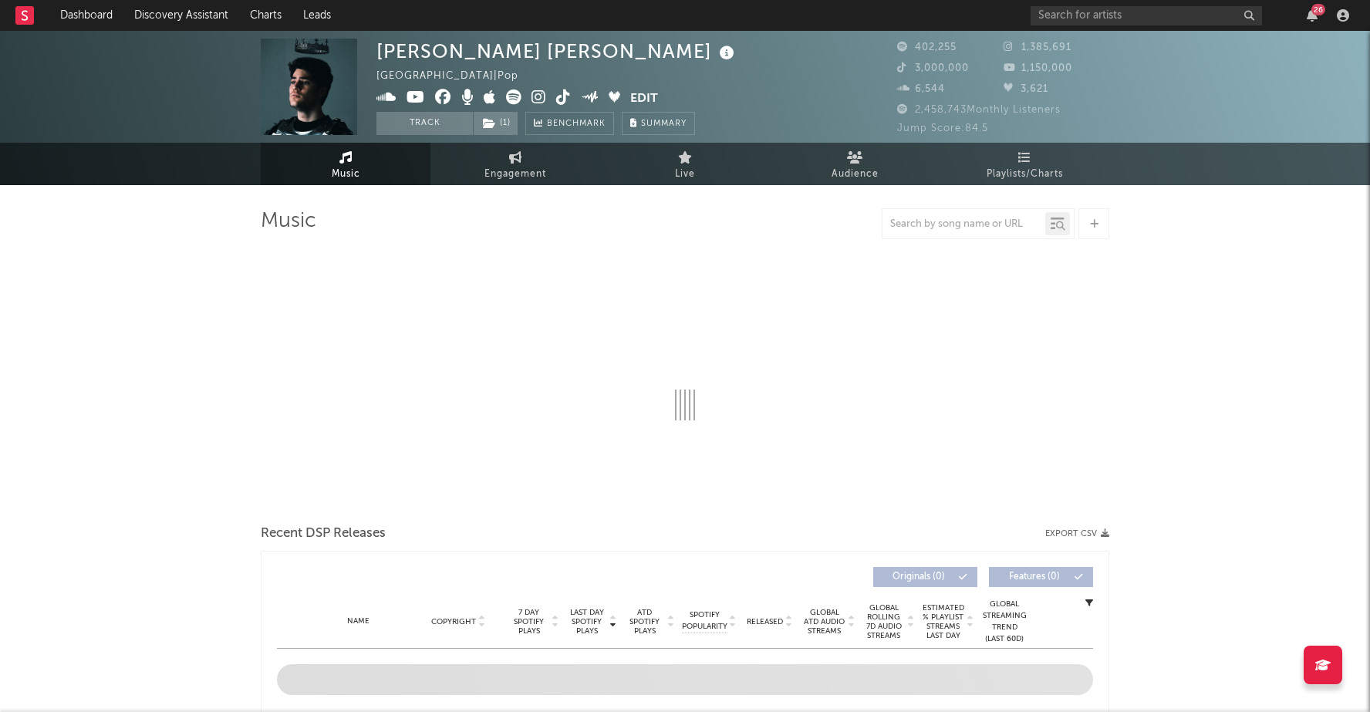
select select "6m"
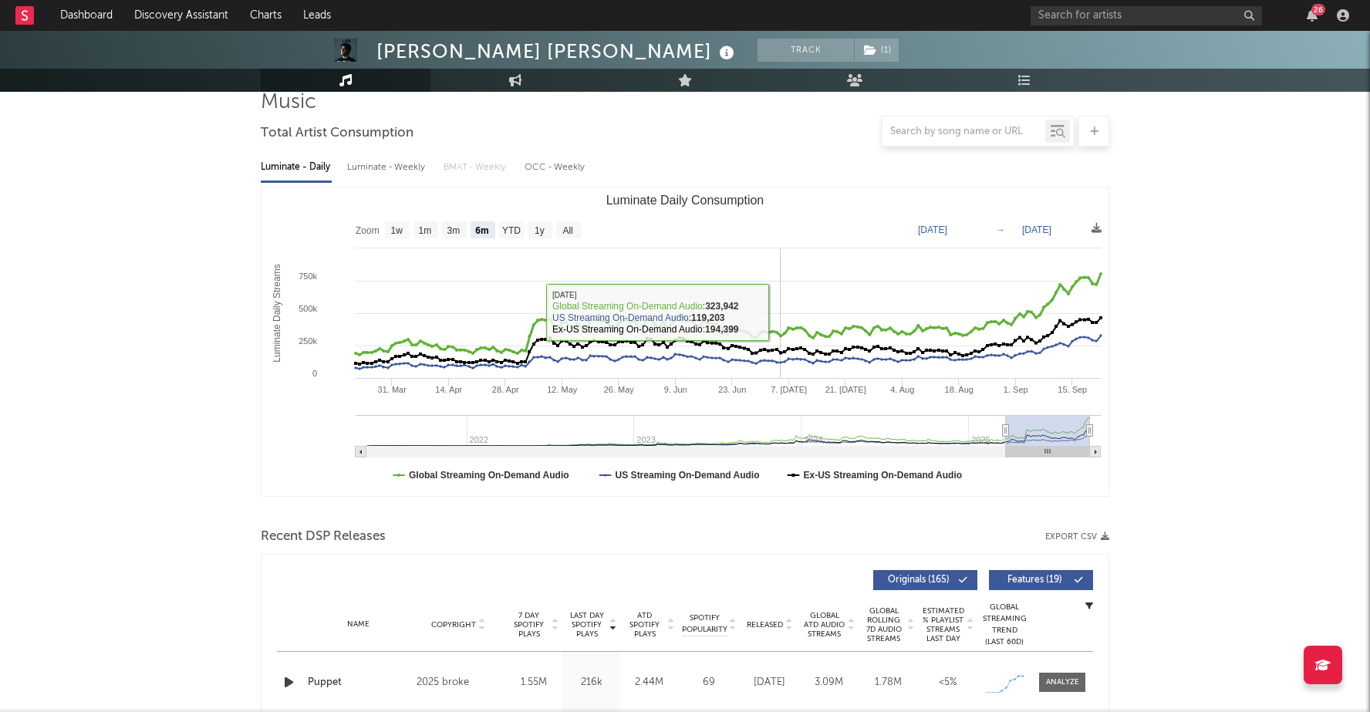
scroll to position [157, 0]
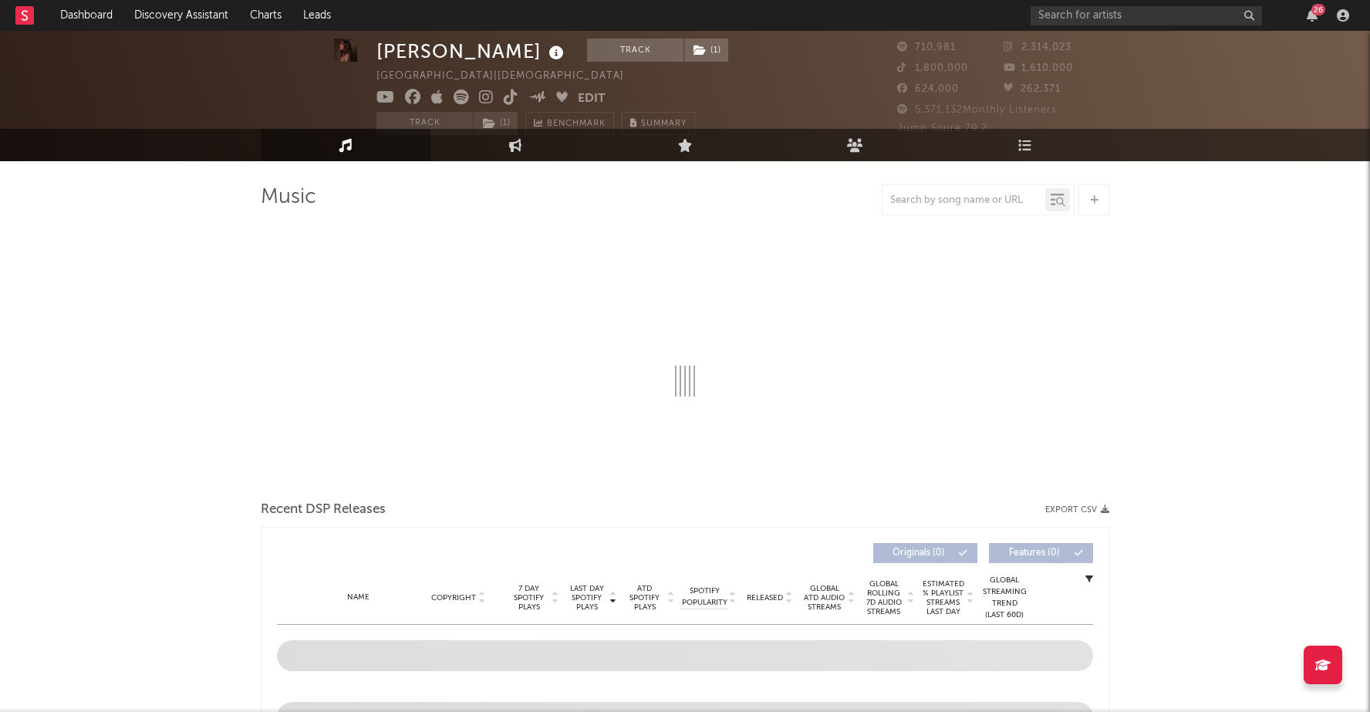
select select "6m"
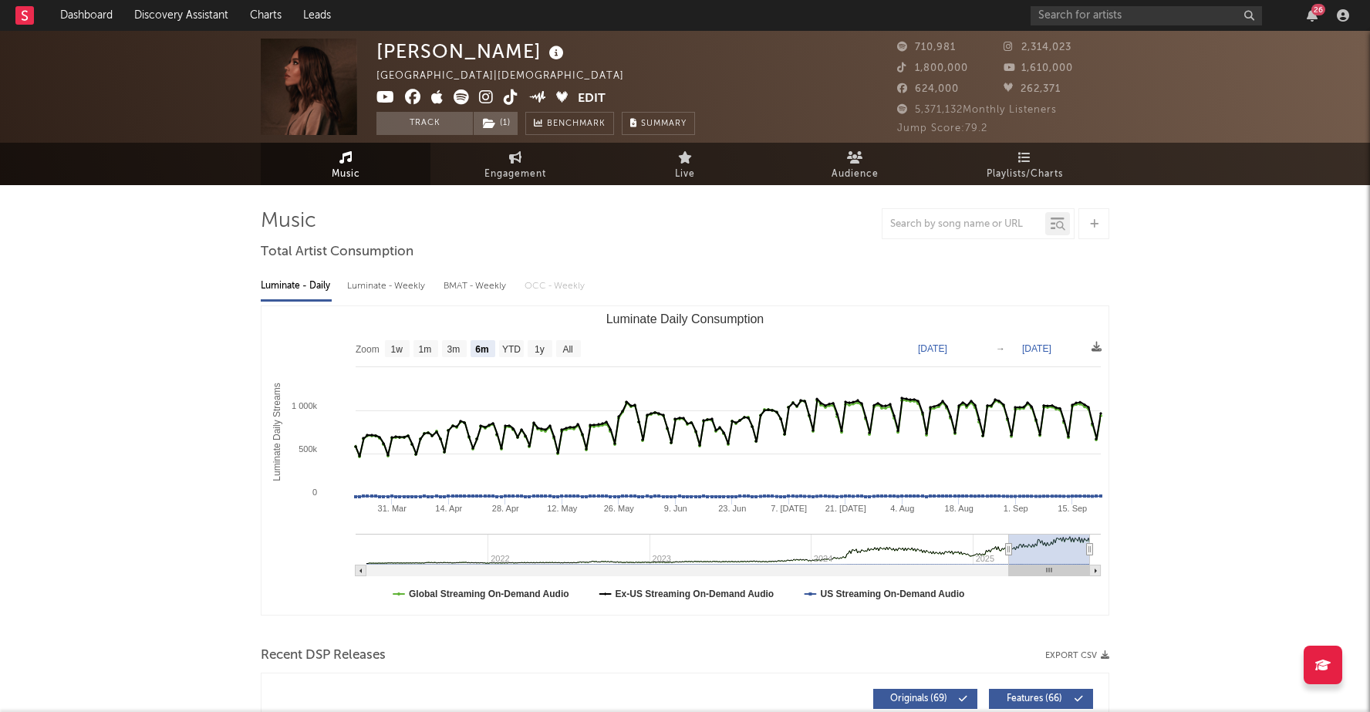
click at [461, 96] on icon at bounding box center [461, 97] width 15 height 15
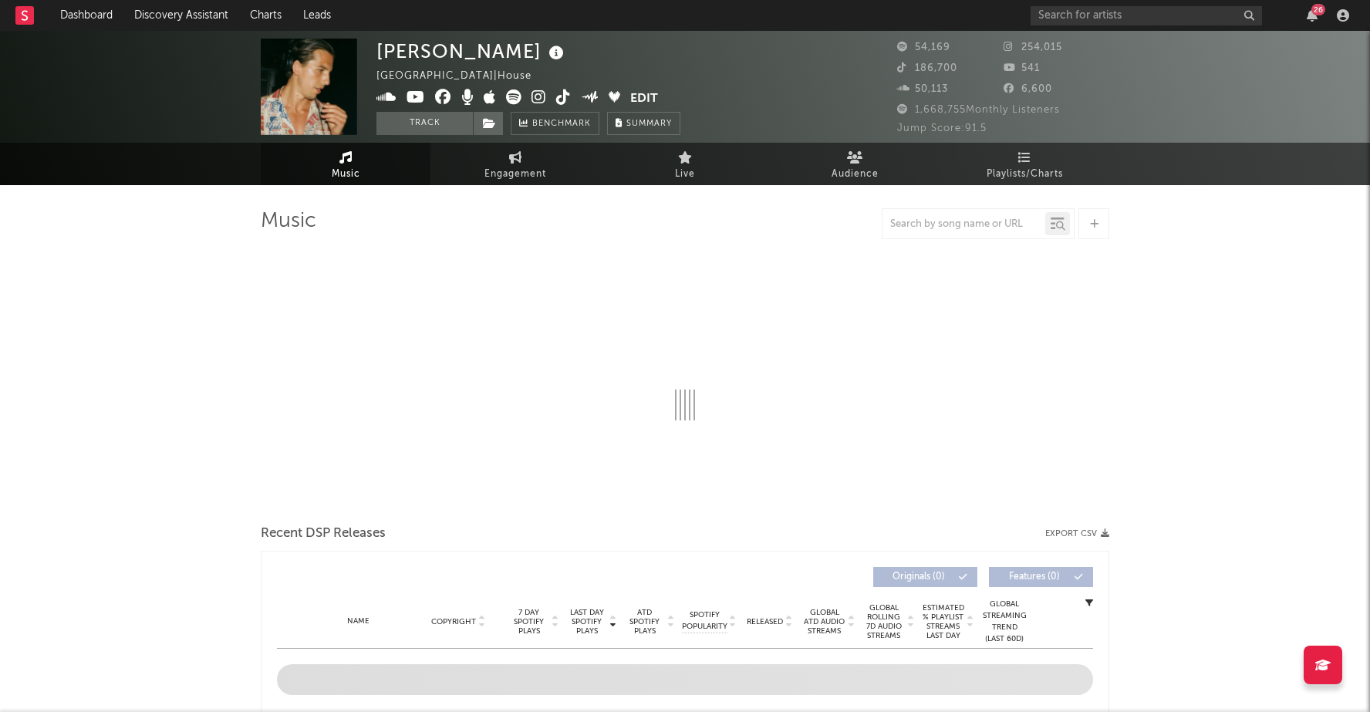
select select "6m"
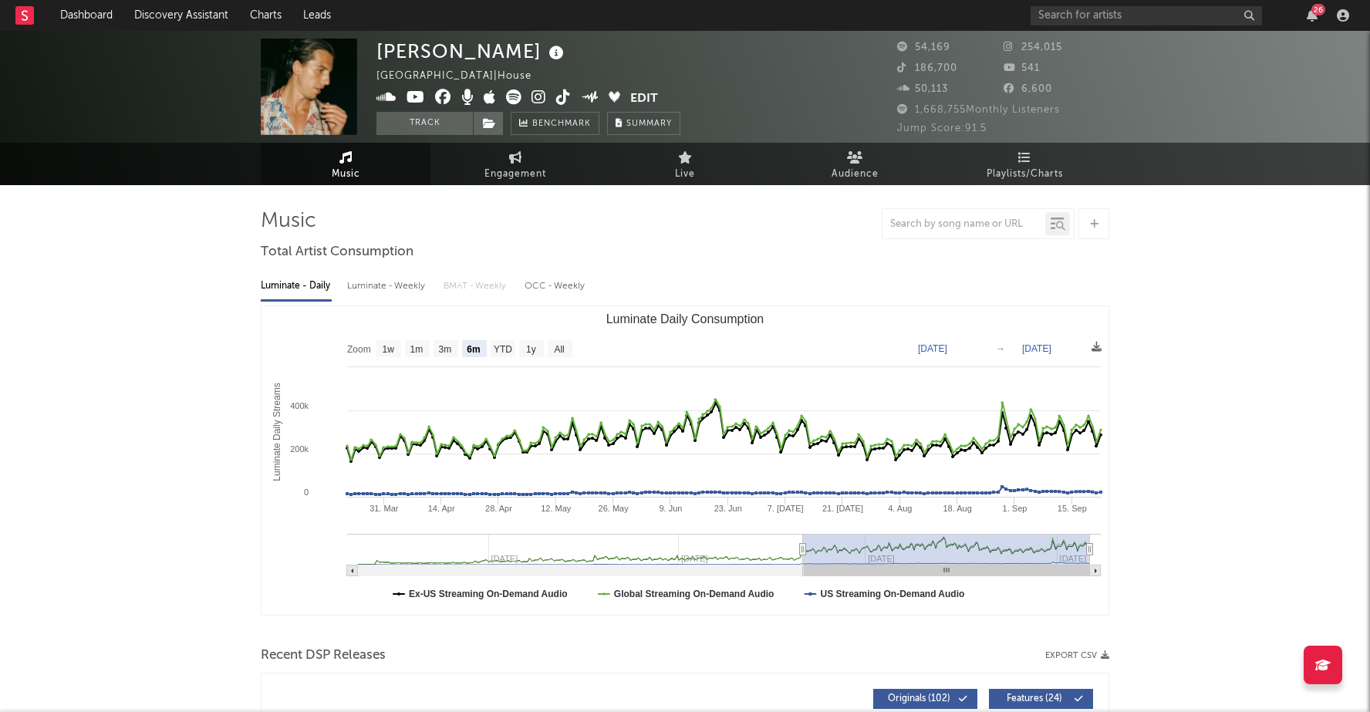
click at [518, 97] on icon at bounding box center [513, 97] width 15 height 15
